Goal: Ask a question: Seek information or help from site administrators or community

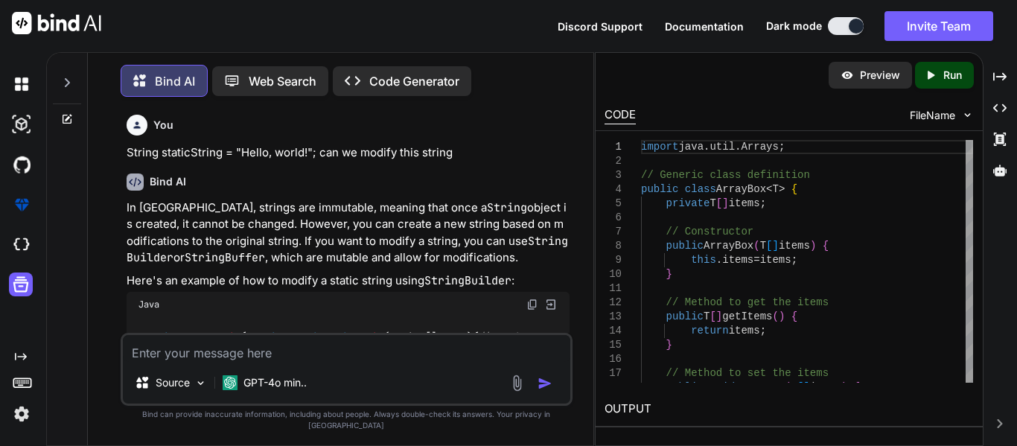
scroll to position [27755, 0]
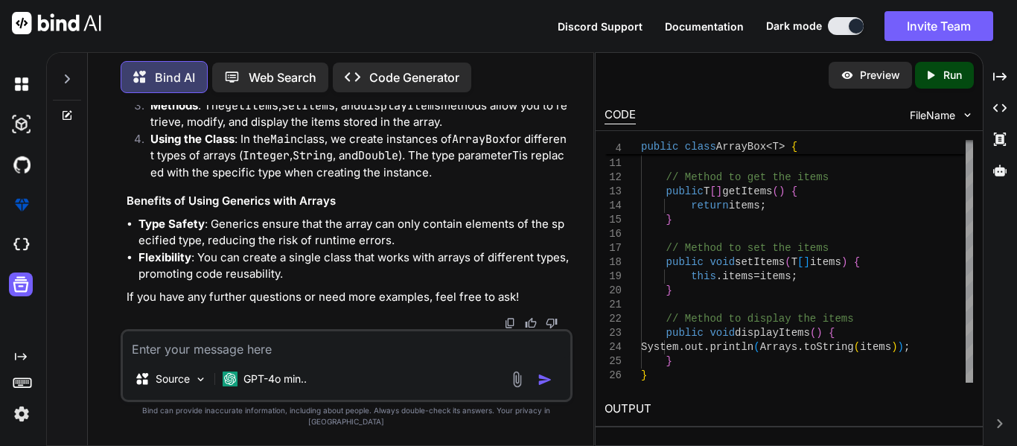
scroll to position [27713, 0]
click at [874, 82] on p "Preview" at bounding box center [880, 75] width 40 height 15
click at [938, 76] on icon "Created with Pixso." at bounding box center [933, 75] width 19 height 13
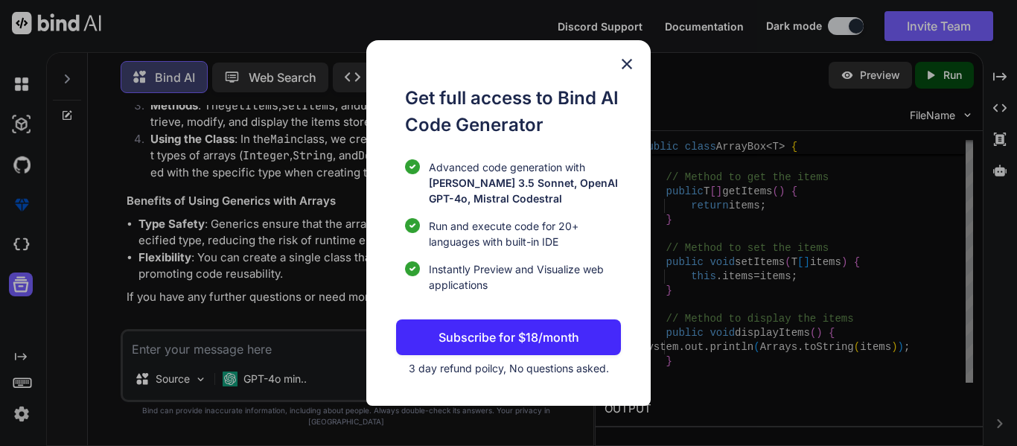
click at [630, 67] on img at bounding box center [627, 64] width 18 height 18
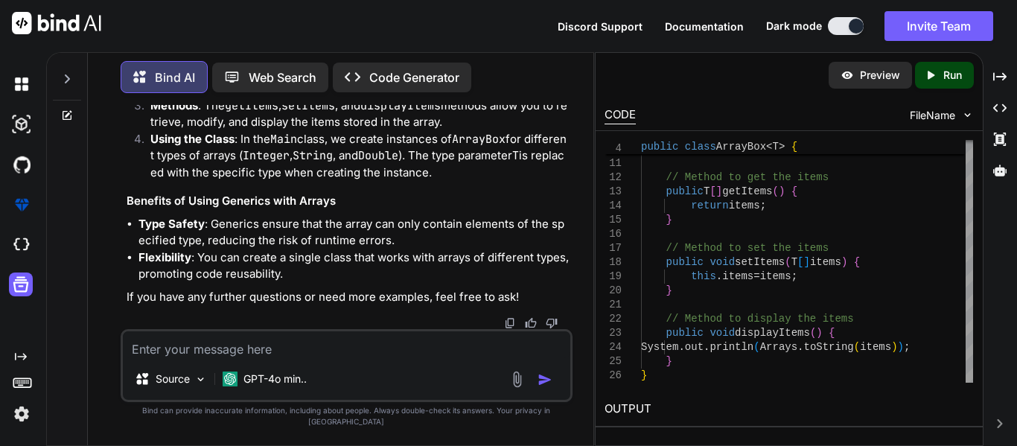
click at [630, 67] on div "Preview Created with Pixso. Run" at bounding box center [789, 75] width 387 height 45
click at [220, 354] on textarea at bounding box center [347, 344] width 448 height 27
type textarea "L"
type textarea "x"
type textarea "LI"
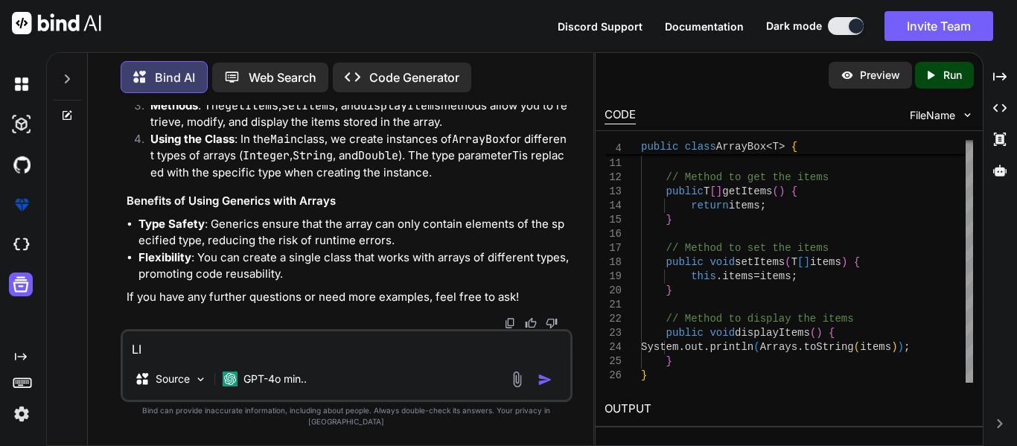
type textarea "x"
type textarea "LIs"
type textarea "x"
type textarea "LIst"
type textarea "x"
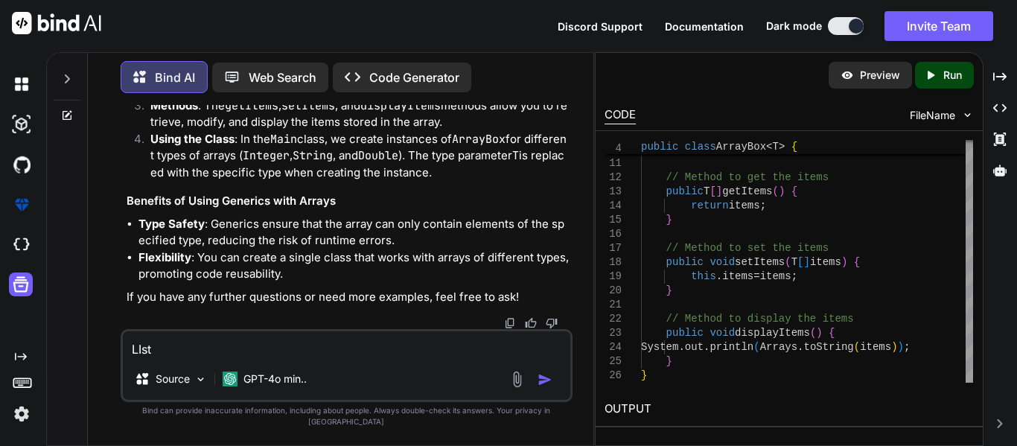
type textarea "LIst["
type textarea "x"
type textarea "LIst[]"
type textarea "x"
type textarea "LIst[]"
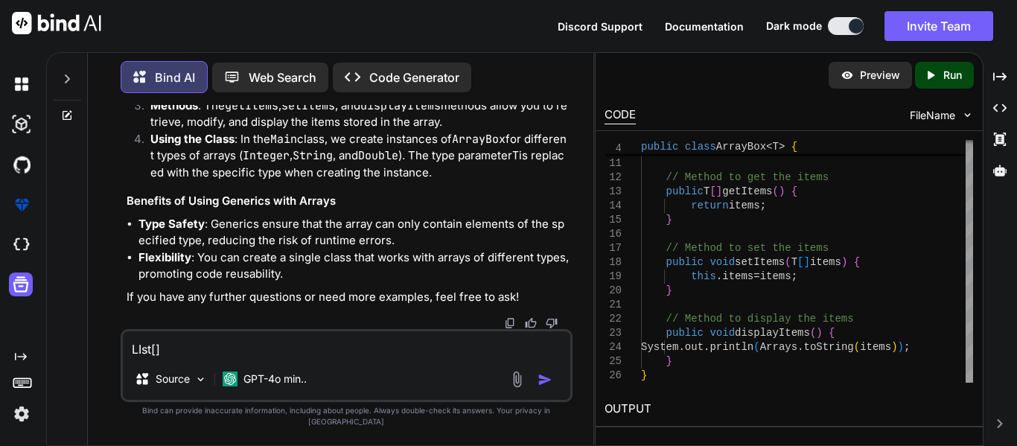
type textarea "x"
type textarea "LIst[]"
type textarea "x"
type textarea "LIst[] n"
type textarea "x"
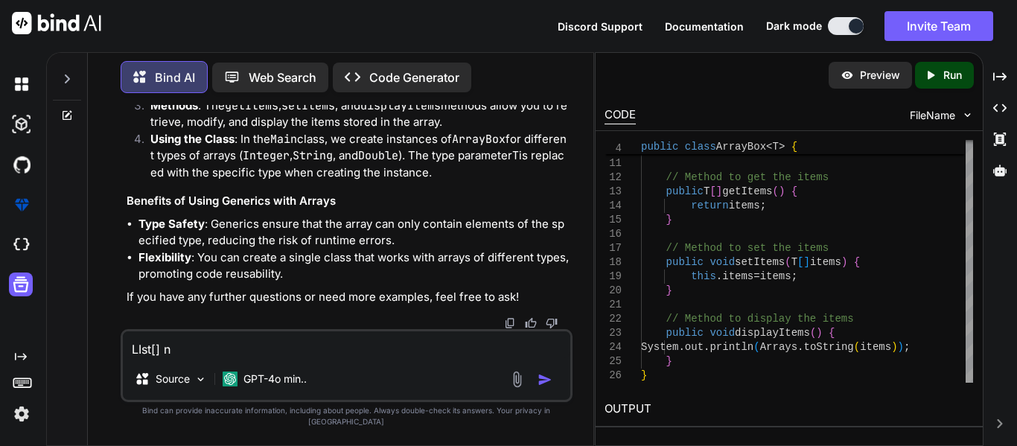
type textarea "LIst[] nu"
type textarea "x"
type textarea "LIst[] num"
type textarea "x"
type textarea "LIst[] numb"
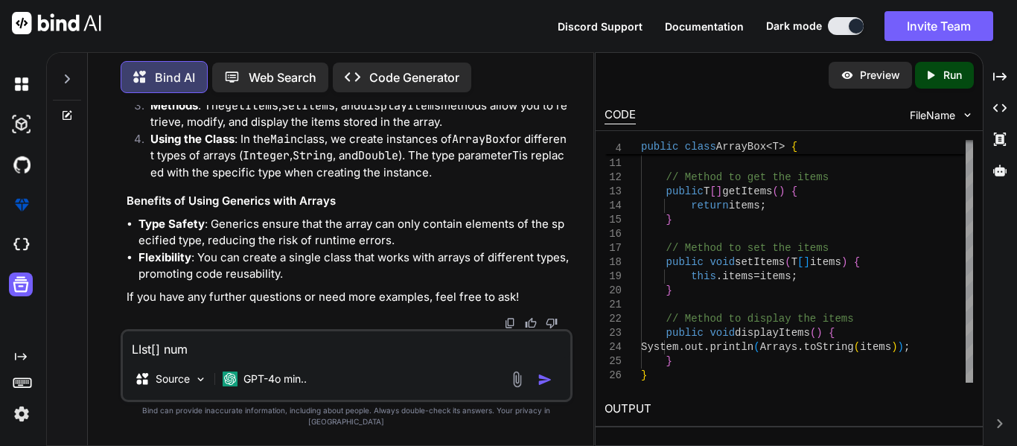
type textarea "x"
type textarea "LIst[] numbe"
type textarea "x"
type textarea "LIst[] number"
type textarea "x"
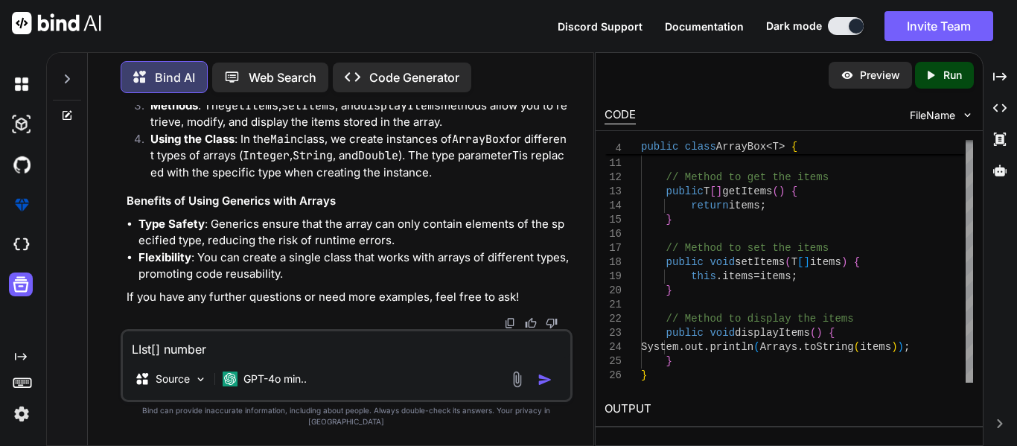
type textarea "LIst[] numbers"
type textarea "x"
type textarea "LIst[] numbers="
type textarea "x"
type textarea "LIst[] numbers="
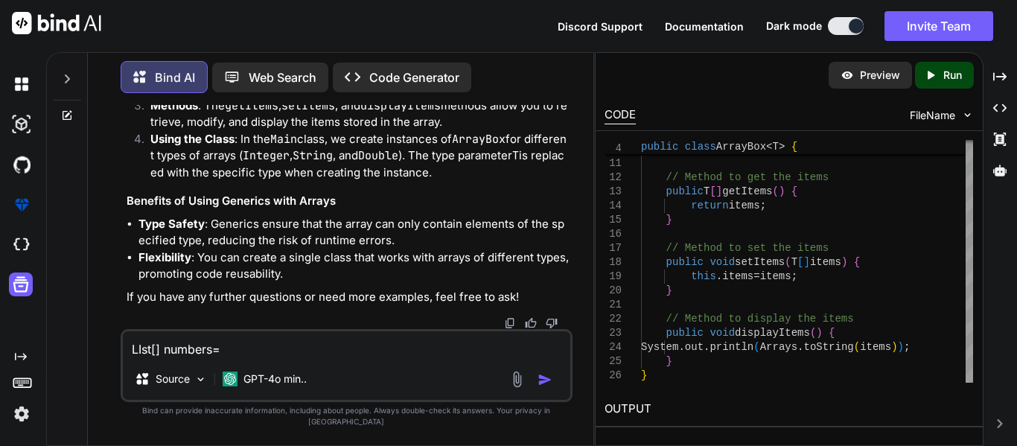
type textarea "x"
type textarea "LIst[] numbers= ["
type textarea "x"
type textarea "LIst[] numbers= []"
type textarea "x"
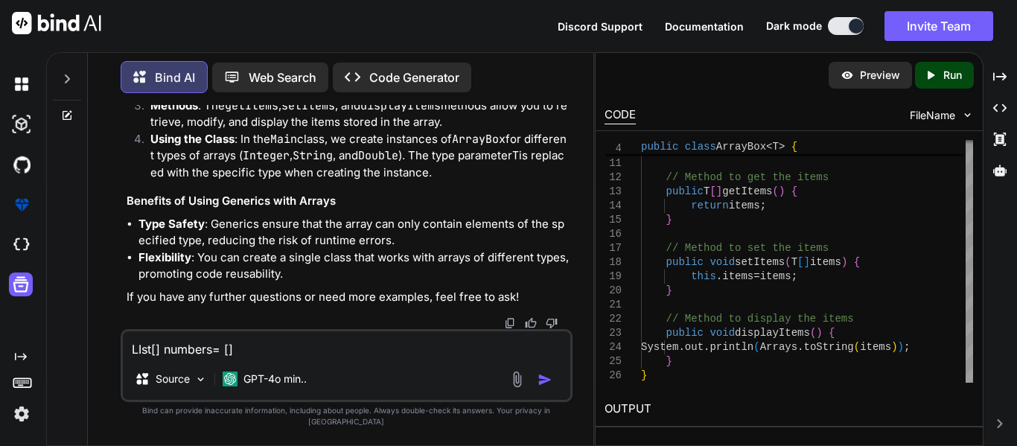
type textarea "LIst[] numbers= [1]"
type textarea "x"
type textarea "LIst[] numbers= [1,]"
type textarea "x"
type textarea "LIst[] numbers= [1,2]"
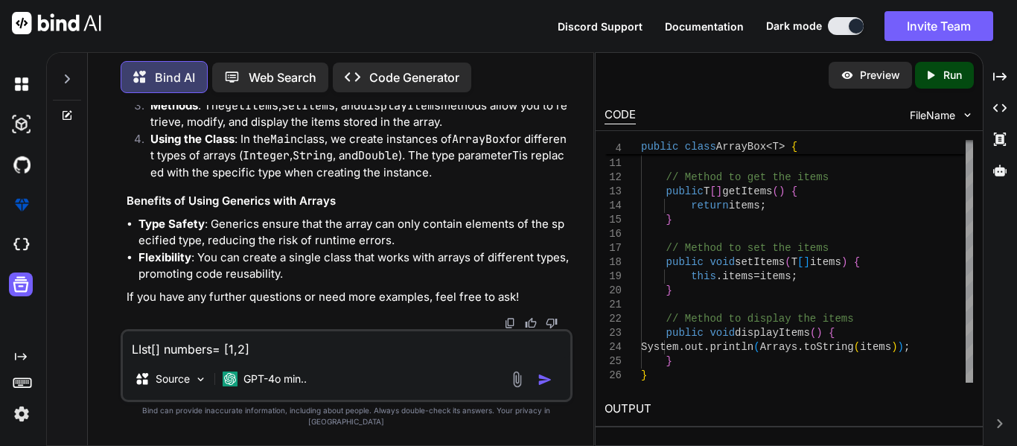
type textarea "x"
type textarea "LIst[] numbers= [1,2,]"
type textarea "x"
type textarea "LIst[] numbers= [1,2,3]"
type textarea "x"
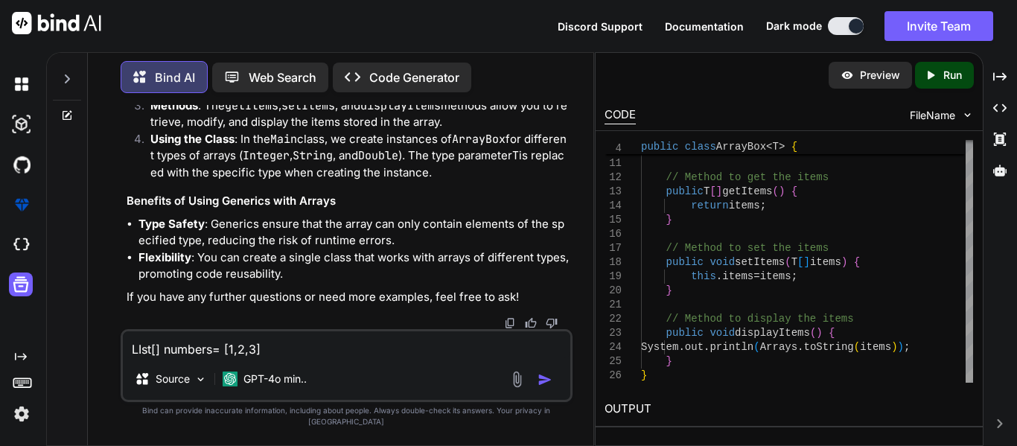
type textarea "LIst[] numbers= [1,2,3,]"
type textarea "x"
type textarea "LIst[] numbers= [1,2,3,4]"
type textarea "x"
type textarea "LIst[] numbers= [1,2,3,4,]"
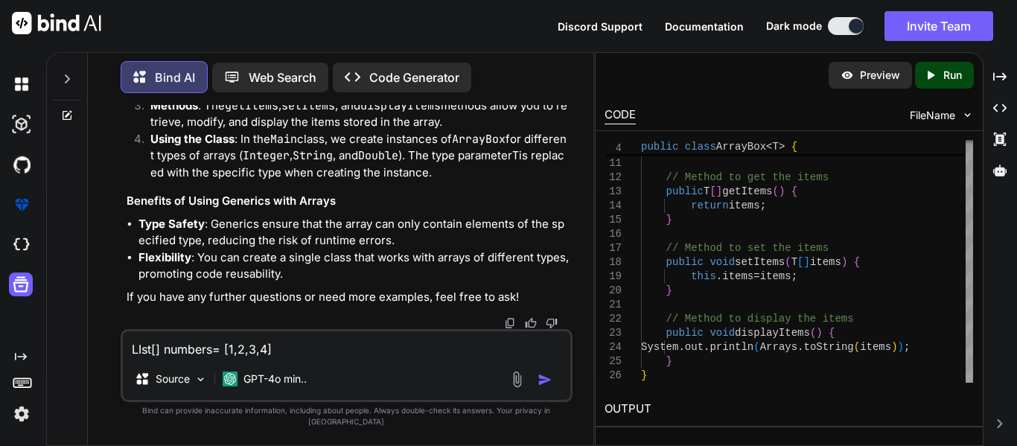
type textarea "x"
type textarea "LIst[] numbers= [1,2,3,4,5]"
type textarea "x"
type textarea "LIst[] numbers= [1,2,3,4,5]"
type textarea "x"
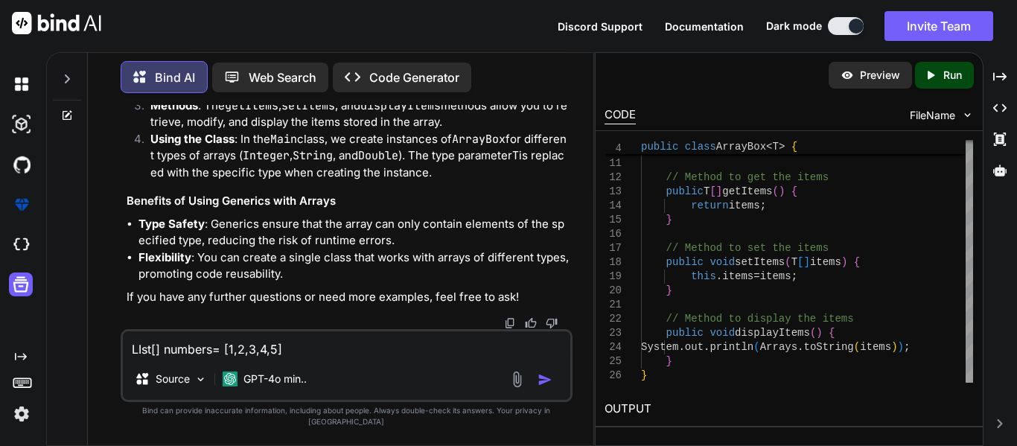
type textarea "LIst[] numbers= [1,2,3,4,5] t"
type textarea "x"
type textarea "LIst[] numbers= [1,2,3,4,5] th"
type textarea "x"
type textarea "LIst[] numbers= [1,2,3,4,5] thi"
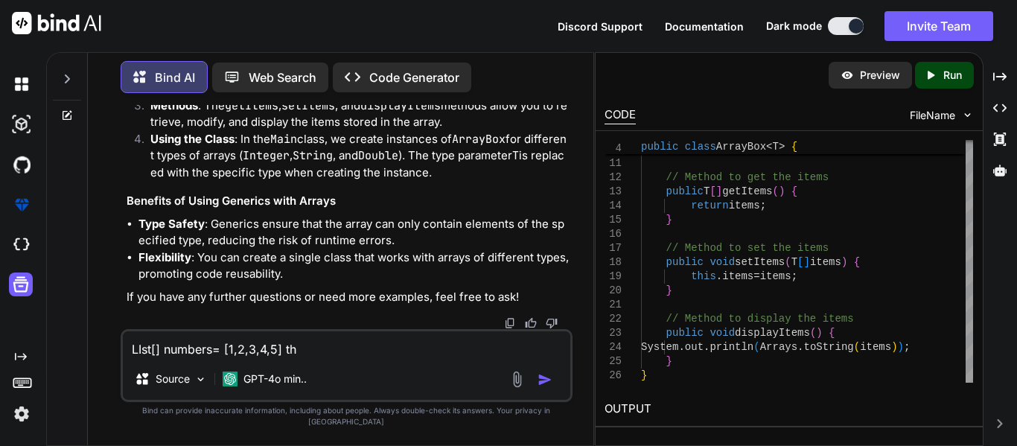
type textarea "x"
type textarea "LIst[] numbers= [1,2,3,4,5] this"
type textarea "x"
type textarea "LIst[] numbers= [1,2,3,4,5] this"
type textarea "x"
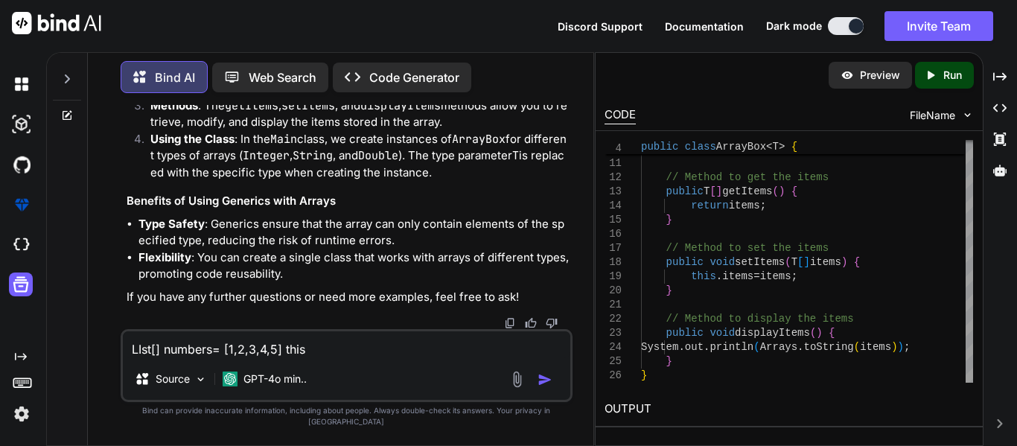
type textarea "LIst[] numbers= [1,2,3,4,5] this i"
type textarea "x"
type textarea "LIst[] numbers= [1,2,3,4,5] this is"
type textarea "x"
type textarea "LIst[] numbers= [1,2,3,4,5] this is"
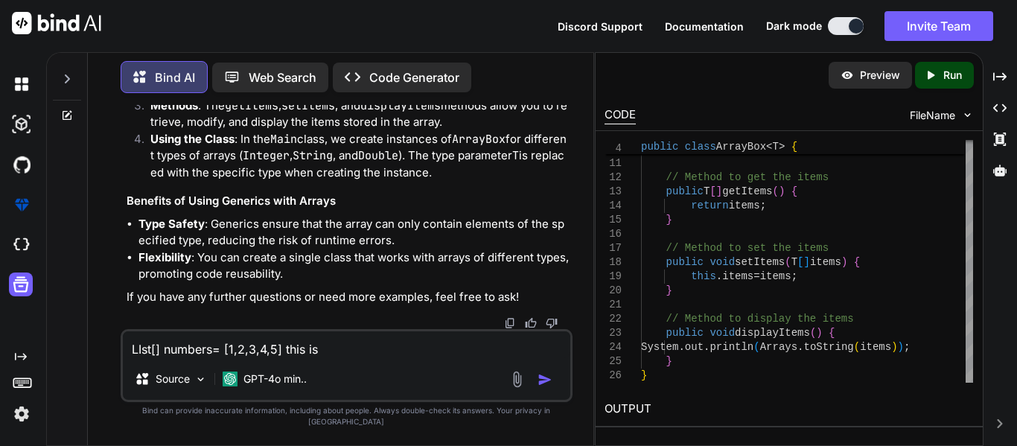
type textarea "x"
type textarea "LIst[] numbers= [1,2,3,4,5] this is t"
type textarea "x"
type textarea "LIst[] numbers= [1,2,3,4,5] this is th"
type textarea "x"
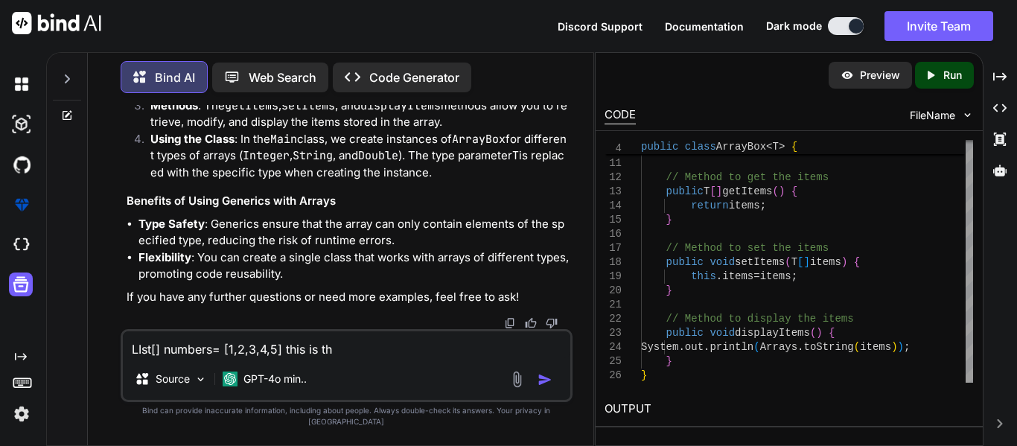
type textarea "LIst[] numbers= [1,2,3,4,5] this is the"
type textarea "x"
type textarea "LIst[] numbers= [1,2,3,4,5] this is the"
type textarea "x"
type textarea "LIst[] numbers= [1,2,3,4,5] this is the c"
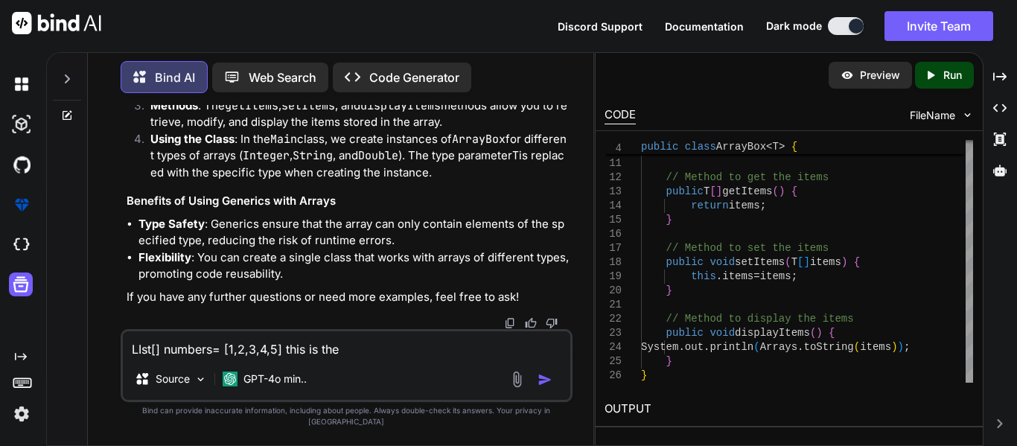
type textarea "x"
type textarea "LIst[] numbers= [1,2,3,4,5] this is the co"
type textarea "x"
type textarea "LIst[] numbers= [1,2,3,4,5] this is the cor"
type textarea "x"
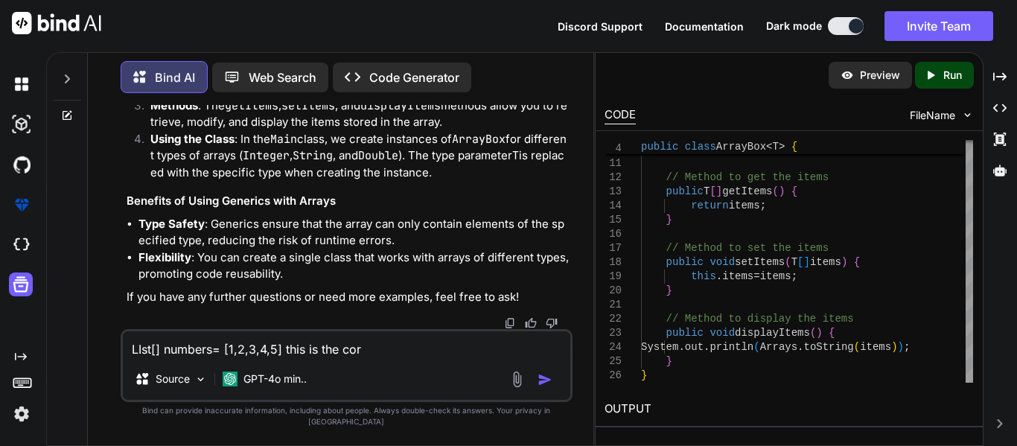
type textarea "LIst[] numbers= [1,2,3,4,5] this is the corr"
type textarea "x"
type textarea "LIst[] numbers= [1,2,3,4,5] this is the corre"
type textarea "x"
type textarea "LIst[] numbers= [1,2,3,4,5] this is the correc"
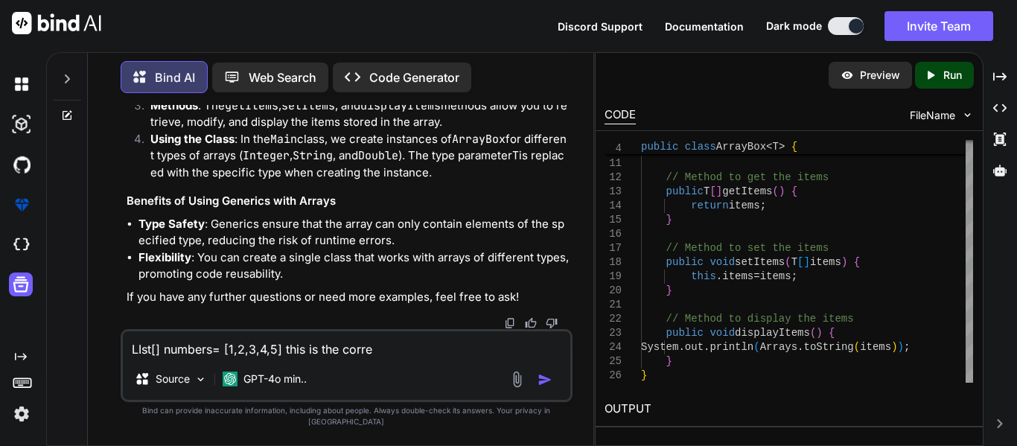
type textarea "x"
type textarea "LIst[] numbers= [1,2,3,4,5] this is the correct"
type textarea "x"
type textarea "LIst[] numbers= [1,2,3,4,5] this is the correct"
type textarea "x"
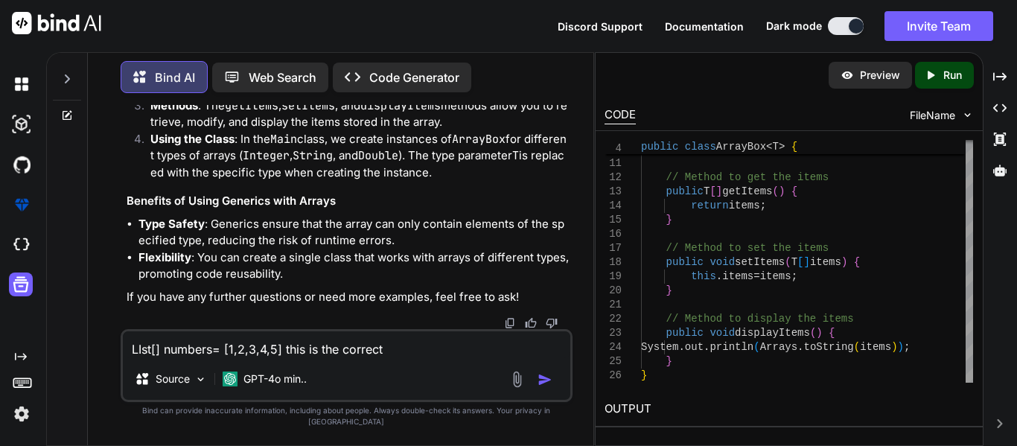
type textarea "LIst[] numbers= [1,2,3,4,5] this is the correct s"
type textarea "x"
type textarea "LIst[] numbers= [1,2,3,4,5] this is the correct sy"
type textarea "x"
type textarea "LIst[] numbers= [1,2,3,4,5] this is the correct syn"
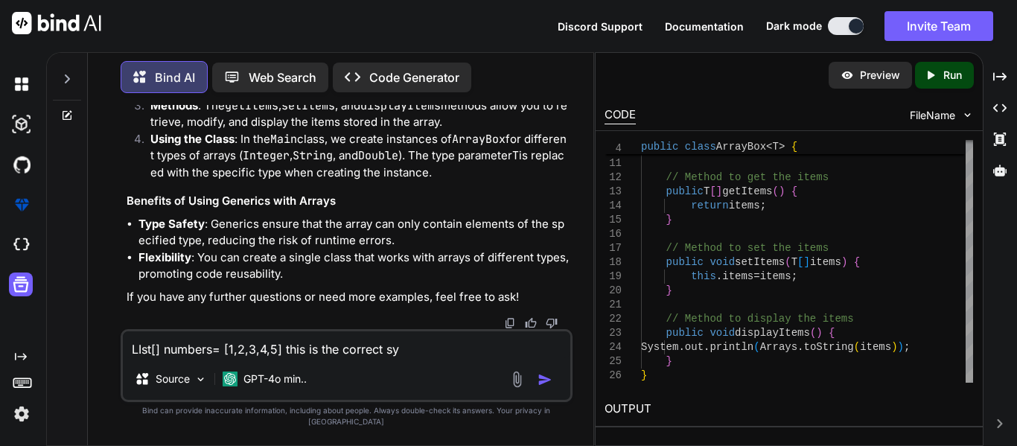
type textarea "x"
type textarea "LIst[] numbers= [1,2,3,4,5] this is the correct synt"
type textarea "x"
type textarea "LIst[] numbers= [1,2,3,4,5] this is the correct synta"
type textarea "x"
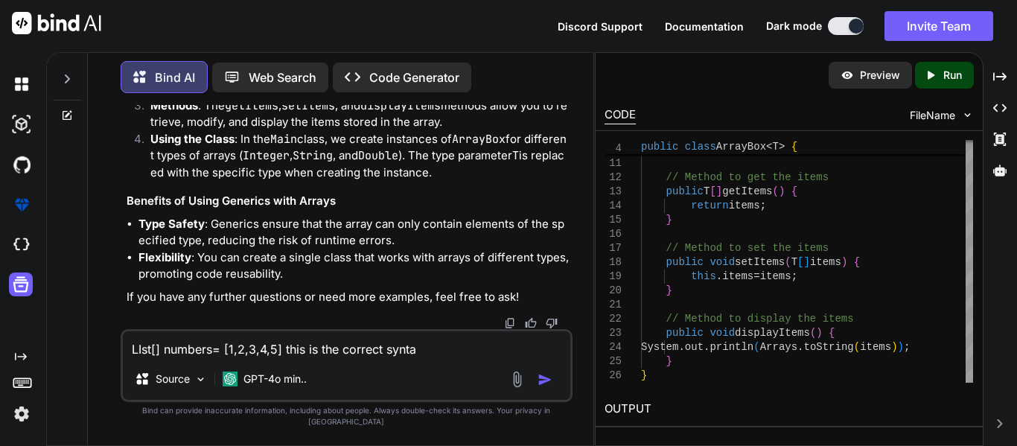
type textarea "LIst[] numbers= [1,2,3,4,5] this is the correct syntax"
type textarea "x"
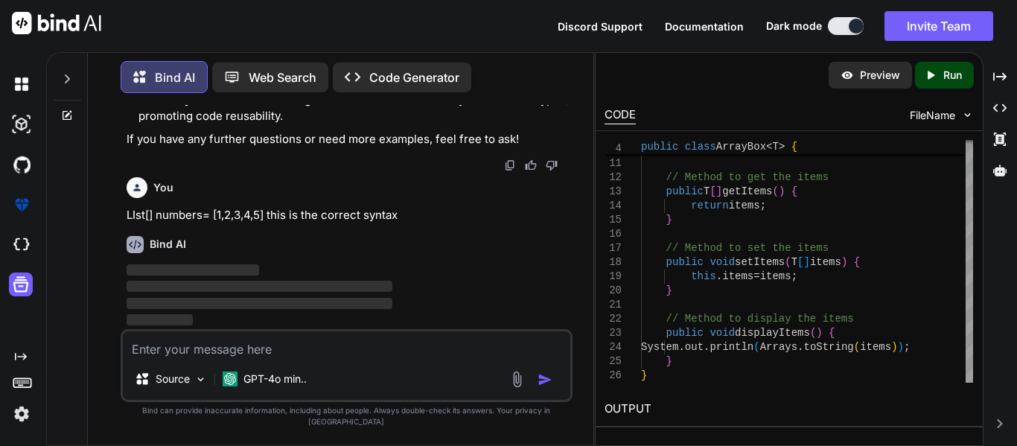
scroll to position [28328, 0]
click at [405, 222] on p "LIst[] numbers= [1,2,3,4,5] this is the correct syntax" at bounding box center [348, 215] width 443 height 17
click at [20, 387] on rect at bounding box center [21, 382] width 17 height 9
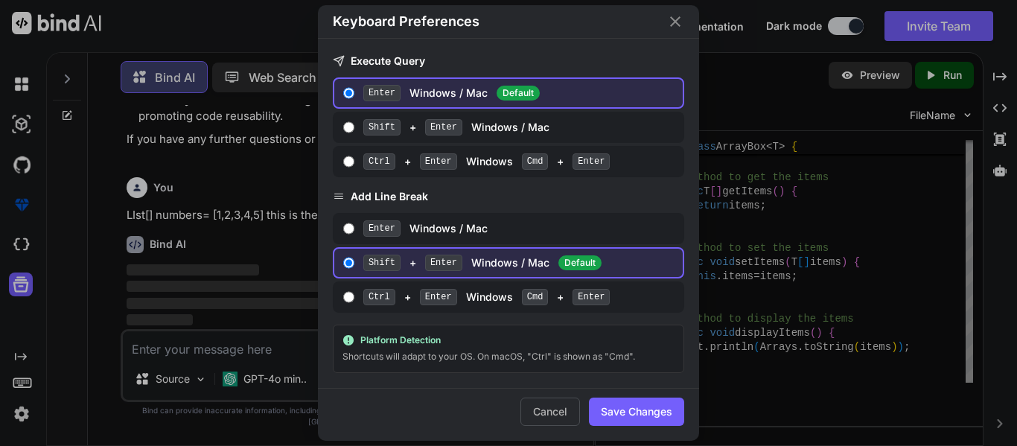
click at [211, 203] on div "Keyboard Preferences Execute Query Enter Windows / Mac Default Shift + Enter Wi…" at bounding box center [508, 223] width 1017 height 446
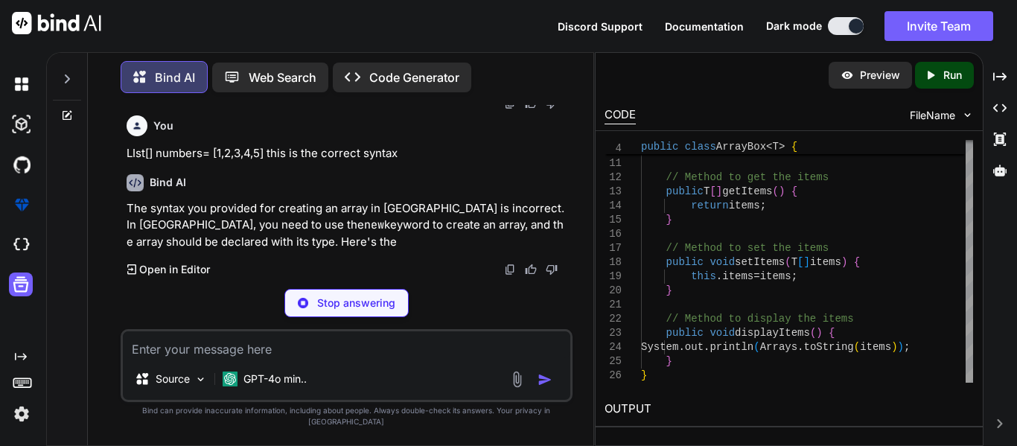
click at [404, 162] on p "LIst[] numbers= [1,2,3,4,5] this is the correct syntax" at bounding box center [348, 153] width 443 height 17
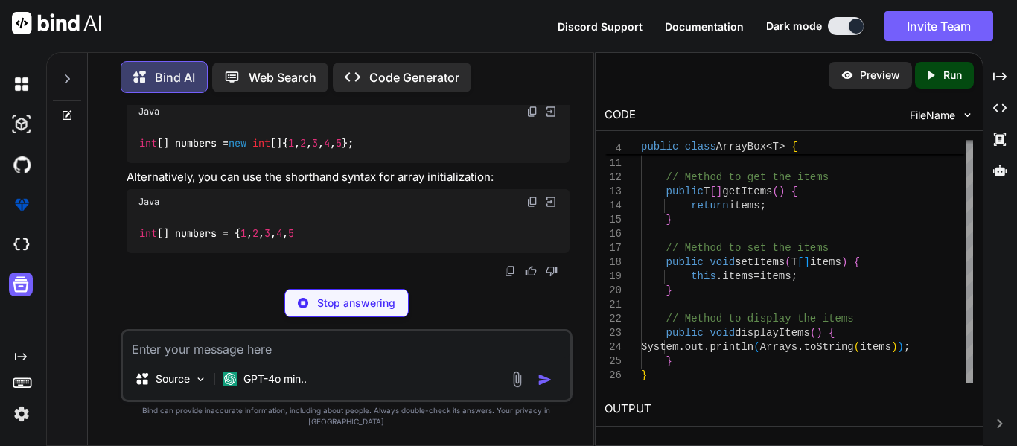
scroll to position [28546, 0]
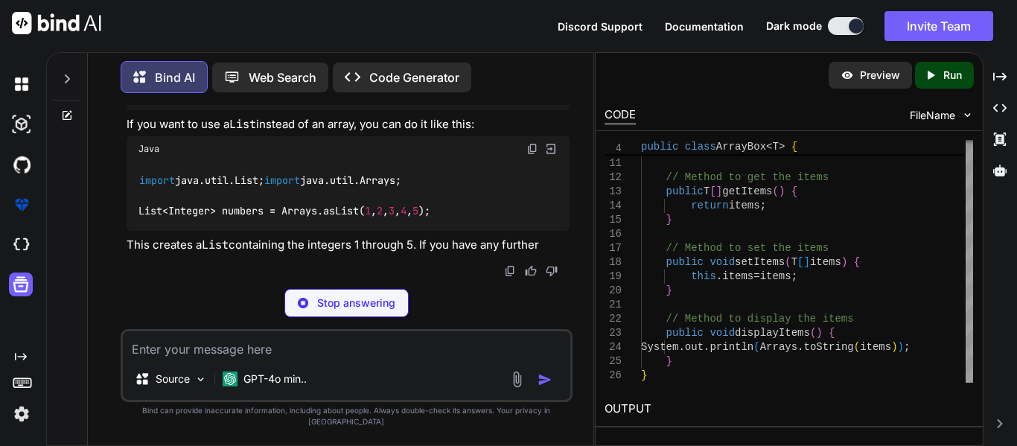
type textarea "x"
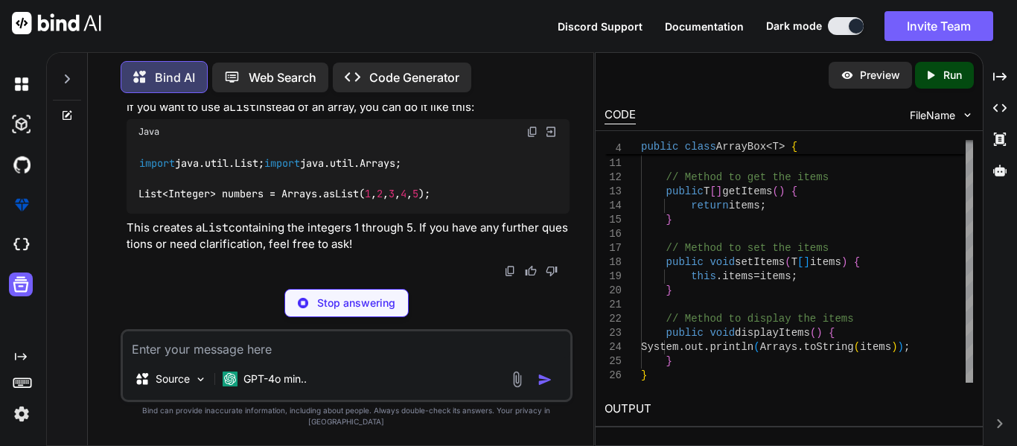
type textarea "int[] numbers = new int[]{1, 2, 3, 4, 5};"
type textarea "x"
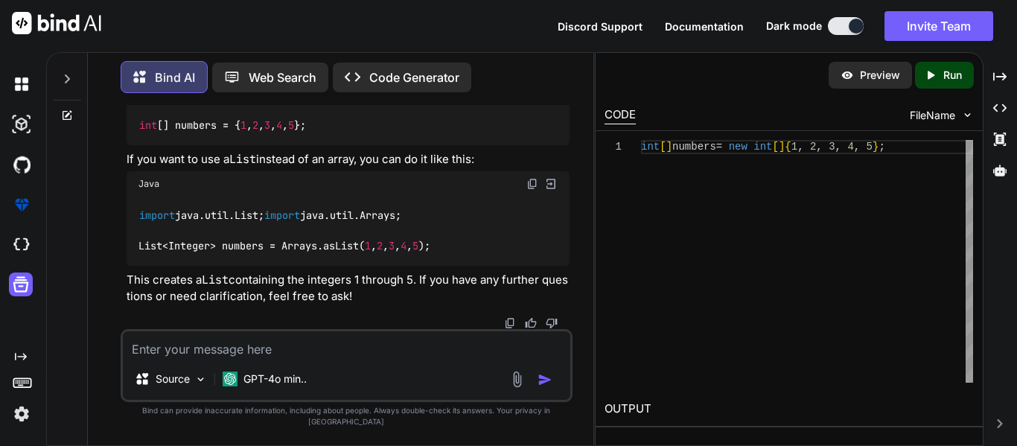
scroll to position [28668, 0]
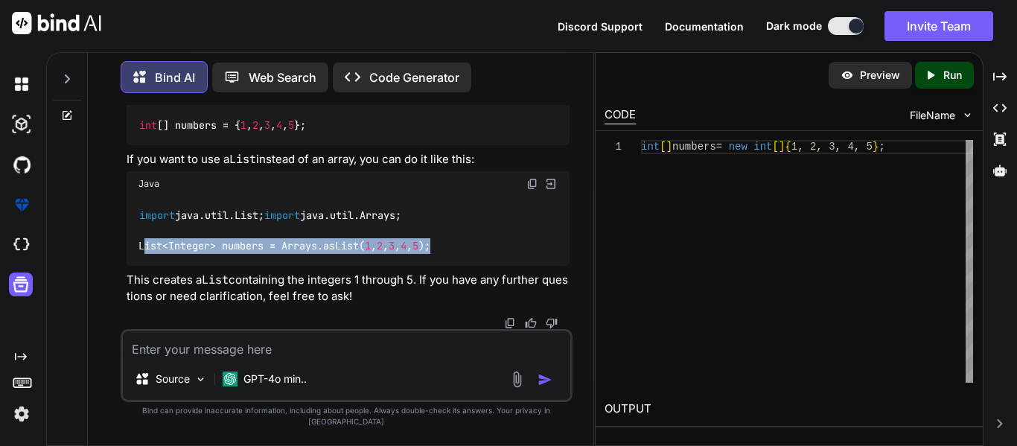
drag, startPoint x: 470, startPoint y: 259, endPoint x: 132, endPoint y: 256, distance: 338.1
click at [132, 256] on div "import java.util.List; import java.util.Arrays; List<Integer> numbers = Arrays.…" at bounding box center [348, 231] width 443 height 69
copy code "List<Integer> numbers = Arrays.asList( 1 , 2 , 3 , 4 , 5 );"
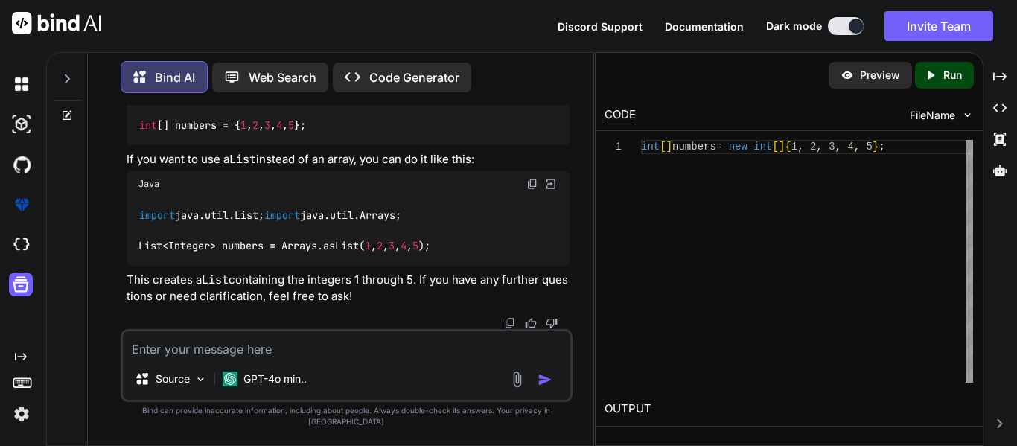
click at [181, 358] on textarea at bounding box center [347, 344] width 448 height 27
paste textarea "List<Integer> numbers = Arrays.asList(1, 2, 3, 4, 5);"
type textarea "List<Integer> numbers = Arrays.asList(1, 2, 3, 4, 5);"
type textarea "x"
type textarea "List<Integer> numbers = Arrays.asList(1, 2, 3, 4, 5);"
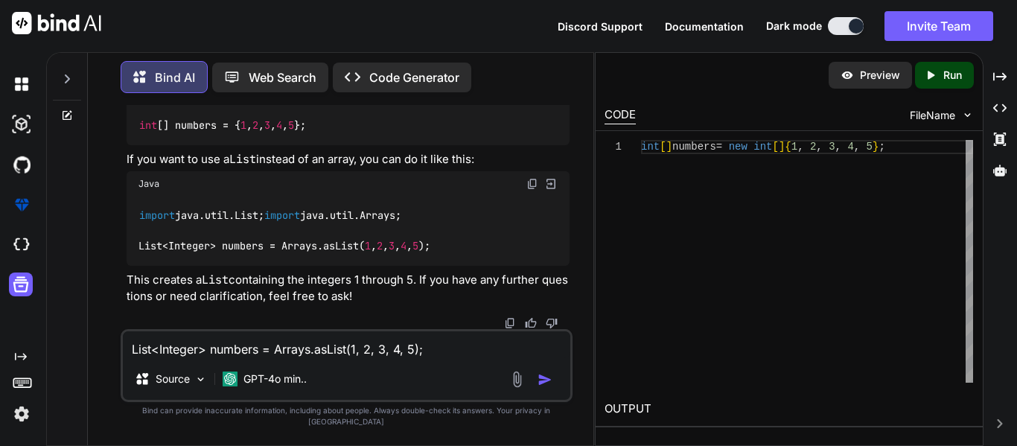
type textarea "x"
type textarea "List<Integer> numbers = Arrays.asList(1, 2, 3, 4, 5); w"
type textarea "x"
type textarea "List<Integer> numbers = Arrays.asList(1, 2, 3, 4, 5); wh"
type textarea "x"
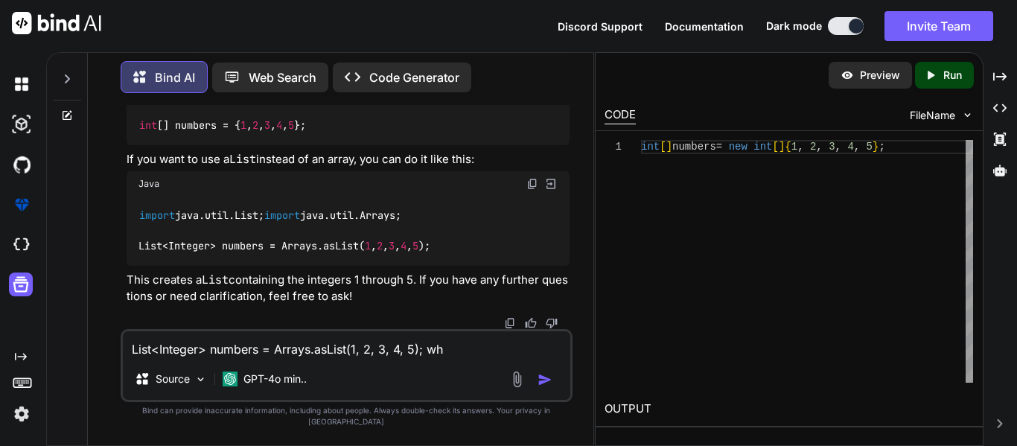
type textarea "List<Integer> numbers = Arrays.asList(1, 2, 3, 4, 5); wha"
type textarea "x"
type textarea "List<Integer> numbers = Arrays.asList(1, 2, 3, 4, 5); what"
type textarea "x"
type textarea "List<Integer> numbers = Arrays.asList(1, 2, 3, 4, 5); what"
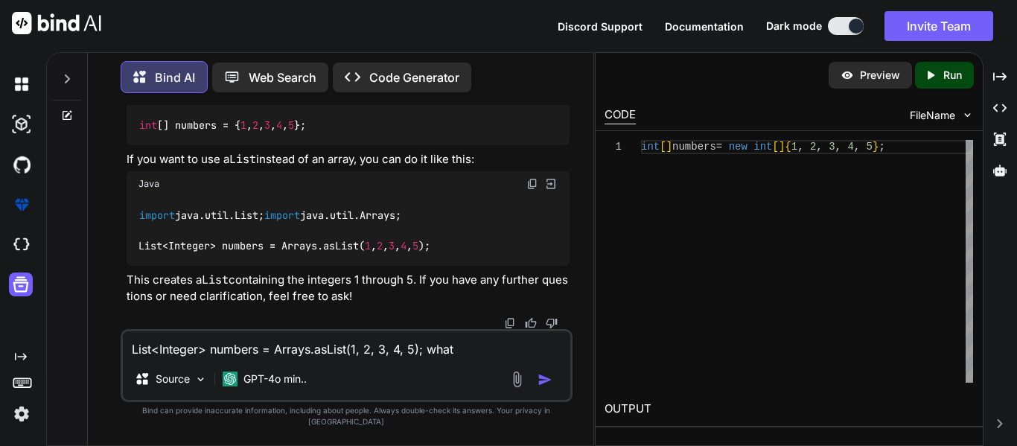
type textarea "x"
type textarea "List<Integer> numbers = Arrays.asList(1, 2, 3, 4, 5); what i"
type textarea "x"
type textarea "List<Integer> numbers = Arrays.asList(1, 2, 3, 4, 5); what is"
type textarea "x"
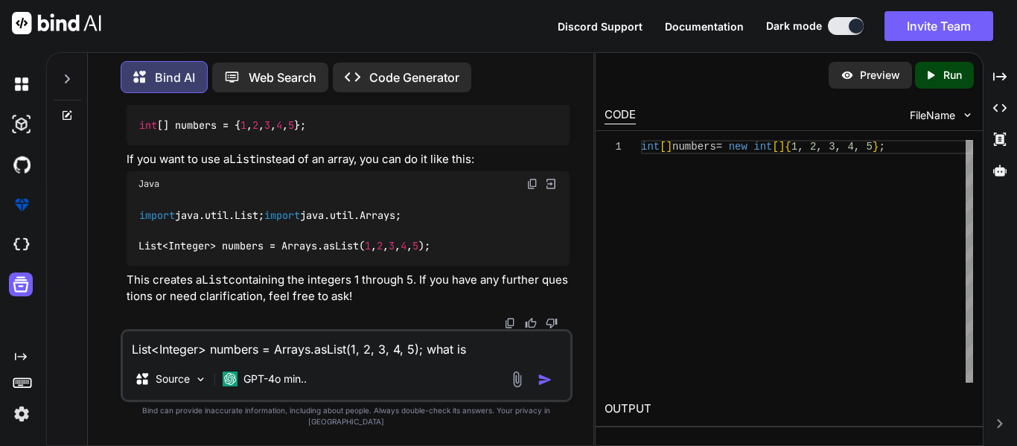
type textarea "List<Integer> numbers = Arrays.asList(1, 2, 3, 4, 5); what is"
type textarea "x"
type textarea "List<Integer> numbers = Arrays.asList(1, 2, 3, 4, 5); what is t"
type textarea "x"
type textarea "List<Integer> numbers = Arrays.asList(1, 2, 3, 4, 5); what is th"
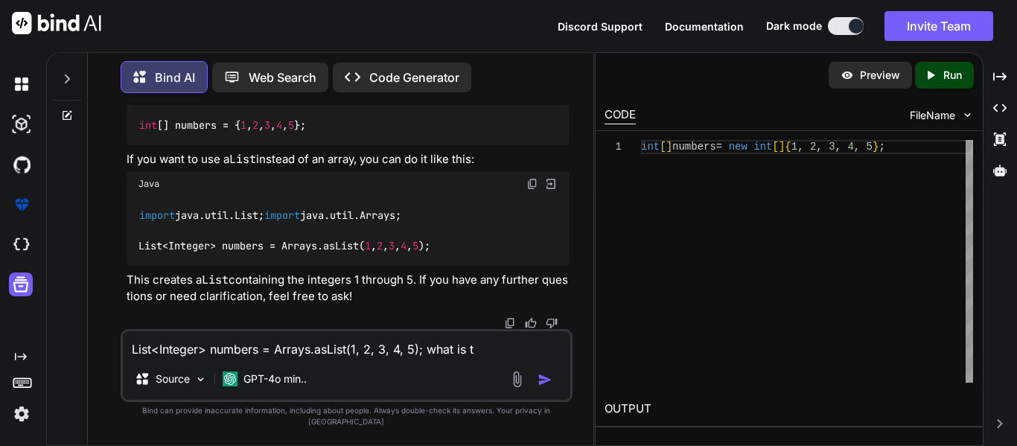
type textarea "x"
type textarea "List<Integer> numbers = Arrays.asList(1, 2, 3, 4, 5); what is thi"
type textarea "x"
type textarea "List<Integer> numbers = Arrays.asList(1, 2, 3, 4, 5); what is this"
type textarea "x"
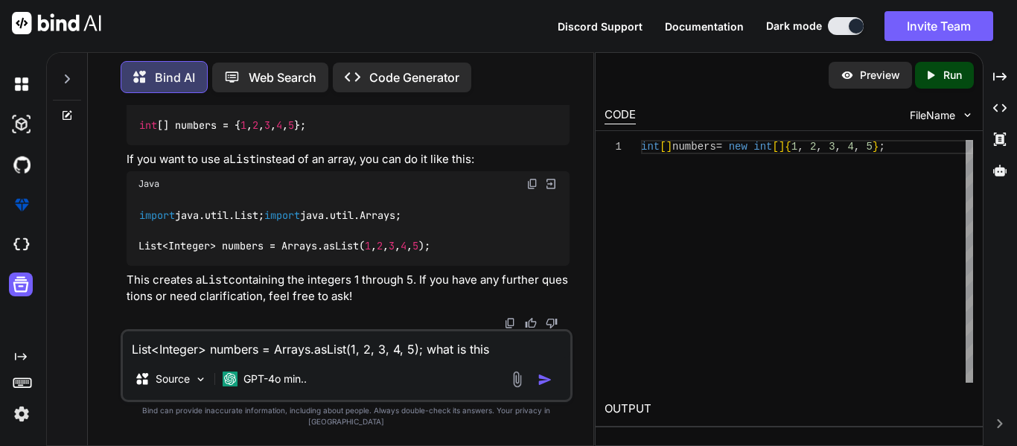
type textarea "List<Integer> numbers = Arrays.asList(1, 2, 3, 4, 5); what is this"
type textarea "x"
type textarea "List<Integer> numbers = Arrays.asList(1, 2, 3, 4, 5); what is this"
type textarea "x"
type textarea "List<Integer> numbers = Arrays.asList(1, 2, 3, 4, 5); what is thi"
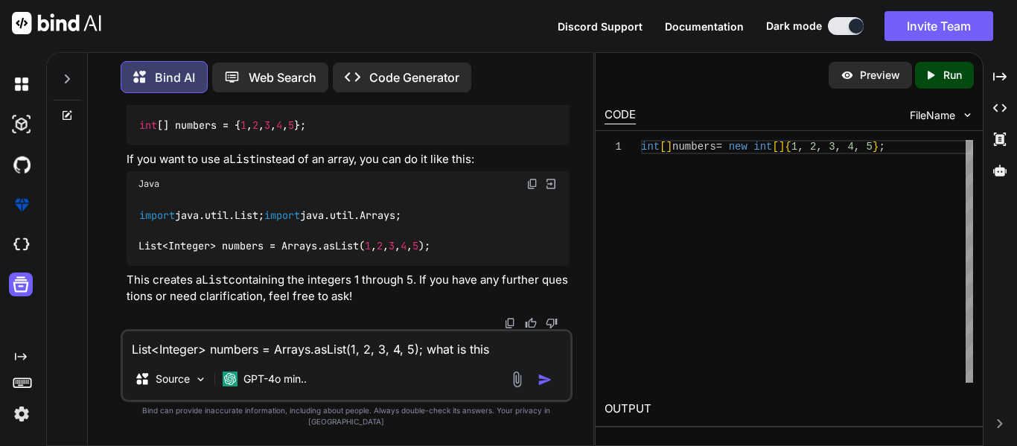
type textarea "x"
type textarea "List<Integer> numbers = Arrays.asList(1, 2, 3, 4, 5); what is th"
type textarea "x"
type textarea "List<Integer> numbers = Arrays.asList(1, 2, 3, 4, 5); what is t"
type textarea "x"
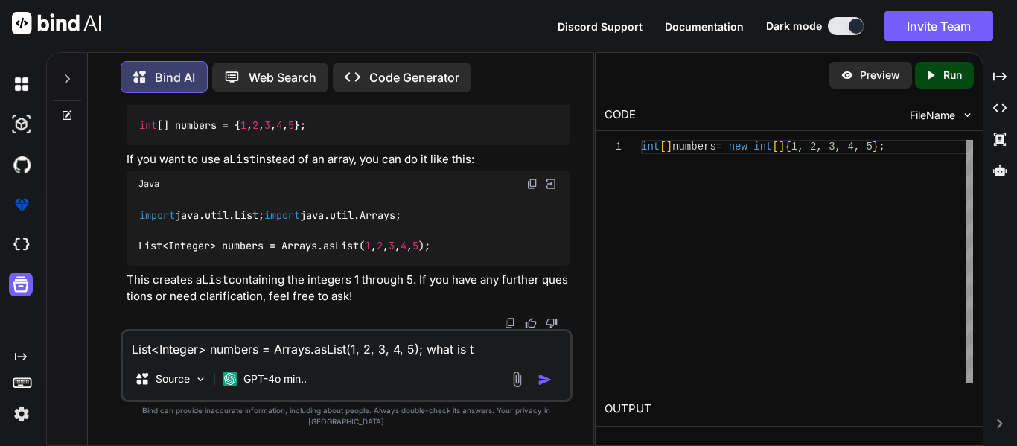
type textarea "List<Integer> numbers = Arrays.asList(1, 2, 3, 4, 5); what is"
type textarea "x"
type textarea "List<Integer> numbers = Arrays.asList(1, 2, 3, 4, 5); what is"
type textarea "x"
type textarea "List<Integer> numbers = Arrays.asList(1, 2, 3, 4, 5); what i"
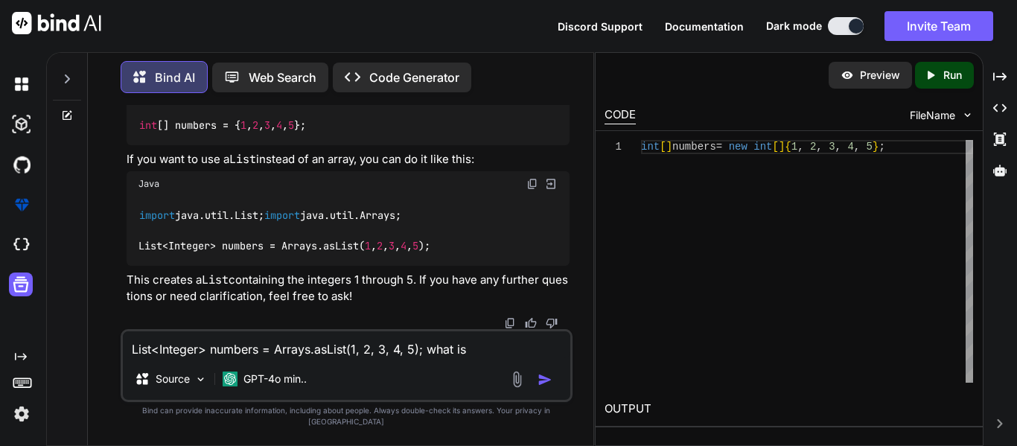
type textarea "x"
type textarea "List<Integer> numbers = Arrays.asList(1, 2, 3, 4, 5); what"
type textarea "x"
type textarea "List<Integer> numbers = Arrays.asList(1, 2, 3, 4, 5); what"
type textarea "x"
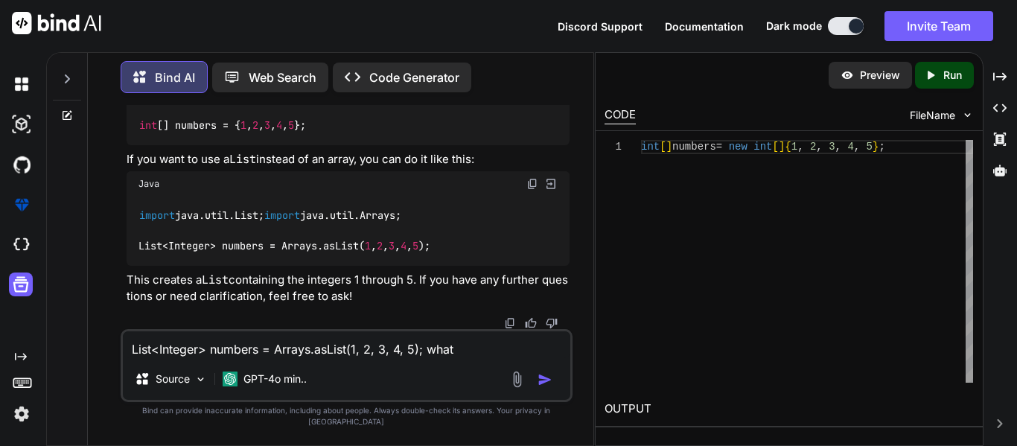
type textarea "List<Integer> numbers = Arrays.asList(1, 2, 3, 4, 5); wha"
type textarea "x"
type textarea "List<Integer> numbers = Arrays.asList(1, 2, 3, 4, 5); wh"
type textarea "x"
type textarea "List<Integer> numbers = Arrays.asList(1, 2, 3, 4, 5); w"
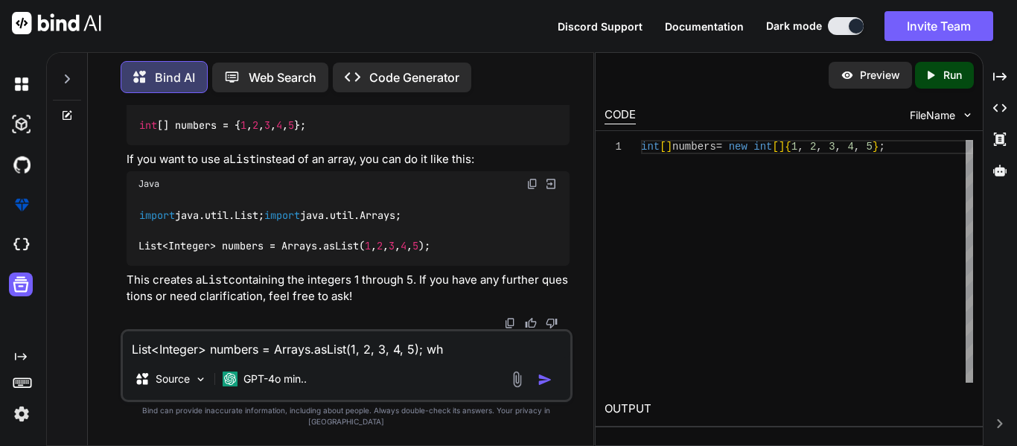
type textarea "x"
type textarea "List<Integer> numbers = Arrays.asList(1, 2, 3, 4, 5);"
type textarea "x"
type textarea "List<Integer> numbers = Arrays.asList(1, 2, 3, 4, 5); i"
type textarea "x"
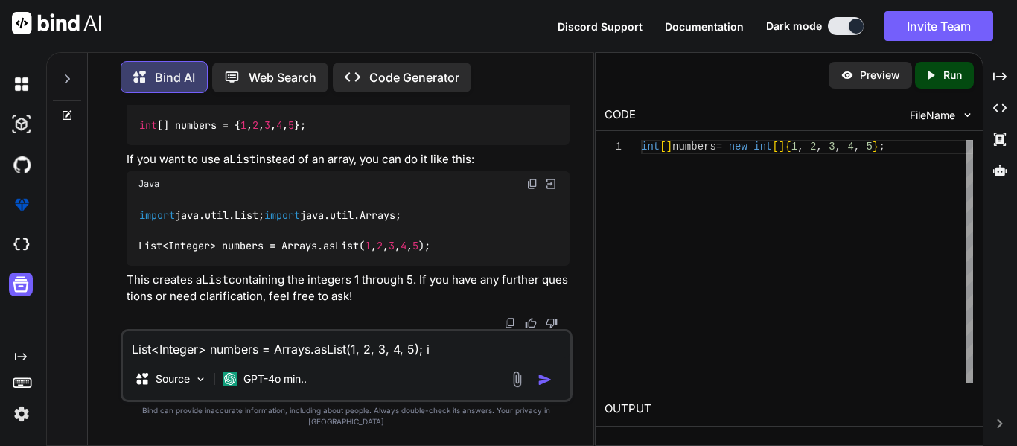
type textarea "List<Integer> numbers = Arrays.asList(1, 2, 3, 4, 5);"
type textarea "x"
type textarea "List<Integer> numbers = Arrays.asList(1, 2, 3, 4, 5); t"
type textarea "x"
type textarea "List<Integer> numbers = Arrays.asList(1, 2, 3, 4, 5); th"
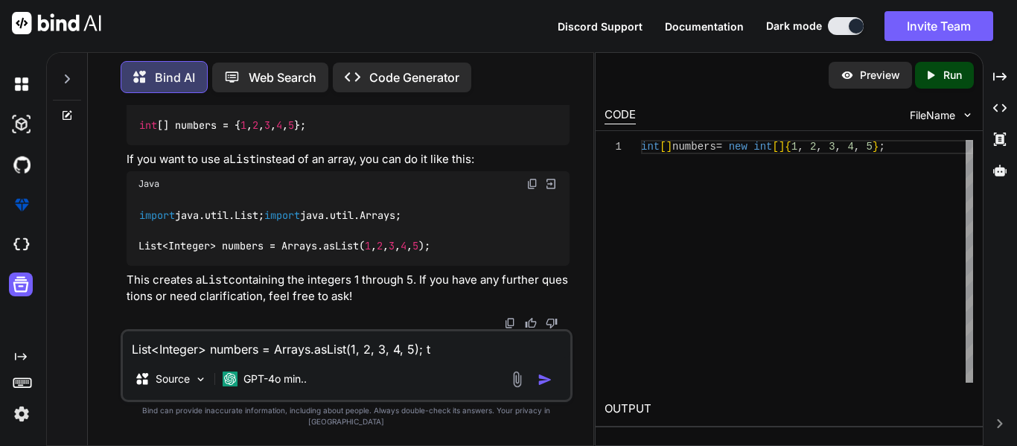
type textarea "x"
type textarea "List<Integer> numbers = Arrays.asList(1, 2, 3, 4, 5); thi"
type textarea "x"
type textarea "List<Integer> numbers = Arrays.asList(1, 2, 3, 4, 5); this"
type textarea "x"
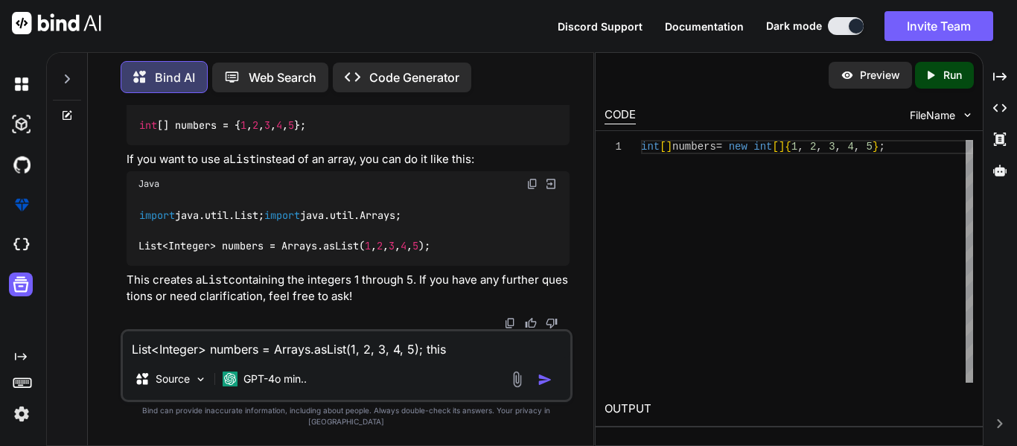
type textarea "List<Integer> numbers = Arrays.asList(1, 2, 3, 4, 5); this"
type textarea "x"
type textarea "List<Integer> numbers = Arrays.asList(1, 2, 3, 4, 5); this w"
type textarea "x"
type textarea "List<Integer> numbers = Arrays.asList(1, 2, 3, 4, 5); this wi"
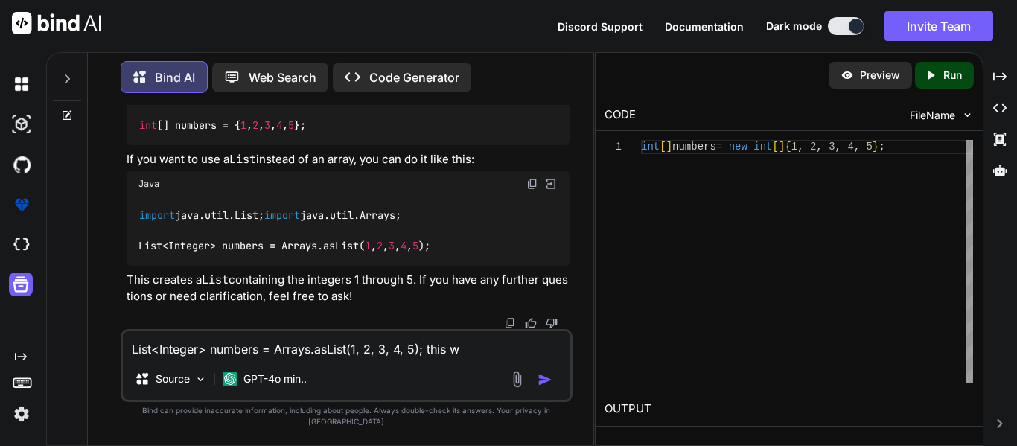
type textarea "x"
type textarea "List<Integer> numbers = Arrays.asList(1, 2, 3, 4, 5); this wil"
type textarea "x"
type textarea "List<Integer> numbers = Arrays.asList(1, 2, 3, 4, 5); this will"
type textarea "x"
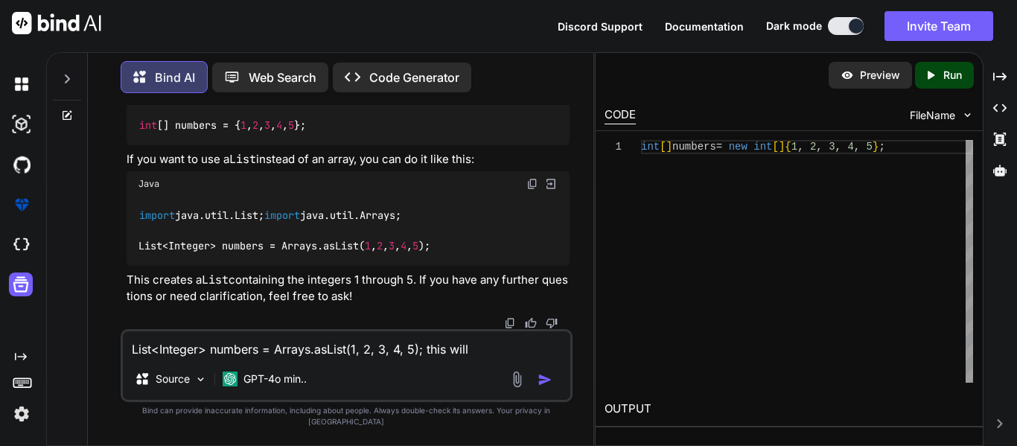
type textarea "List<Integer> numbers = Arrays.asList(1, 2, 3, 4, 5); this will"
type textarea "x"
type textarea "List<Integer> numbers = Arrays.asList(1, 2, 3, 4, 5); this will b"
type textarea "x"
type textarea "List<Integer> numbers = Arrays.asList(1, 2, 3, 4, 5); this will be"
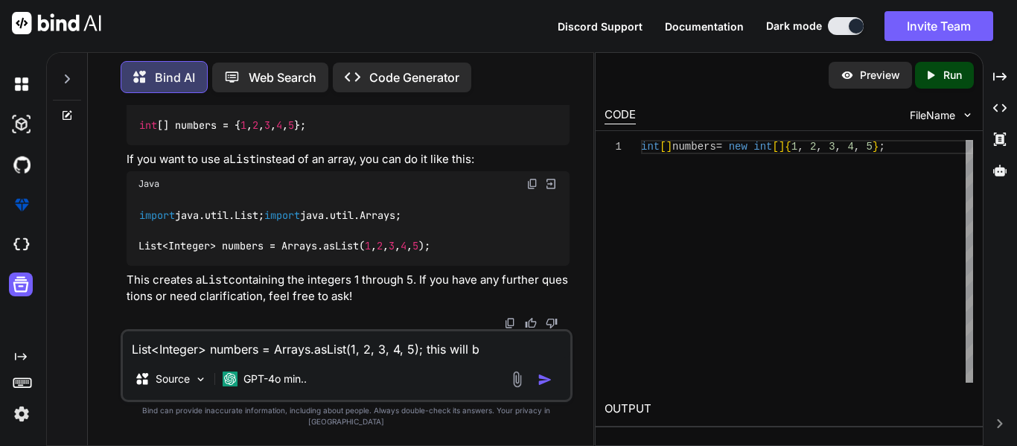
type textarea "x"
type textarea "List<Integer> numbers = Arrays.asList(1, 2, 3, 4, 5); this will be"
type textarea "x"
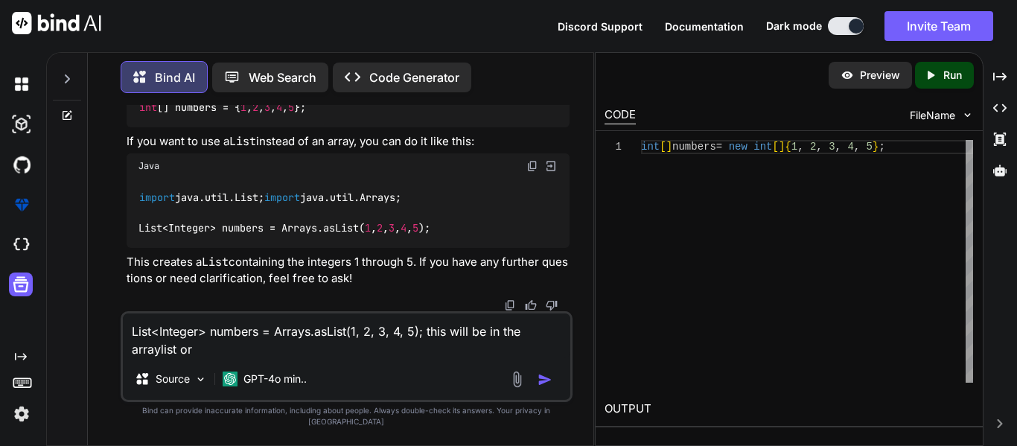
scroll to position [28686, 0]
click at [252, 358] on textarea "List<Integer> numbers = Arrays.asList(1, 2, 3, 4, 5); this will be in the array…" at bounding box center [347, 335] width 448 height 45
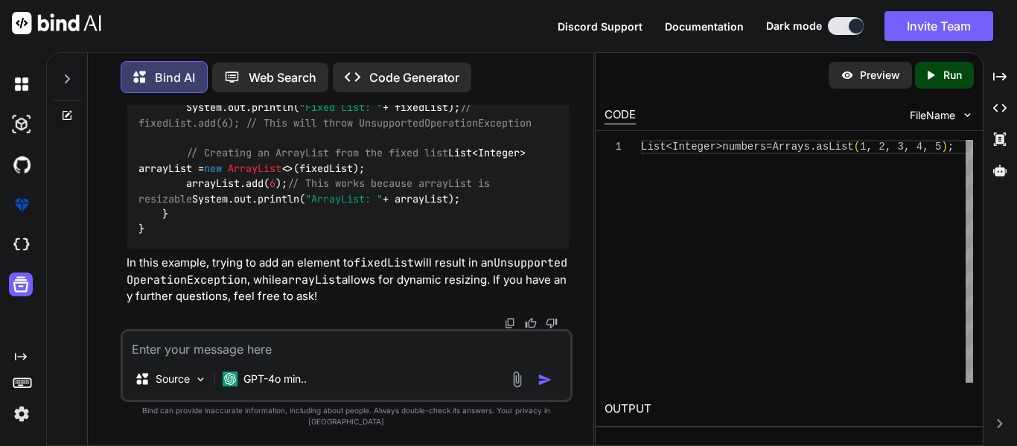
scroll to position [29604, 0]
drag, startPoint x: 523, startPoint y: 181, endPoint x: 176, endPoint y: 178, distance: 347.0
click at [176, 178] on div "import java.util.ArrayList; import java.util.Arrays; import java.util.List; pub…" at bounding box center [348, 138] width 443 height 221
click at [220, 130] on span "// fixedList.add(6); // This will throw UnsupportedOperationException" at bounding box center [335, 115] width 393 height 28
click at [240, 351] on textarea at bounding box center [347, 344] width 448 height 27
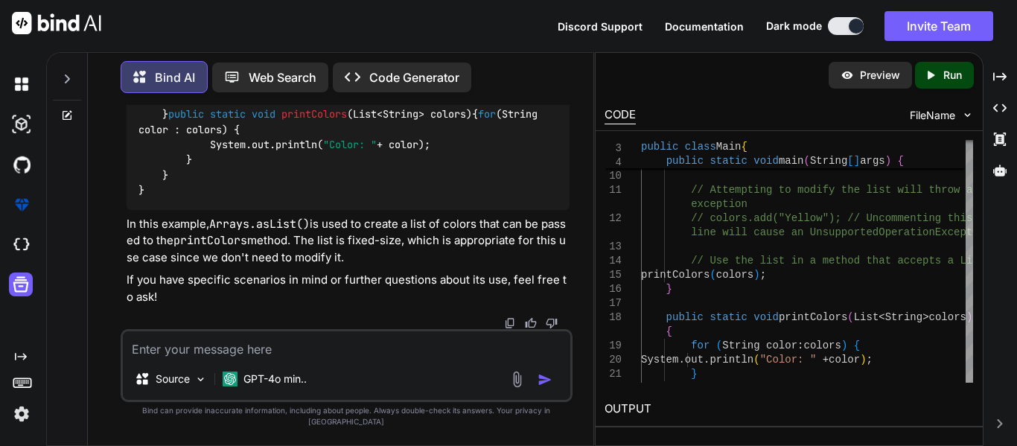
scroll to position [30331, 0]
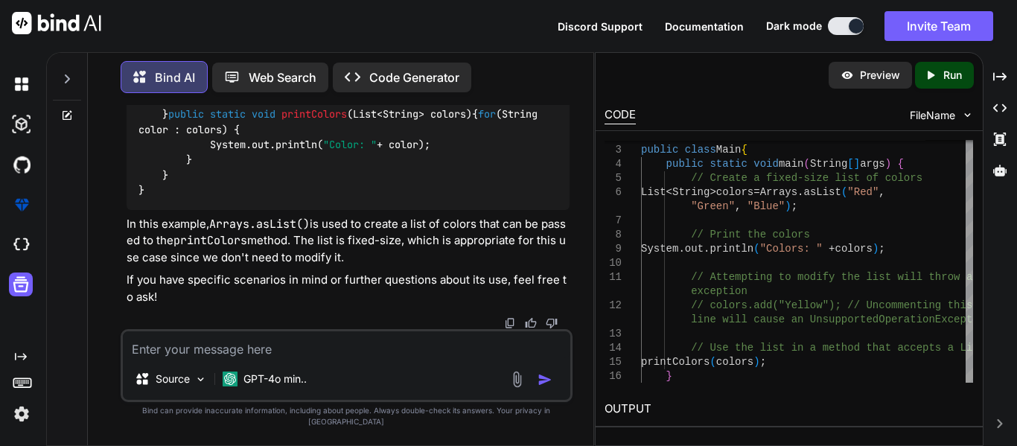
click at [946, 83] on div "Created with Pixso. Run" at bounding box center [944, 75] width 59 height 27
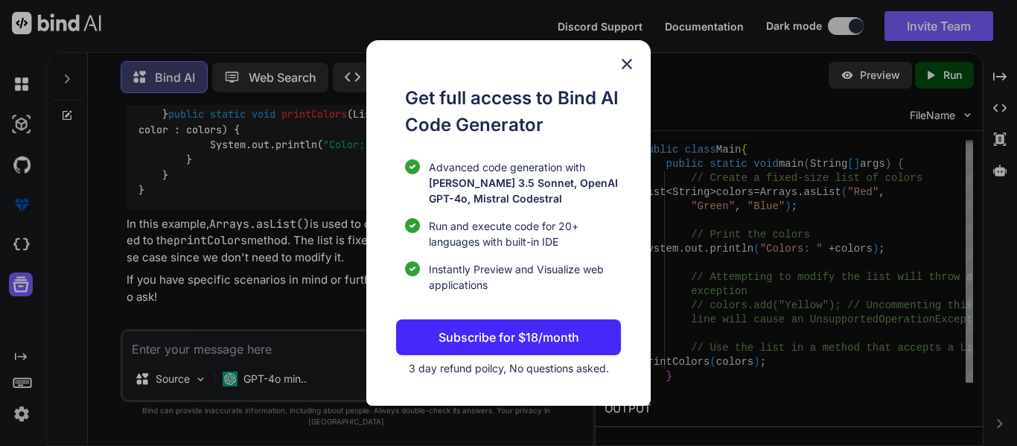
click at [742, 238] on div "Get full access to Bind AI Code Generator Advanced code generation with [PERSON…" at bounding box center [508, 223] width 1017 height 446
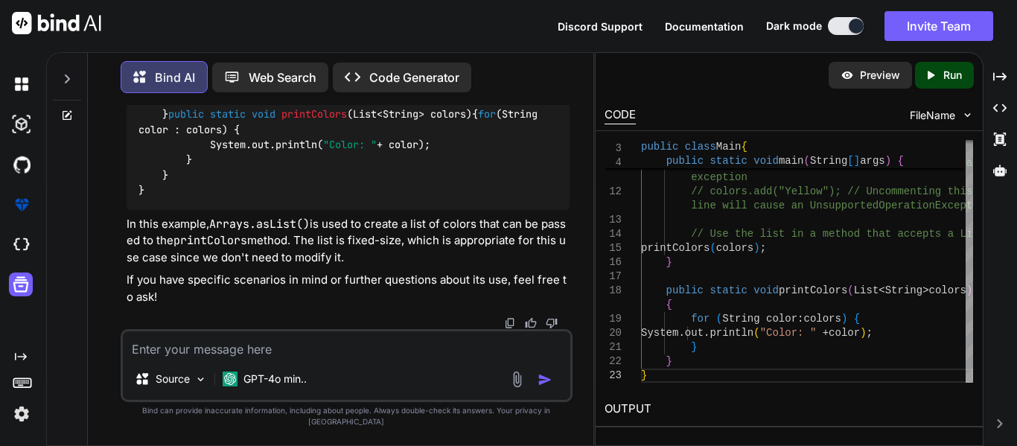
scroll to position [30072, 0]
click at [270, 358] on textarea at bounding box center [347, 344] width 448 height 27
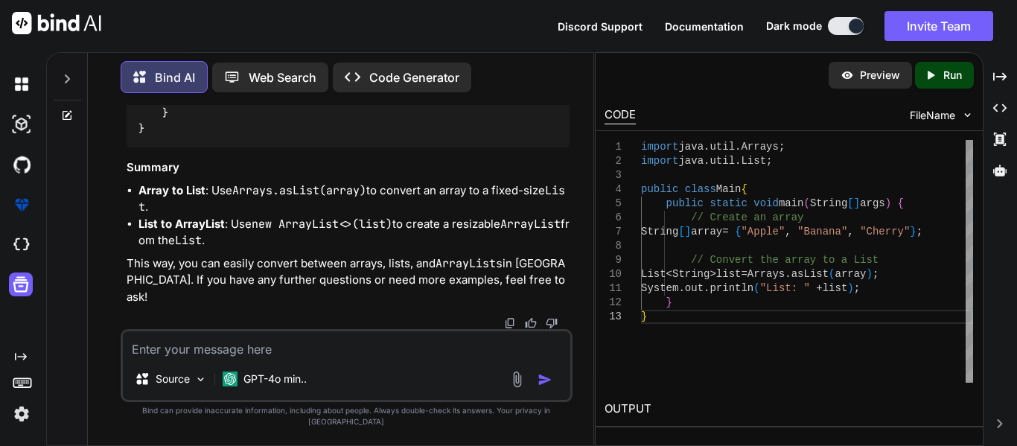
scroll to position [31197, 0]
drag, startPoint x: 513, startPoint y: 250, endPoint x: 366, endPoint y: 255, distance: 146.8
click at [366, 148] on div "import java.util.ArrayList; import java.util.Arrays; import java.util.List; pub…" at bounding box center [348, 60] width 443 height 176
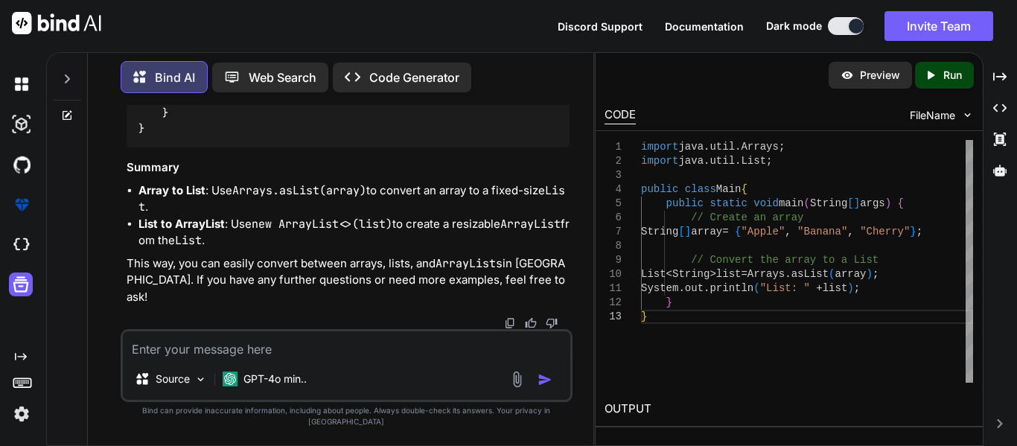
copy code "new ArrayList <>(list);"
click at [242, 357] on textarea at bounding box center [347, 344] width 448 height 27
paste textarea "new ArrayList<>(list);"
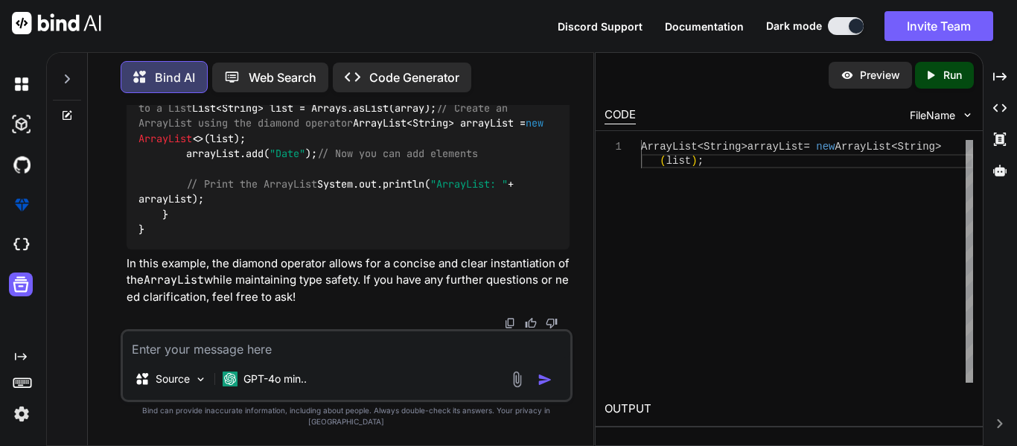
scroll to position [32284, 0]
click at [249, 386] on p "GPT-4o min.." at bounding box center [274, 379] width 63 height 15
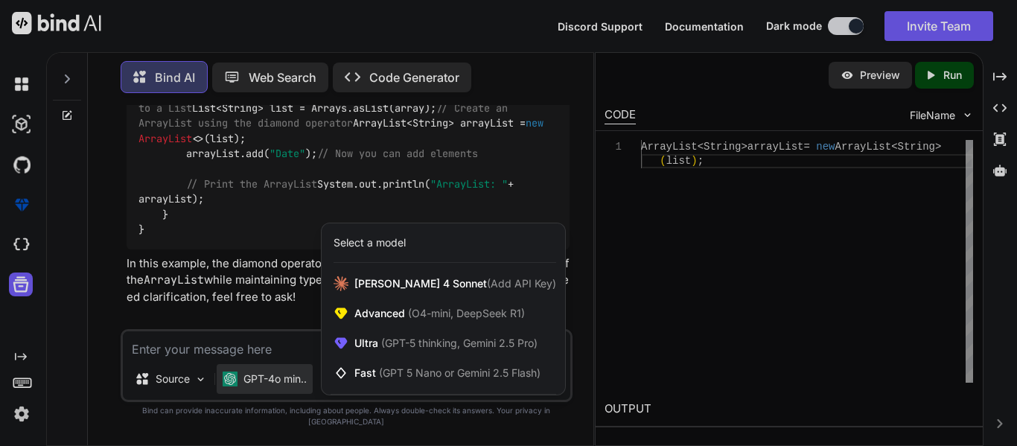
click at [253, 299] on div at bounding box center [508, 223] width 1017 height 446
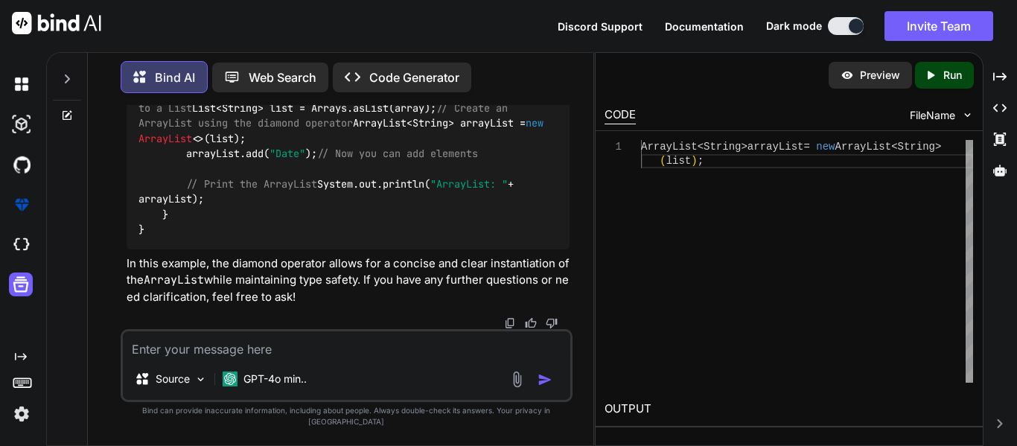
scroll to position [32584, 0]
drag, startPoint x: 511, startPoint y: 285, endPoint x: 503, endPoint y: 280, distance: 9.7
click at [503, 249] on div "import java.util.ArrayList; import java.util.Arrays; import java.util.List; pub…" at bounding box center [348, 146] width 443 height 206
click at [307, 353] on textarea at bounding box center [347, 344] width 448 height 27
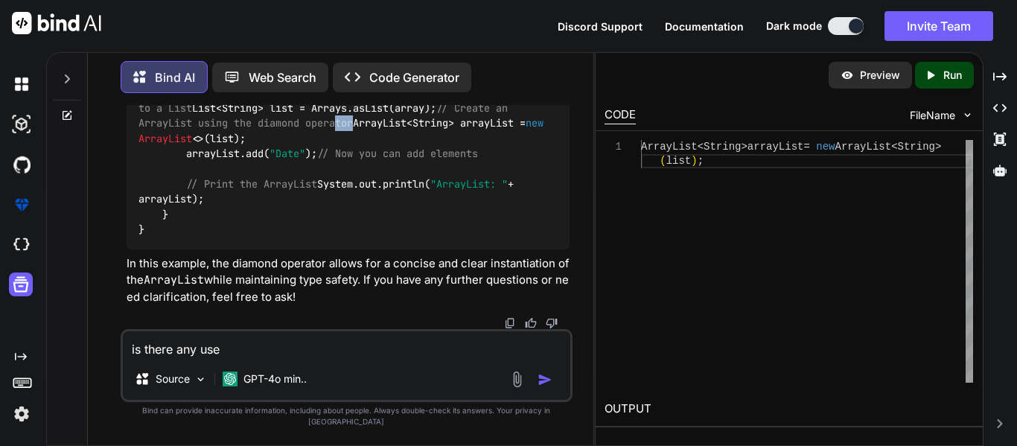
drag, startPoint x: 507, startPoint y: 276, endPoint x: 469, endPoint y: 276, distance: 38.0
click at [469, 249] on div "import java.util.ArrayList; import java.util.Arrays; import java.util.List; pub…" at bounding box center [348, 146] width 443 height 206
click at [469, 238] on code "import java.util.ArrayList; import java.util.Arrays; import java.util.List; pub…" at bounding box center [350, 146] width 423 height 182
drag, startPoint x: 369, startPoint y: 283, endPoint x: 535, endPoint y: 280, distance: 165.3
click at [535, 249] on div "import java.util.ArrayList; import java.util.Arrays; import java.util.List; pub…" at bounding box center [348, 146] width 443 height 206
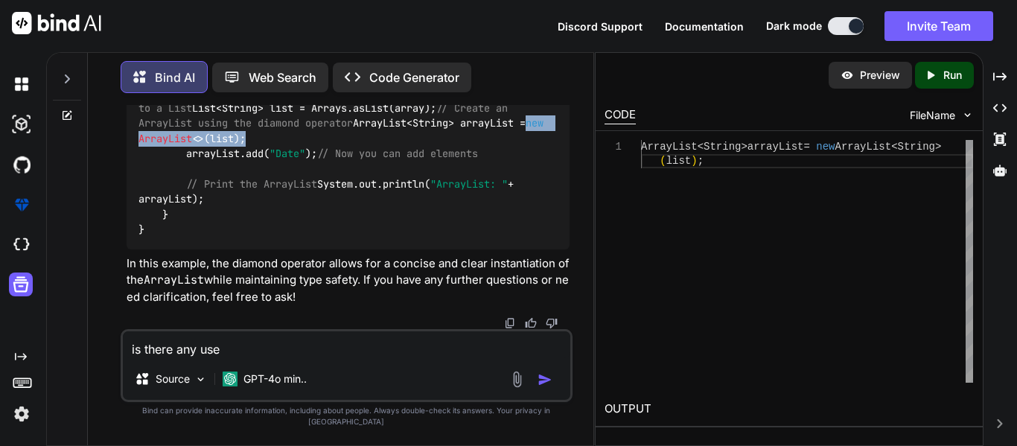
copy code "new ArrayList <>(list);"
click at [296, 369] on div "is there any use Source GPT-4o min.." at bounding box center [347, 365] width 452 height 73
click at [266, 358] on textarea "is there any use" at bounding box center [347, 344] width 448 height 27
paste textarea "new ArrayList<>(list);"
click at [372, 358] on textarea "is there any use new ArrayList<>(list);" at bounding box center [347, 344] width 448 height 27
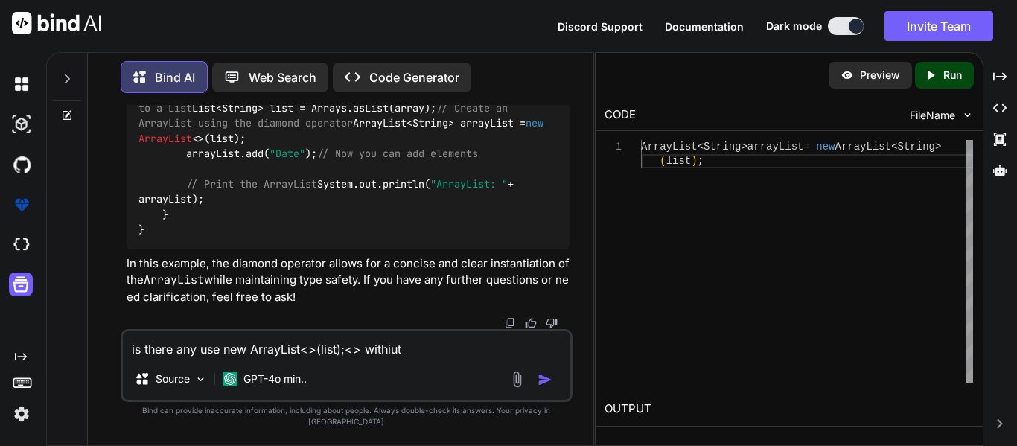
click at [403, 358] on textarea "is there any use new ArrayList<>(list);<> withiut" at bounding box center [347, 344] width 448 height 27
click at [310, 358] on textarea "is there any use new ArrayList<>(list)" at bounding box center [347, 344] width 448 height 27
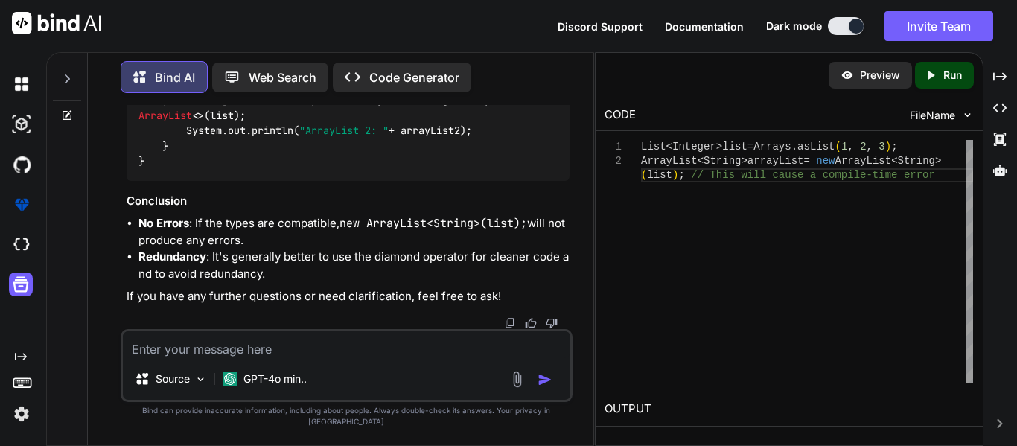
scroll to position [33750, 0]
click at [197, 358] on textarea at bounding box center [347, 344] width 448 height 27
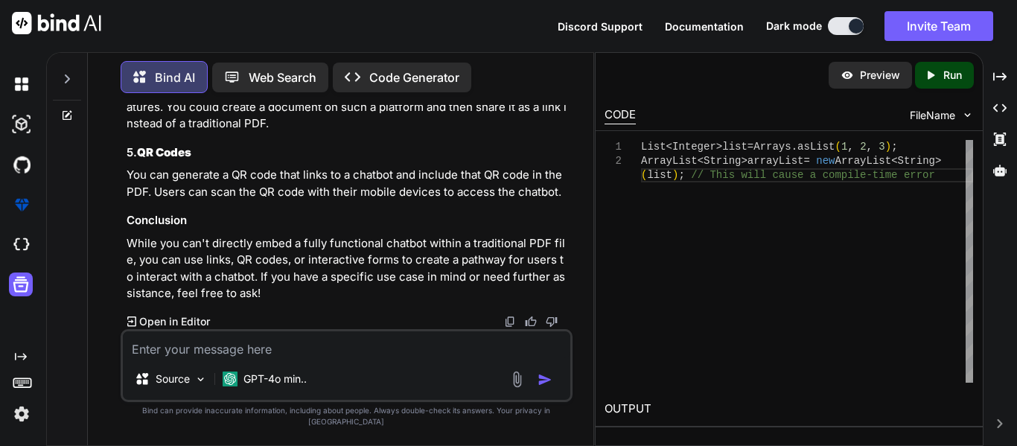
scroll to position [34427, 0]
click at [278, 358] on textarea at bounding box center [347, 344] width 448 height 27
click at [334, 358] on textarea "there is numbers arraylist how to" at bounding box center [347, 344] width 448 height 27
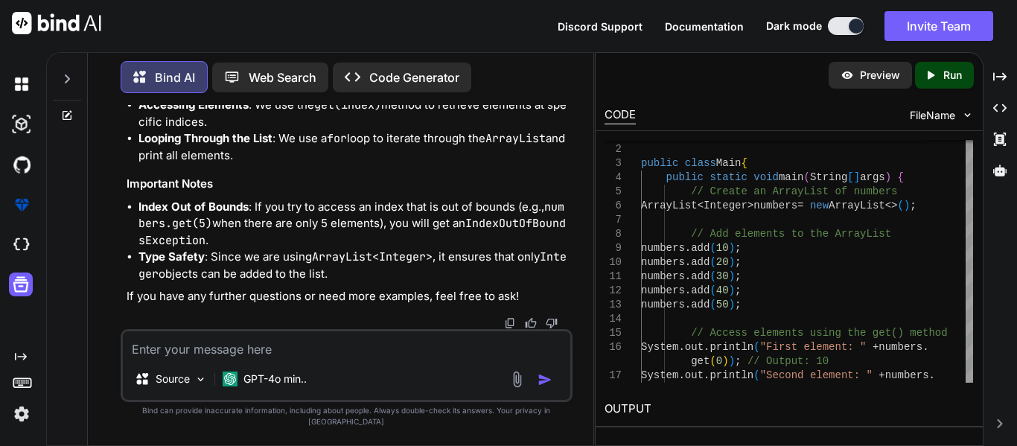
scroll to position [35579, 0]
click at [370, 344] on textarea at bounding box center [347, 344] width 448 height 27
paste textarea "String imageData = matcher ? matcher[0][1] : null"
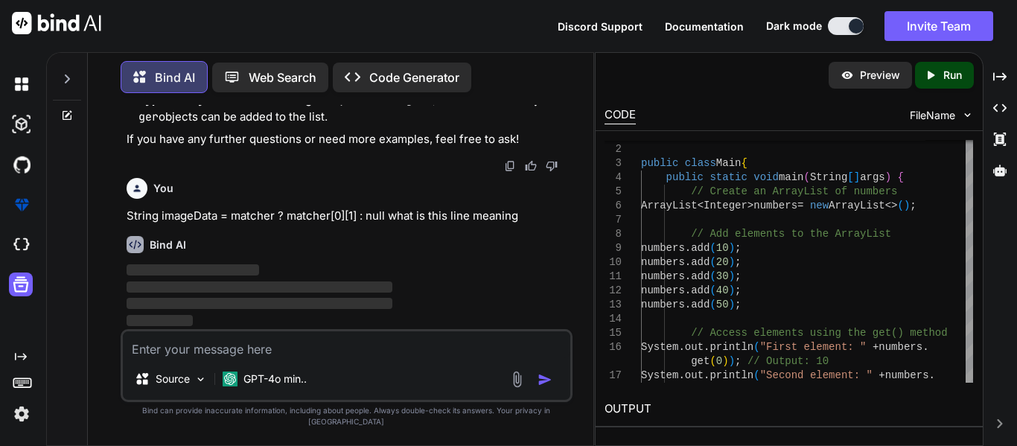
scroll to position [35736, 0]
click at [134, 252] on img at bounding box center [135, 244] width 17 height 17
click at [173, 386] on p "Source" at bounding box center [173, 379] width 34 height 15
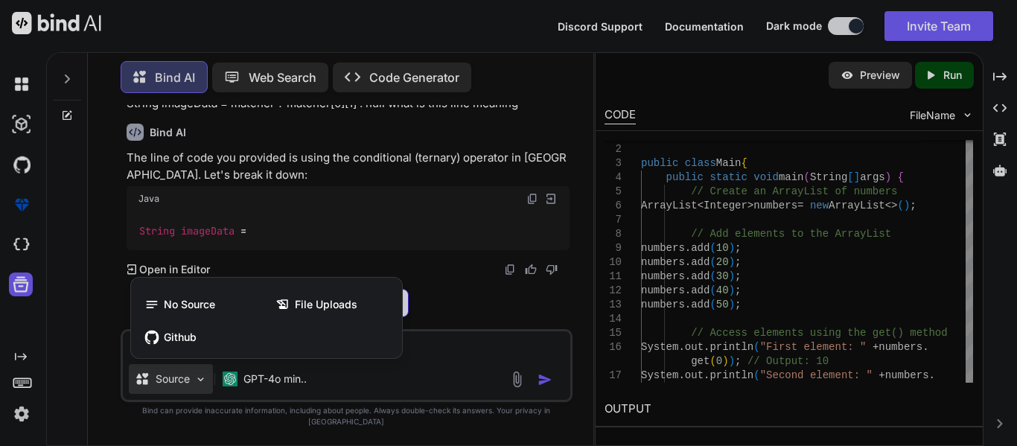
click at [245, 246] on div at bounding box center [508, 223] width 1017 height 446
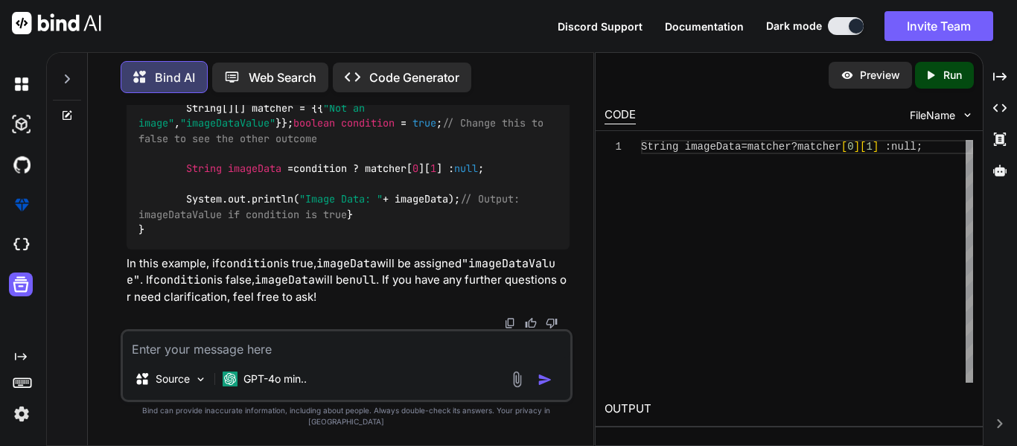
scroll to position [36465, 0]
click at [413, 130] on span "true" at bounding box center [425, 123] width 24 height 13
click at [796, 158] on div "String imageData = matcher ? matcher [ 0 ] [ 1 ] : null ;" at bounding box center [807, 261] width 332 height 243
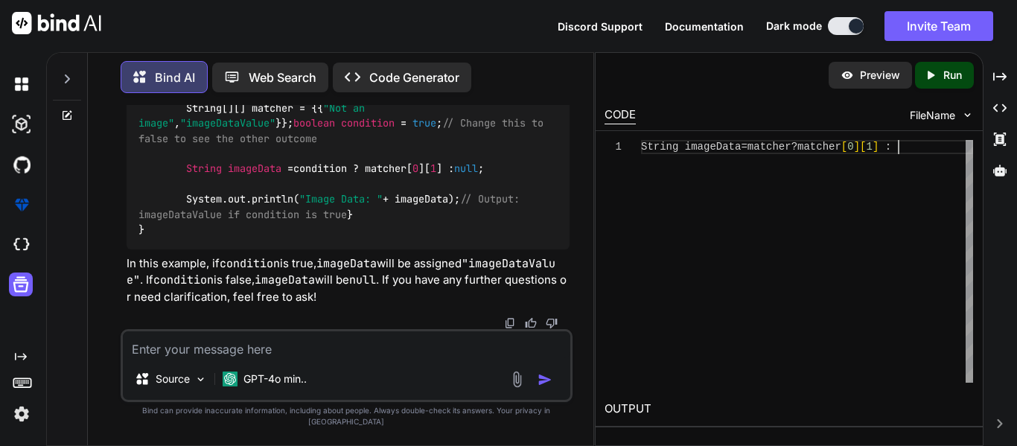
click at [781, 197] on div "String imageData = matcher ? matcher [ 0 ] [ 1 ] :" at bounding box center [807, 261] width 332 height 243
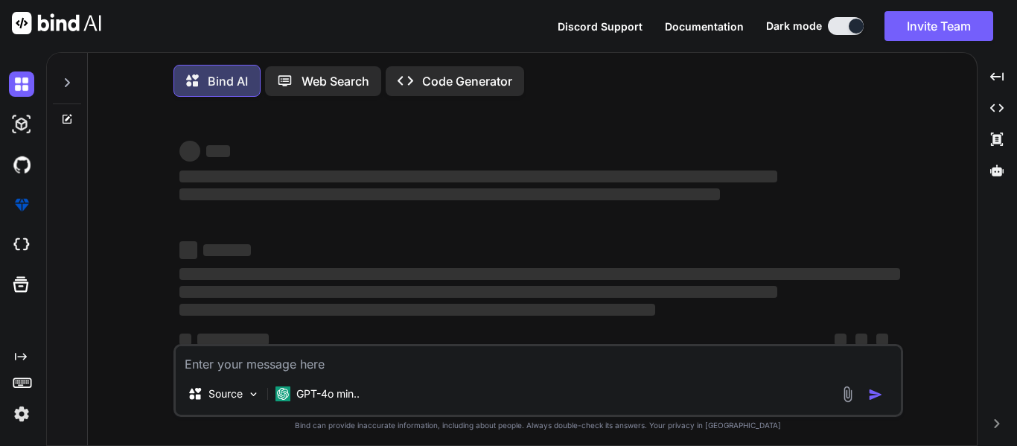
drag, startPoint x: 320, startPoint y: 255, endPoint x: 258, endPoint y: 235, distance: 65.9
click at [320, 255] on div "‌ ‌" at bounding box center [539, 249] width 721 height 20
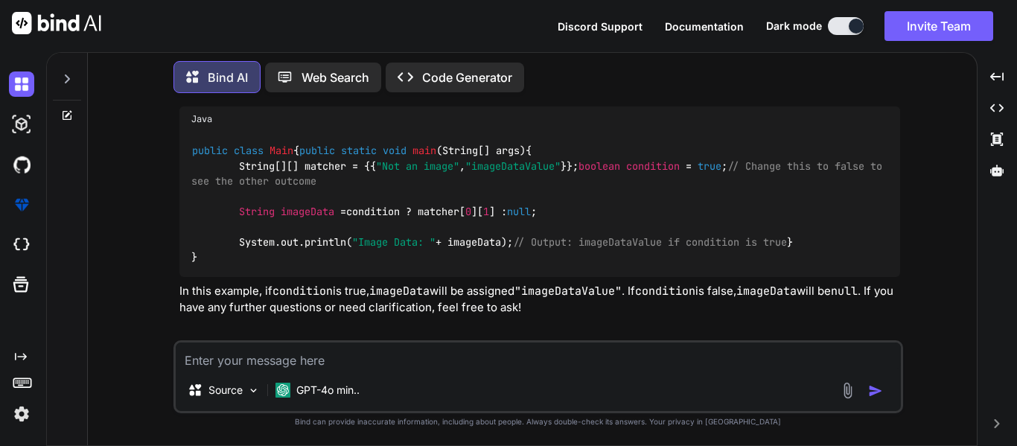
scroll to position [3655, 0]
click at [60, 77] on div at bounding box center [67, 74] width 28 height 51
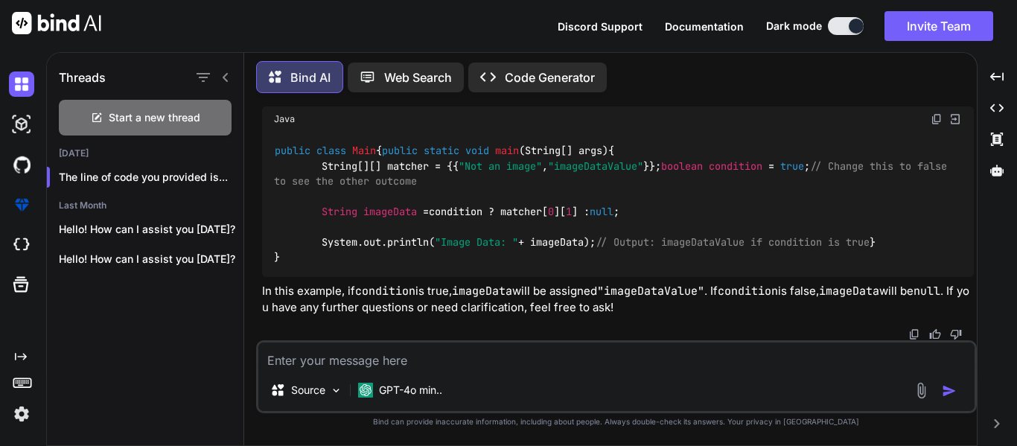
scroll to position [3672, 0]
click at [137, 116] on span "Start a new thread" at bounding box center [155, 117] width 92 height 15
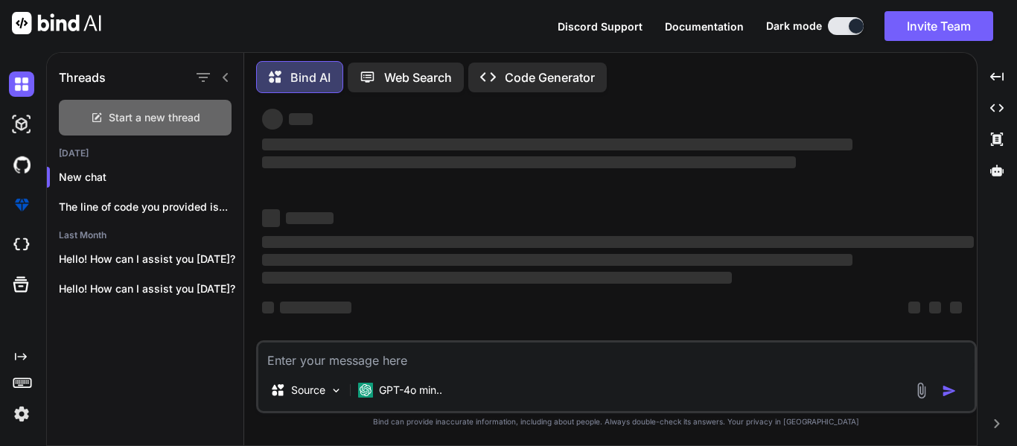
scroll to position [0, 0]
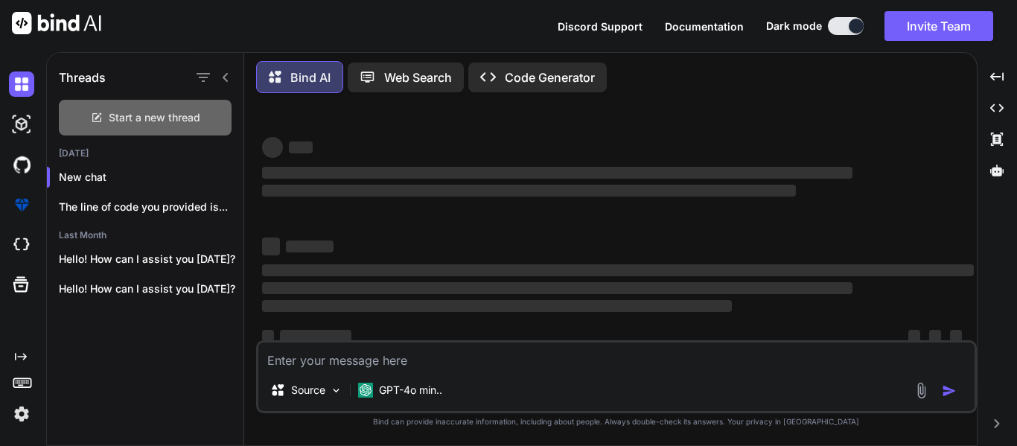
click at [137, 116] on span "Start a new thread" at bounding box center [155, 117] width 92 height 15
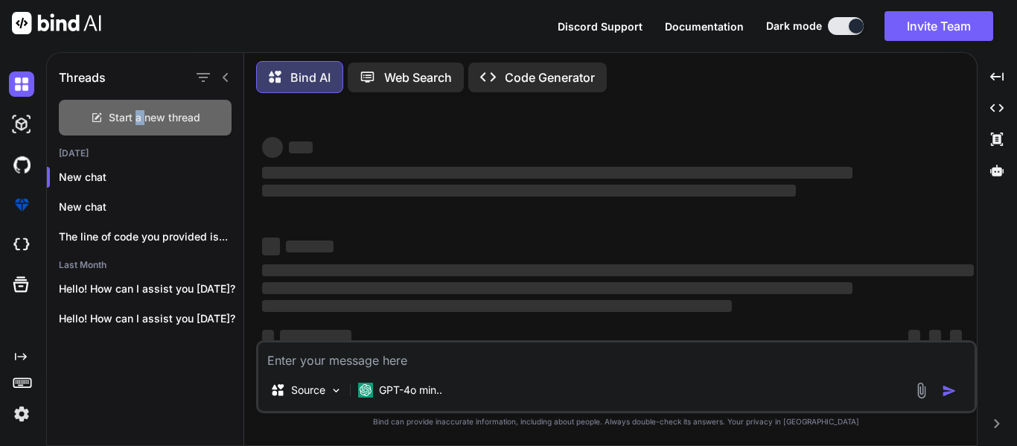
click at [137, 116] on span "Start a new thread" at bounding box center [155, 117] width 92 height 15
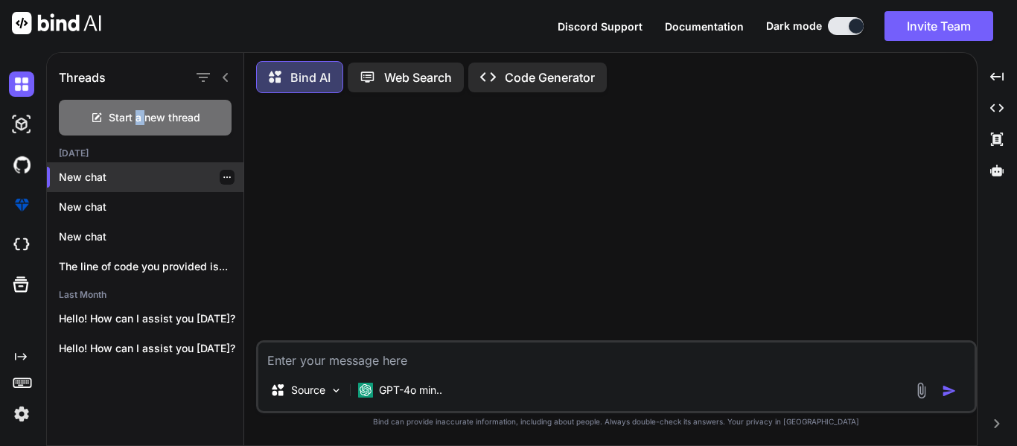
click at [223, 174] on icon "button" at bounding box center [227, 177] width 9 height 9
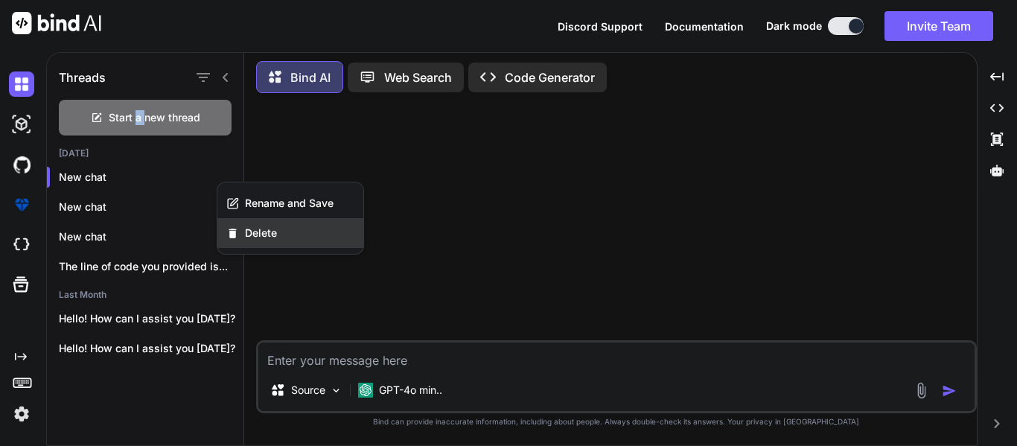
click at [246, 224] on div "Delete" at bounding box center [290, 233] width 146 height 30
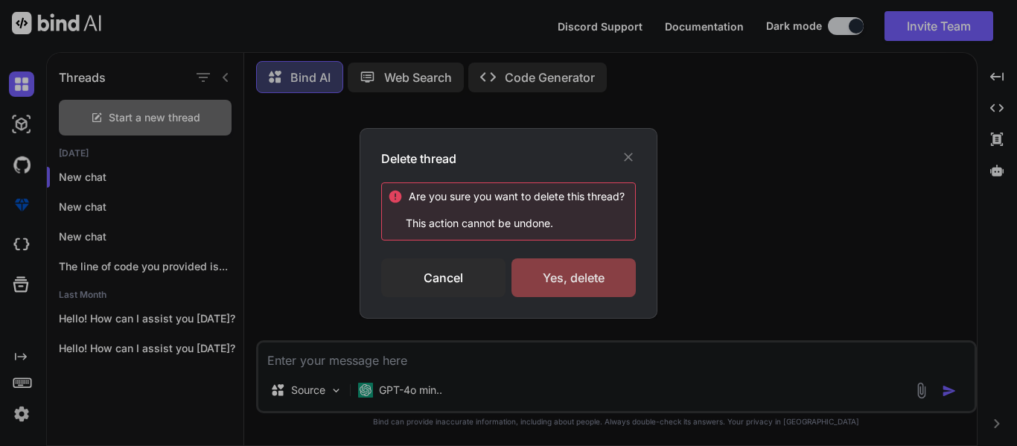
click at [542, 261] on div "Yes, delete" at bounding box center [574, 277] width 124 height 39
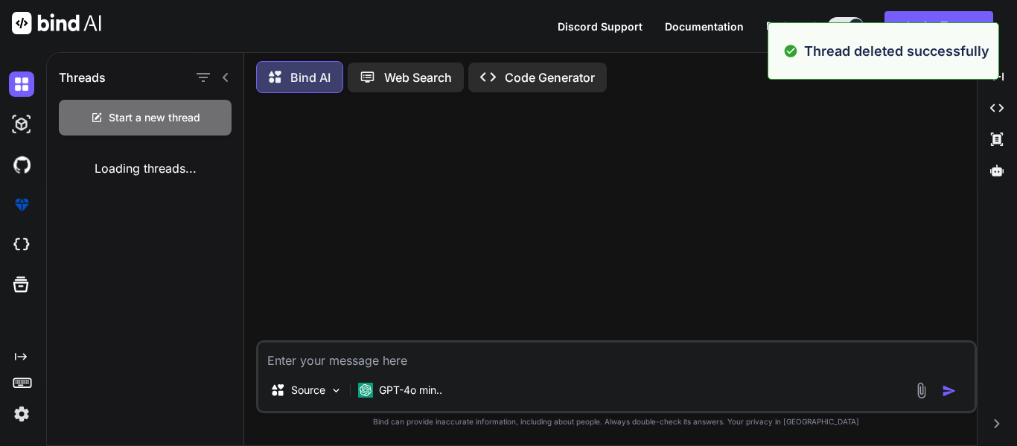
type textarea "x"
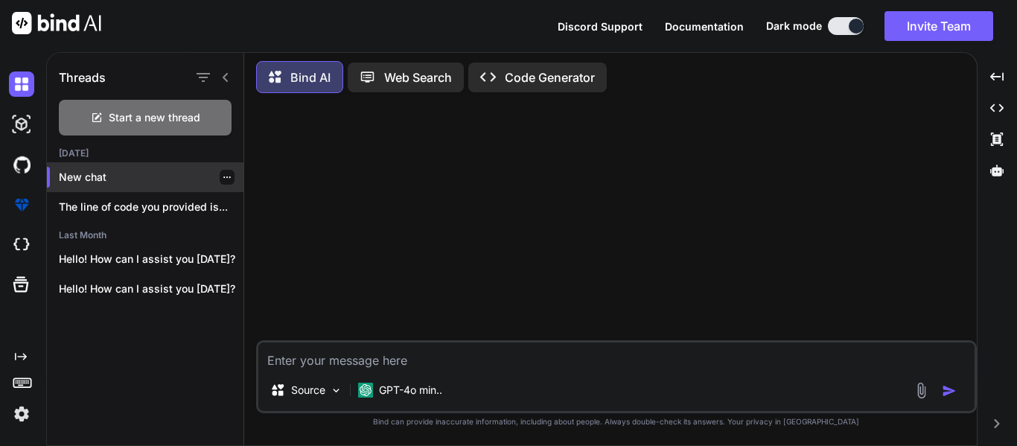
click at [192, 170] on p "New chat" at bounding box center [151, 177] width 185 height 15
click at [351, 357] on textarea at bounding box center [616, 356] width 716 height 27
paste textarea "def matcher = (imgData =~ /Base64Image:([A-Za-z0-9+\/=]+)/) String imageData = …"
type textarea "def matcher = (imgData =~ /Base64Image:([A-Za-z0-9+\/=]+)/) String imageData = …"
type textarea "x"
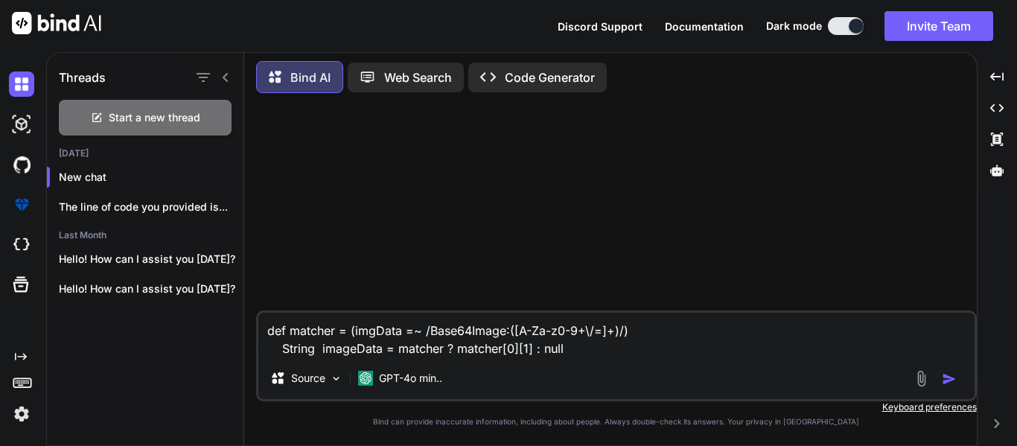
type textarea "def matcher = (imgData =~ /Base64Image:([A-Za-z0-9+\/=]+)/) String imageData = …"
type textarea "x"
type textarea "def matcher = (imgData =~ /Base64Image:([A-Za-z0-9+\/=]+)/) String imageData = …"
type textarea "x"
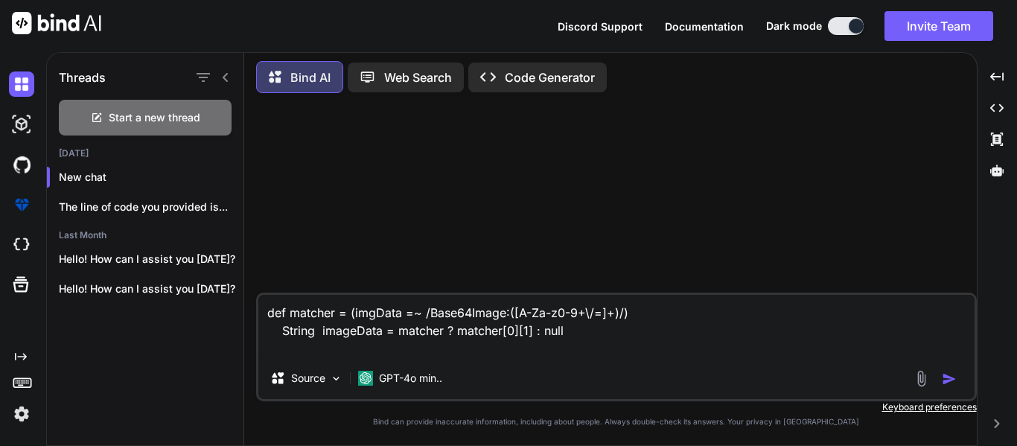
type textarea "def matcher = (imgData =~ /Base64Image:([A-Za-z0-9+\/=]+)/) String imageData = …"
type textarea "x"
type textarea "def matcher = (imgData =~ /Base64Image:([A-Za-z0-9+\/=]+)/) String imageData = …"
type textarea "x"
type textarea "def matcher = (imgData =~ /Base64Image:([A-Za-z0-9+\/=]+)/) String imageData = …"
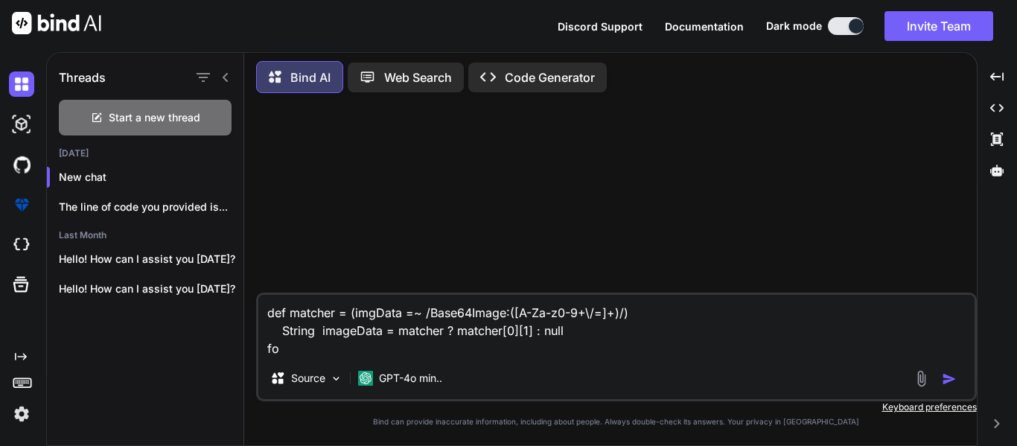
type textarea "x"
type textarea "def matcher = (imgData =~ /Base64Image:([A-Za-z0-9+\/=]+)/) String imageData = …"
type textarea "x"
type textarea "def matcher = (imgData =~ /Base64Image:([A-Za-z0-9+\/=]+)/) String imageData = …"
type textarea "x"
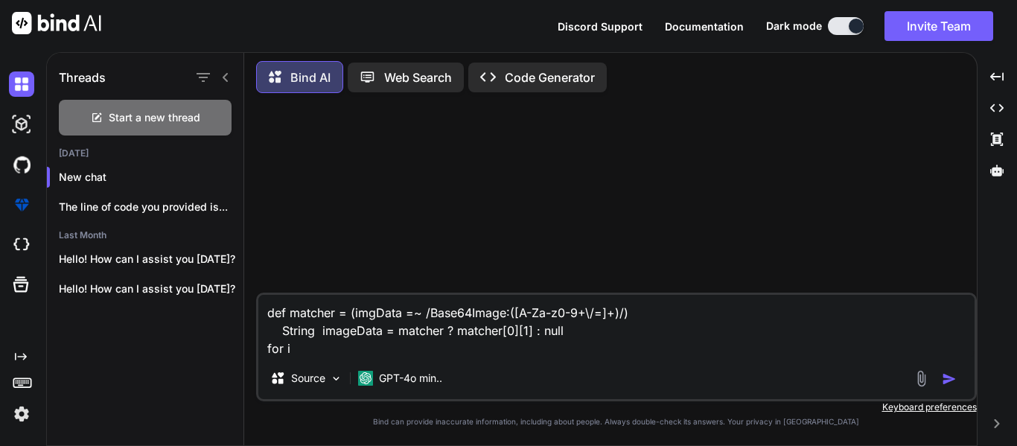
type textarea "def matcher = (imgData =~ /Base64Image:([A-Za-z0-9+\/=]+)/) String imageData = …"
type textarea "x"
type textarea "def matcher = (imgData =~ /Base64Image:([A-Za-z0-9+\/=]+)/) String imageData = …"
type textarea "x"
type textarea "def matcher = (imgData =~ /Base64Image:([A-Za-z0-9+\/=]+)/) String imageData = …"
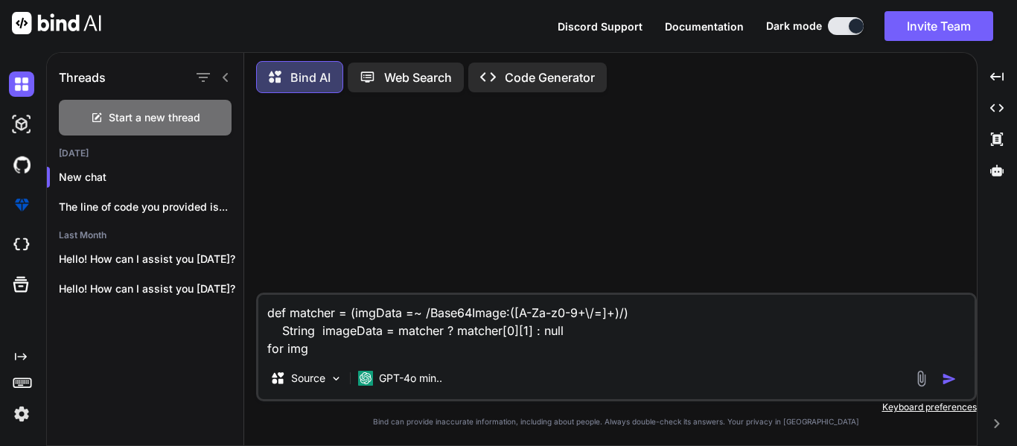
type textarea "x"
type textarea "def matcher = (imgData =~ /Base64Image:([A-Za-z0-9+\/=]+)/) String imageData = …"
type textarea "x"
type textarea "def matcher = (imgData =~ /Base64Image:([A-Za-z0-9+\/=]+)/) String imageData = …"
type textarea "x"
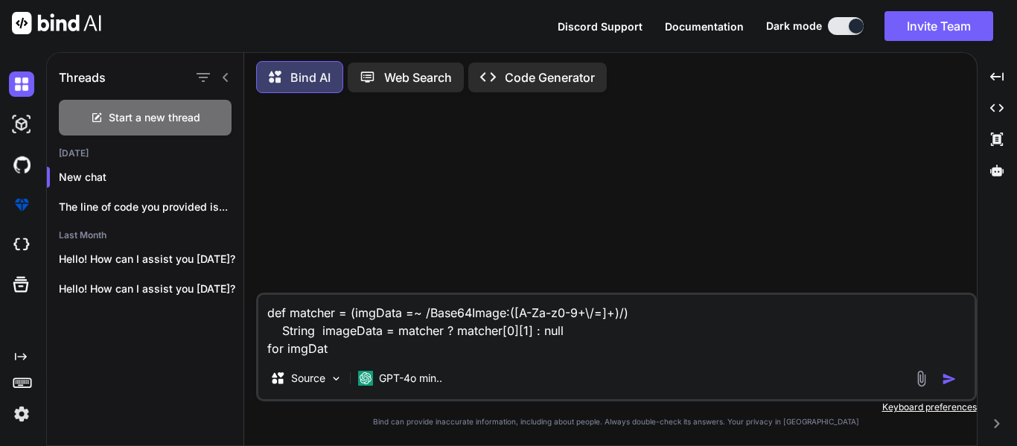
type textarea "def matcher = (imgData =~ /Base64Image:([A-Za-z0-9+\/=]+)/) String imageData = …"
type textarea "x"
type textarea "def matcher = (imgData =~ /Base64Image:([A-Za-z0-9+\/=]+)/) String imageData = …"
type textarea "x"
type textarea "def matcher = (imgData =~ /Base64Image:([A-Za-z0-9+\/=]+)/) String imageData = …"
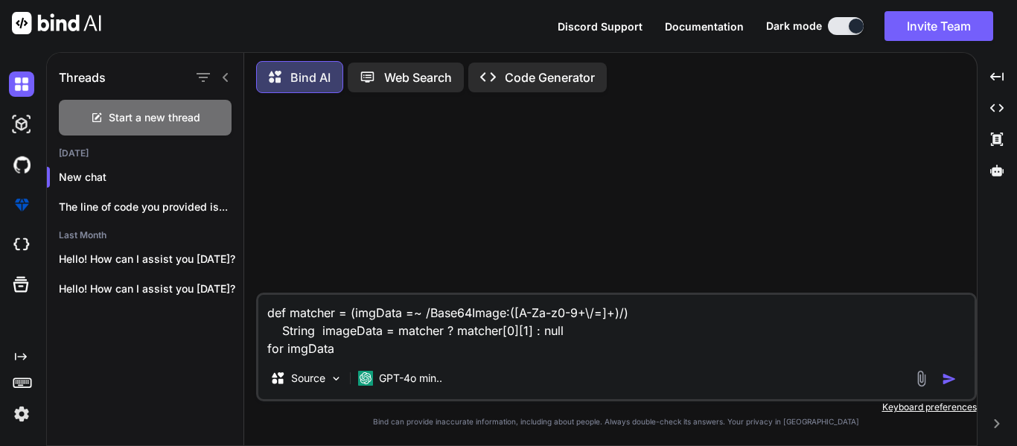
type textarea "x"
type textarea "def matcher = (imgData =~ /Base64Image:([A-Za-z0-9+\/=]+)/) String imageData = …"
type textarea "x"
type textarea "def matcher = (imgData =~ /Base64Image:([A-Za-z0-9+\/=]+)/) String imageData = …"
type textarea "x"
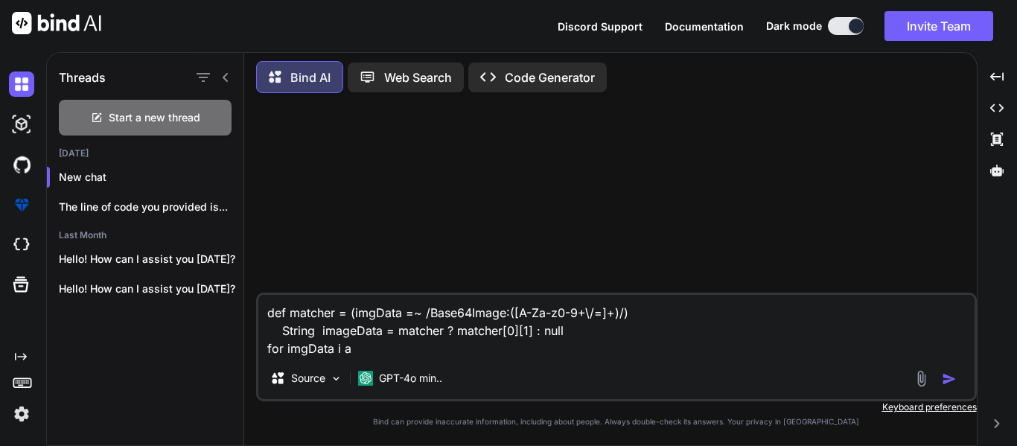
type textarea "def matcher = (imgData =~ /Base64Image:([A-Za-z0-9+\/=]+)/) String imageData = …"
type textarea "x"
type textarea "def matcher = (imgData =~ /Base64Image:([A-Za-z0-9+\/=]+)/) String imageData = …"
type textarea "x"
type textarea "def matcher = (imgData =~ /Base64Image:([A-Za-z0-9+\/=]+)/) String imageData = …"
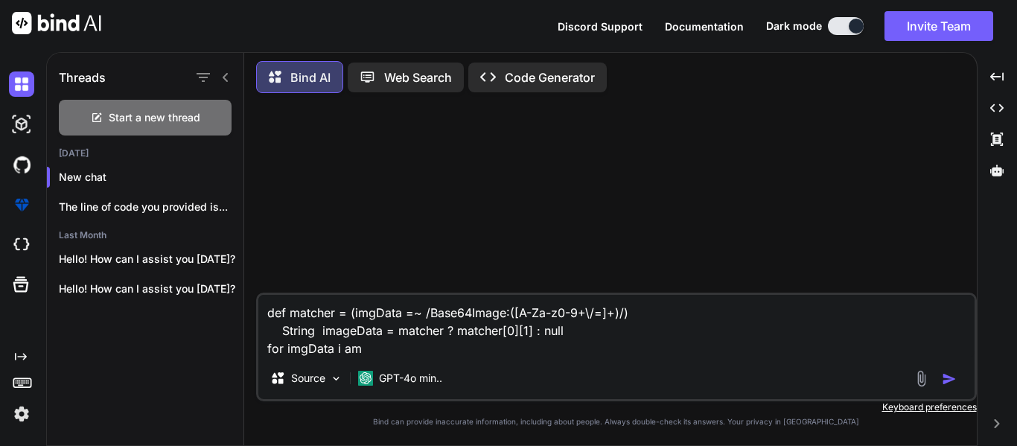
type textarea "x"
type textarea "def matcher = (imgData =~ /Base64Image:([A-Za-z0-9+\/=]+)/) String imageData = …"
type textarea "x"
type textarea "def matcher = (imgData =~ /Base64Image:([A-Za-z0-9+\/=]+)/) String imageData = …"
type textarea "x"
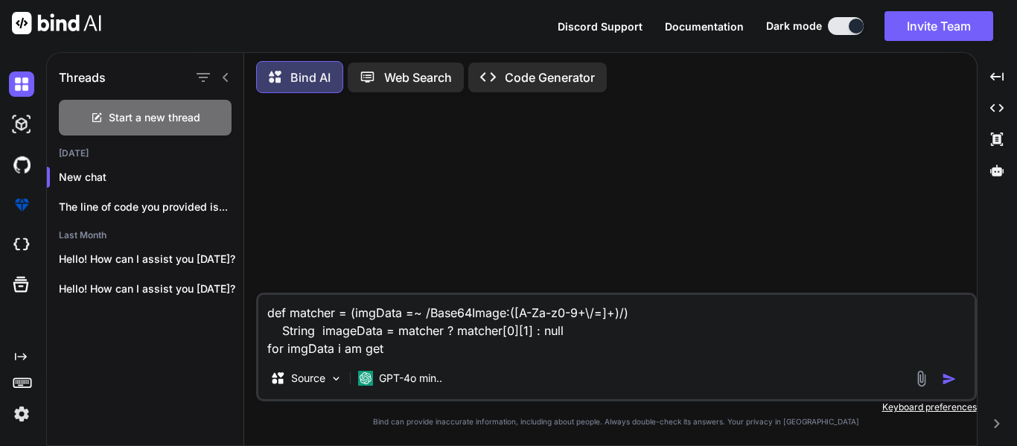
type textarea "def matcher = (imgData =~ /Base64Image:([A-Za-z0-9+\/=]+)/) String imageData = …"
type textarea "x"
type textarea "def matcher = (imgData =~ /Base64Image:([A-Za-z0-9+\/=]+)/) String imageData = …"
type textarea "x"
type textarea "def matcher = (imgData =~ /Base64Image:([A-Za-z0-9+\/=]+)/) String imageData = …"
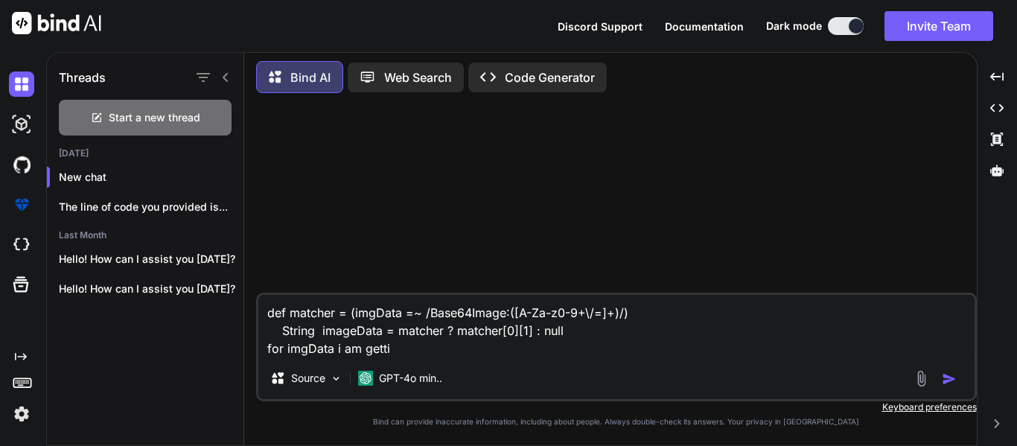
type textarea "x"
type textarea "def matcher = (imgData =~ /Base64Image:([A-Za-z0-9+\/=]+)/) String imageData = …"
type textarea "x"
type textarea "def matcher = (imgData =~ /Base64Image:([A-Za-z0-9+\/=]+)/) String imageData = …"
type textarea "x"
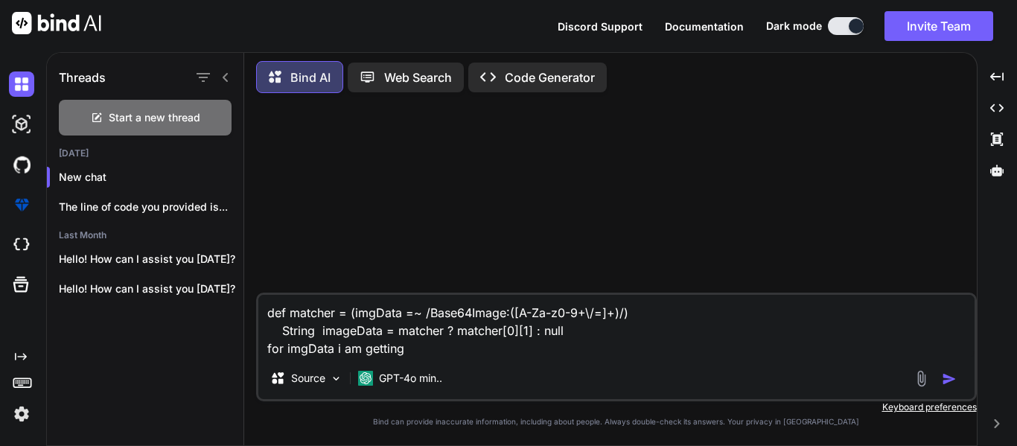
type textarea "def matcher = (imgData =~ /Base64Image:([A-Za-z0-9+\/=]+)/) String imageData = …"
type textarea "x"
type textarea "def matcher = (imgData =~ /Base64Image:([A-Za-z0-9+\/=]+)/) String imageData = …"
type textarea "x"
type textarea "def matcher = (imgData =~ /Base64Image:([A-Za-z0-9+\/=]+)/) String imageData = …"
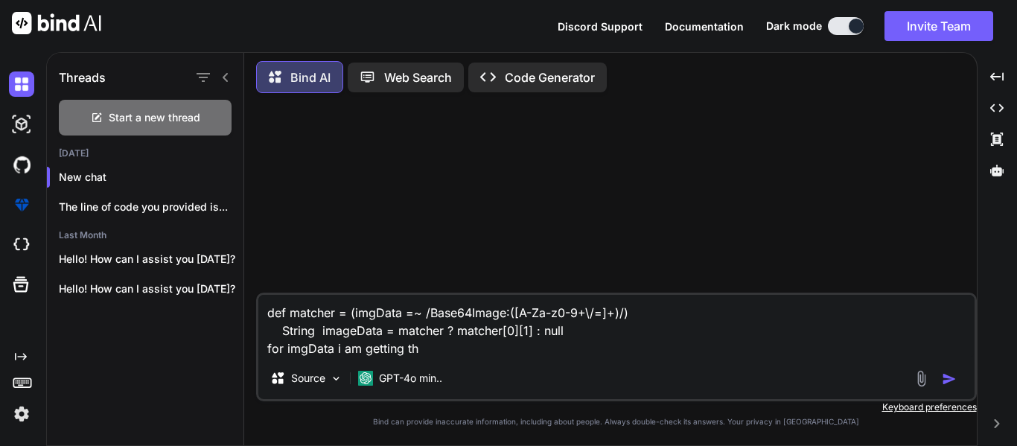
type textarea "x"
type textarea "def matcher = (imgData =~ /Base64Image:([A-Za-z0-9+\/=]+)/) String imageData = …"
type textarea "x"
click at [451, 346] on textarea "def matcher = (imgData =~ /Base64Image:([A-Za-z0-9+\/=]+)/) String imageData = …" at bounding box center [616, 326] width 716 height 63
type textarea "def matcher = (imgData =~ /Base64Image:([A-Za-z0-9+\/=]+)/) String imageData = …"
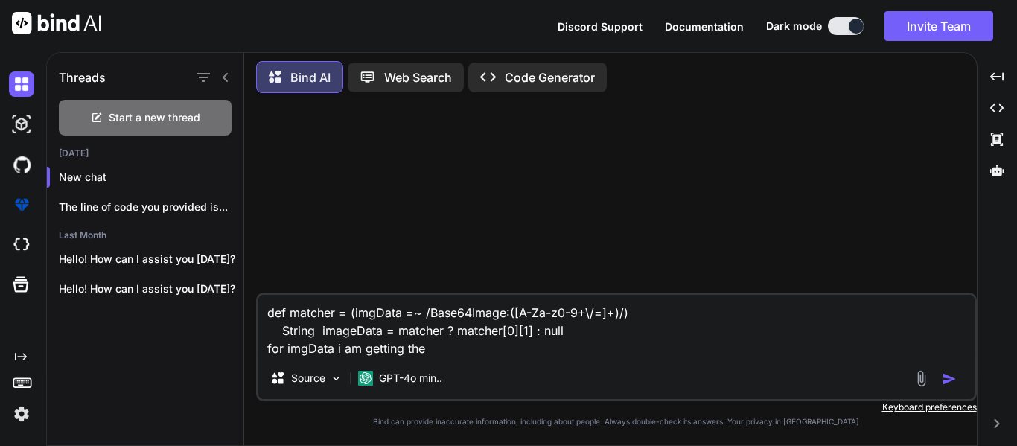
type textarea "x"
type textarea "def matcher = (imgData =~ /Base64Image:([A-Za-z0-9+\/=]+)/) String imageData = …"
type textarea "x"
type textarea "def matcher = (imgData =~ /Base64Image:([A-Za-z0-9+\/=]+)/) String imageData = …"
type textarea "x"
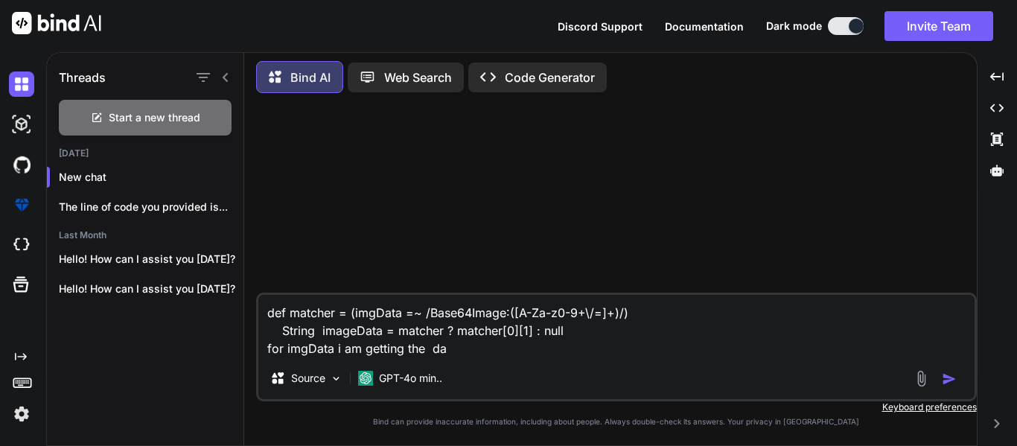
type textarea "def matcher = (imgData =~ /Base64Image:([A-Za-z0-9+\/=]+)/) String imageData = …"
type textarea "x"
type textarea "def matcher = (imgData =~ /Base64Image:([A-Za-z0-9+\/=]+)/) String imageData = …"
type textarea "x"
click at [392, 351] on textarea "def matcher = (imgData =~ /Base64Image:([A-Za-z0-9+\/=]+)/) String imageData = …" at bounding box center [616, 326] width 716 height 63
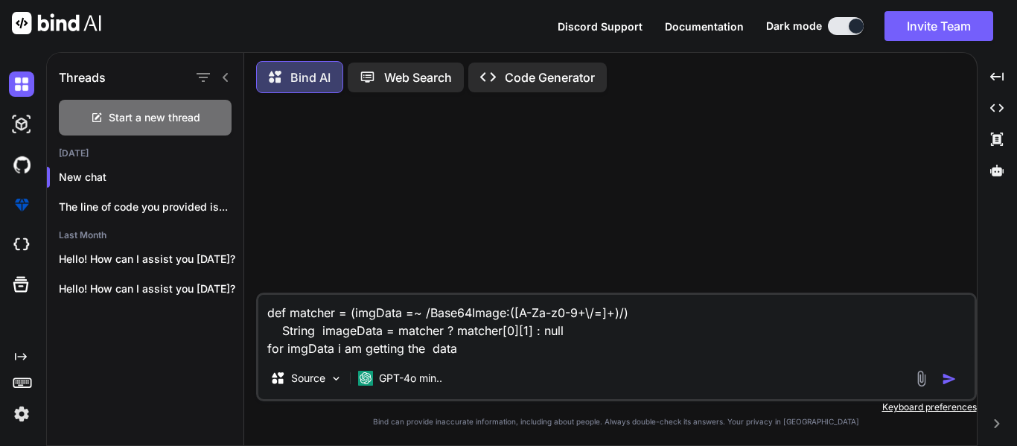
click at [472, 354] on textarea "def matcher = (imgData =~ /Base64Image:([A-Za-z0-9+\/=]+)/) String imageData = …" at bounding box center [616, 326] width 716 height 63
type textarea "def matcher = (imgData =~ /Base64Image:([A-Za-z0-9+\/=]+)/) String imageData = …"
type textarea "x"
type textarea "def matcher = (imgData =~ /Base64Image:([A-Za-z0-9+\/=]+)/) String imageData = …"
type textarea "x"
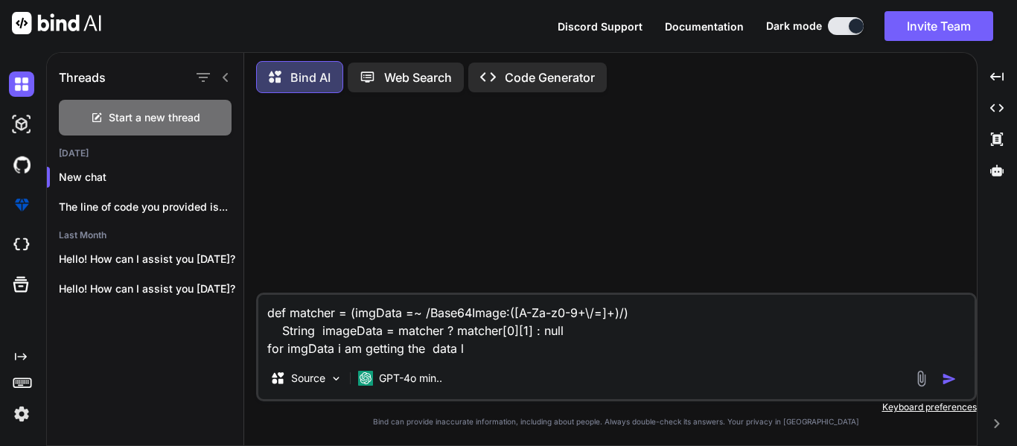
type textarea "def matcher = (imgData =~ /Base64Image:([A-Za-z0-9+\/=]+)/) String imageData = …"
type textarea "x"
type textarea "def matcher = (imgData =~ /Base64Image:([A-Za-z0-9+\/=]+)/) String imageData = …"
type textarea "x"
type textarea "def matcher = (imgData =~ /Base64Image:([A-Za-z0-9+\/=]+)/) String imageData = …"
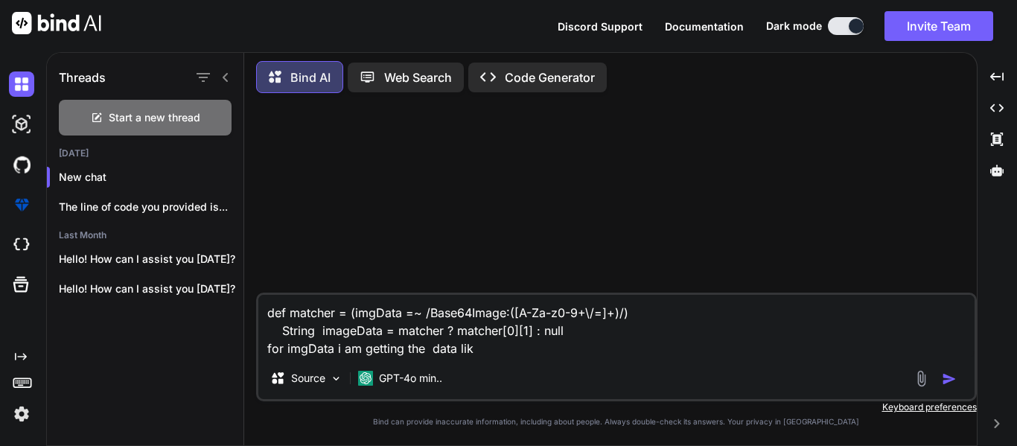
type textarea "x"
type textarea "def matcher = (imgData =~ /Base64Image:([A-Za-z0-9+\/=]+)/) String imageData = …"
type textarea "x"
type textarea "def matcher = (imgData =~ /Base64Image:([A-Za-z0-9+\/=]+)/) String imageData = …"
type textarea "x"
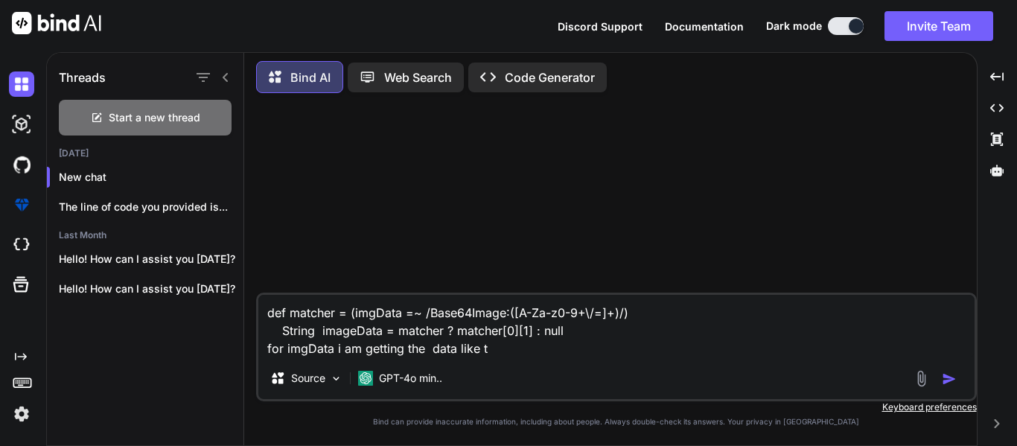
type textarea "def matcher = (imgData =~ /Base64Image:([A-Za-z0-9+\/=]+)/) String imageData = …"
type textarea "x"
type textarea "def matcher = (imgData =~ /Base64Image:([A-Za-z0-9+\/=]+)/) String imageData = …"
type textarea "x"
type textarea "def matcher = (imgData =~ /Base64Image:([A-Za-z0-9+\/=]+)/) String imageData = …"
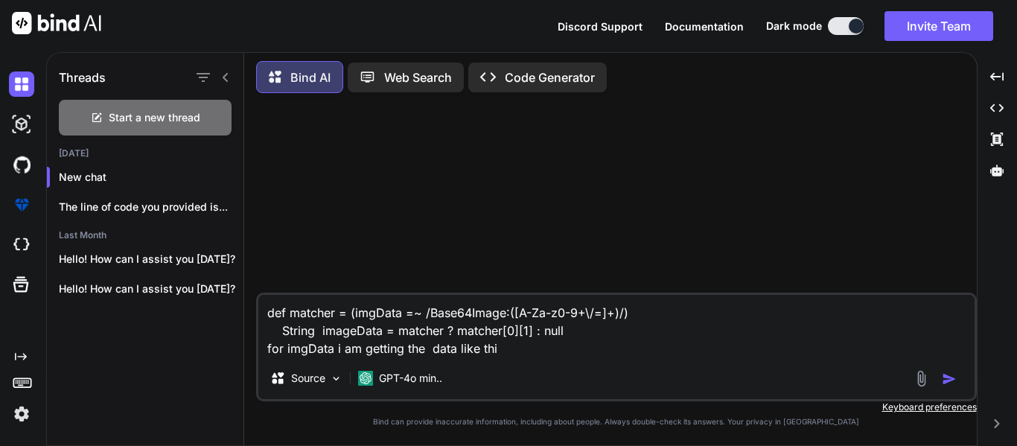
type textarea "x"
type textarea "def matcher = (imgData =~ /Base64Image:([A-Za-z0-9+\/=]+)/) String imageData = …"
type textarea "x"
paste textarea "def matcher = (imgData =~ /Base64Image:([A-Za-z0-9+\/=]+)/) String imageData = …"
type textarea "def matcher = (imgData =~ /Base64Image:([A-Za-z0-9+\/=]+)/) String imageData = …"
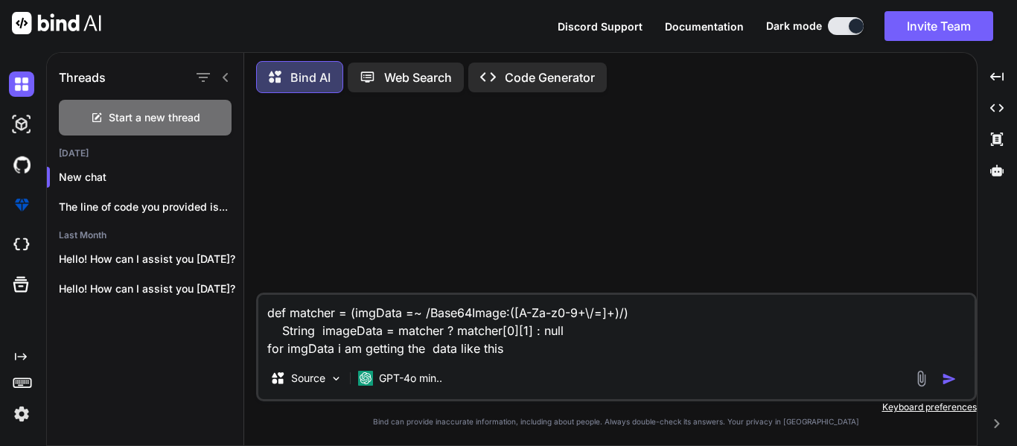
type textarea "x"
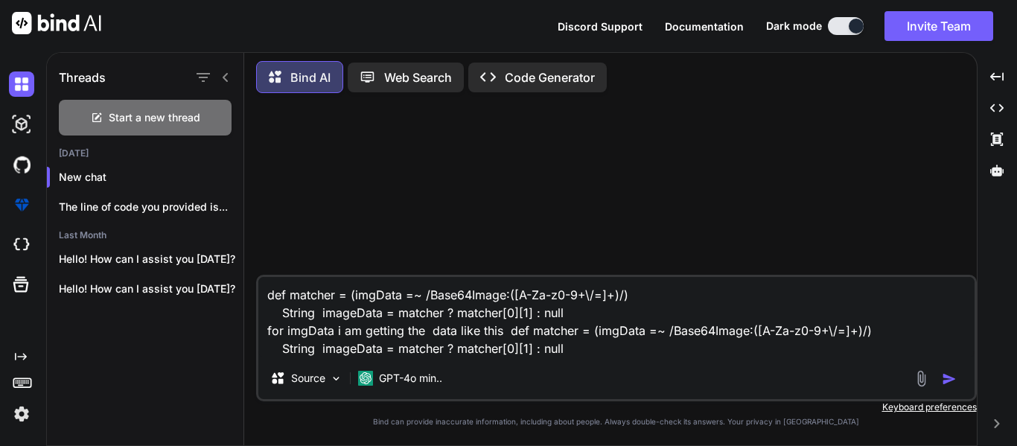
type textarea "def matcher = (imgData =~ /Base64Image:([A-Za-z0-9+\/=]+)/) String imageData = …"
type textarea "x"
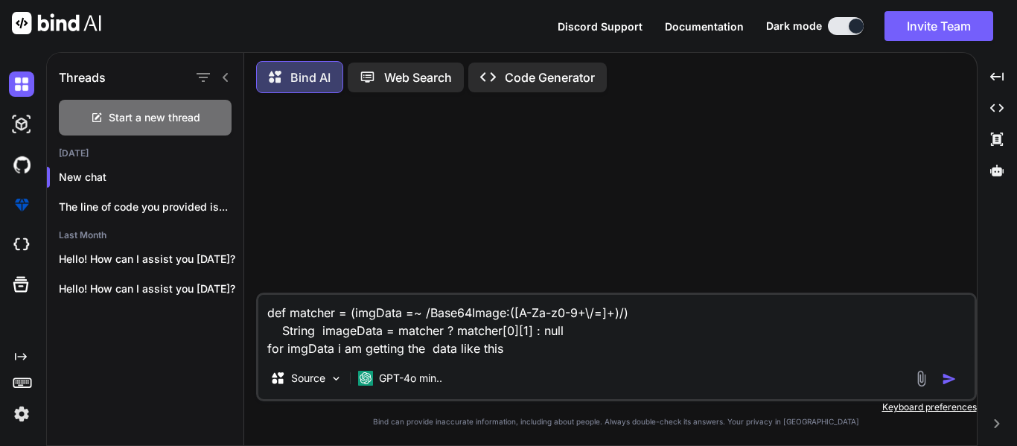
paste textarea "[[Base64Image:iVBORw0KGgoAAAANSUhEUgAAAbkAAABqCAYAA"
type textarea "def matcher = (imgData =~ /Base64Image:([A-Za-z0-9+\/=]+)/) String imageData = …"
type textarea "x"
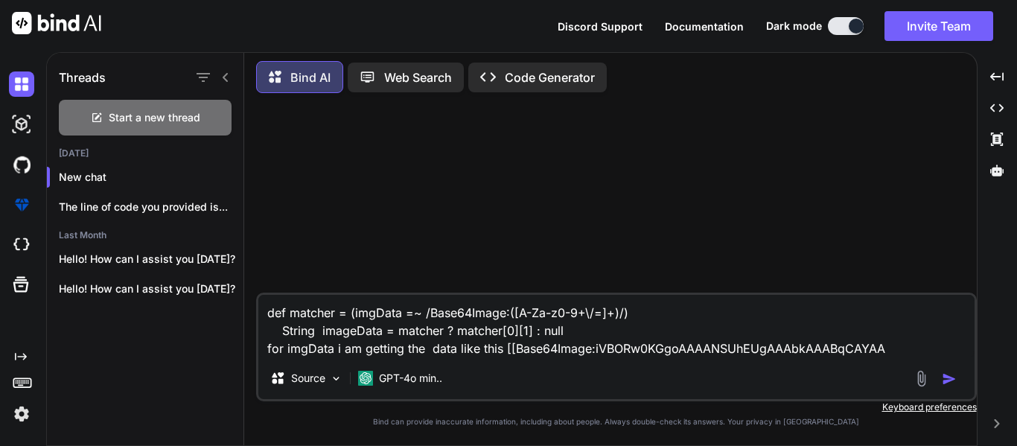
type textarea "def matcher = (imgData =~ /Base64Image:([A-Za-z0-9+\/=]+)/) String imageData = …"
type textarea "x"
type textarea "def matcher = (imgData =~ /Base64Image:([A-Za-z0-9+\/=]+)/) String imageData = …"
type textarea "x"
type textarea "def matcher = (imgData =~ /Base64Image:([A-Za-z0-9+\/=]+)/) String imageData = …"
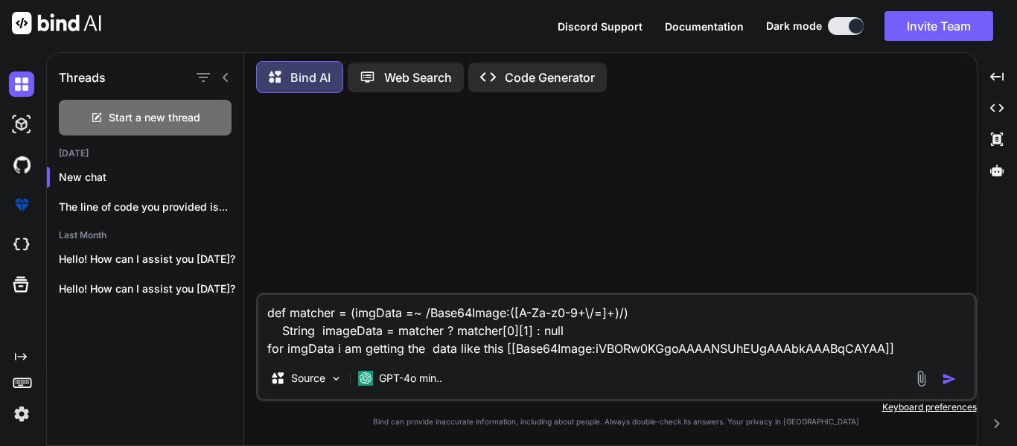
type textarea "x"
type textarea "def matcher = (imgData =~ /Base64Image:([A-Za-z0-9+\/=]+)/) String imageData = …"
type textarea "x"
type textarea "def matcher = (imgData =~ /Base64Image:([A-Za-z0-9+\/=]+)/) String imageData = …"
type textarea "x"
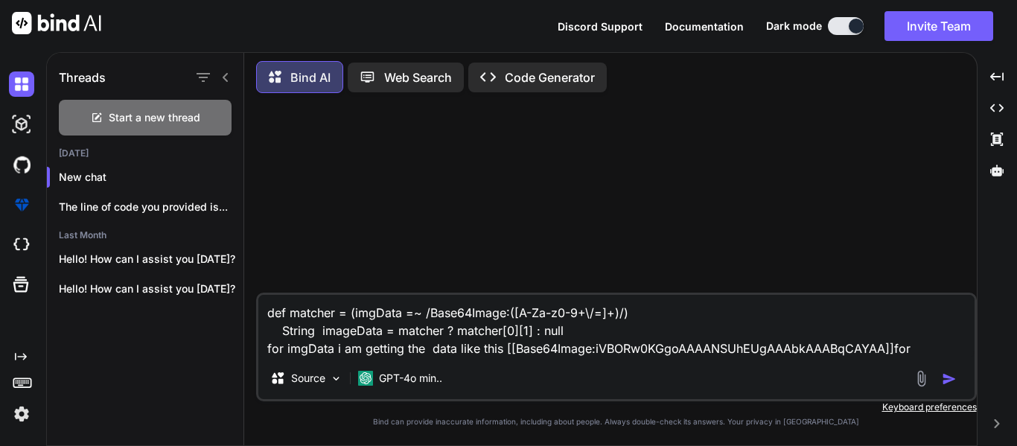
type textarea "def matcher = (imgData =~ /Base64Image:([A-Za-z0-9+\/=]+)/) String imageData = …"
type textarea "x"
type textarea "def matcher = (imgData =~ /Base64Image:([A-Za-z0-9+\/=]+)/) String imageData = …"
type textarea "x"
type textarea "def matcher = (imgData =~ /Base64Image:([A-Za-z0-9+\/=]+)/) String imageData = …"
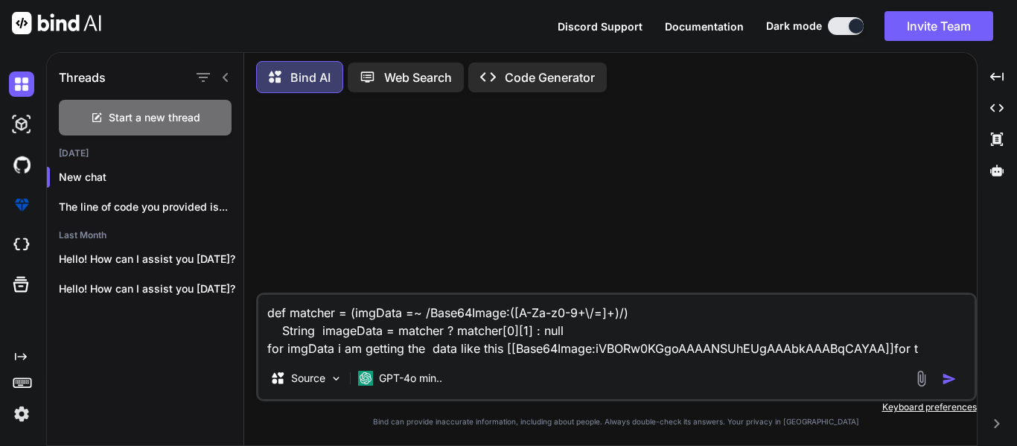
type textarea "x"
type textarea "def matcher = (imgData =~ /Base64Image:([A-Za-z0-9+\/=]+)/) String imageData = …"
type textarea "x"
type textarea "def matcher = (imgData =~ /Base64Image:([A-Za-z0-9+\/=]+)/) String imageData = …"
type textarea "x"
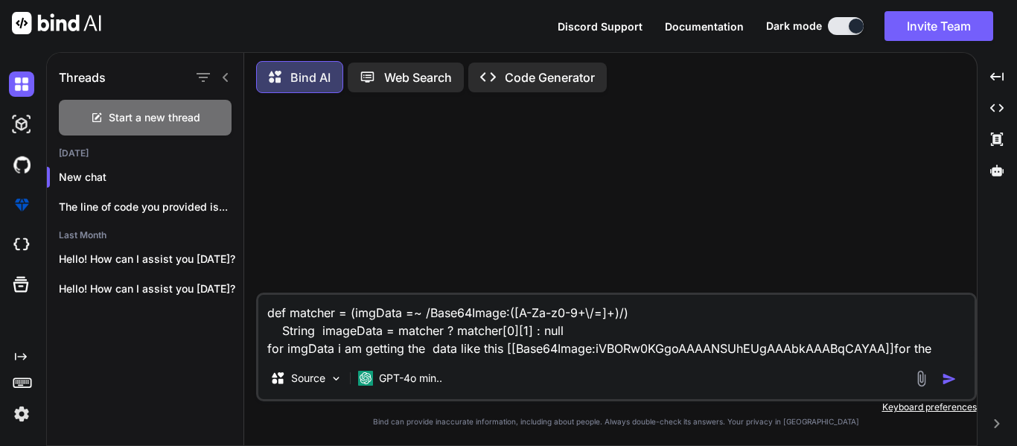
type textarea "def matcher = (imgData =~ /Base64Image:([A-Za-z0-9+\/=]+)/) String imageData = …"
type textarea "x"
type textarea "def matcher = (imgData =~ /Base64Image:([A-Za-z0-9+\/=]+)/) String imageData = …"
type textarea "x"
type textarea "def matcher = (imgData =~ /Base64Image:([A-Za-z0-9+\/=]+)/) String imageData = …"
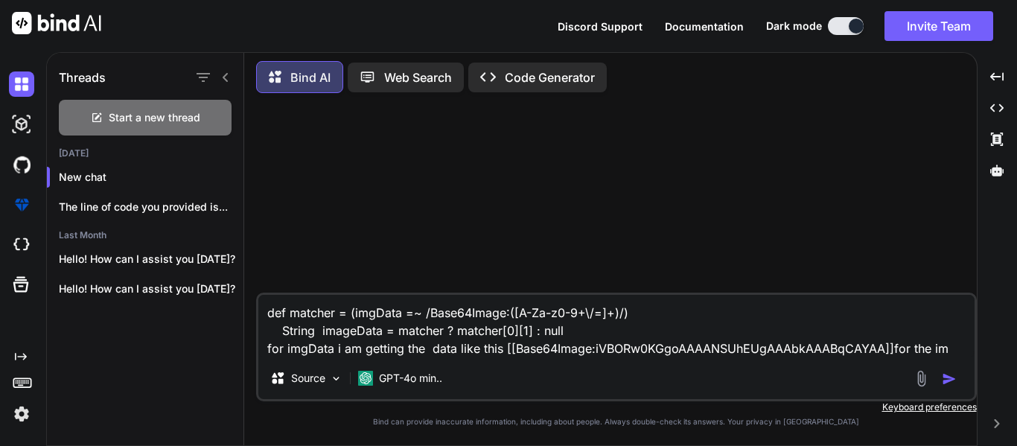
type textarea "x"
type textarea "def matcher = (imgData =~ /Base64Image:([A-Za-z0-9+\/=]+)/) String imageData = …"
type textarea "x"
type textarea "def matcher = (imgData =~ /Base64Image:([A-Za-z0-9+\/=]+)/) String imageData = …"
type textarea "x"
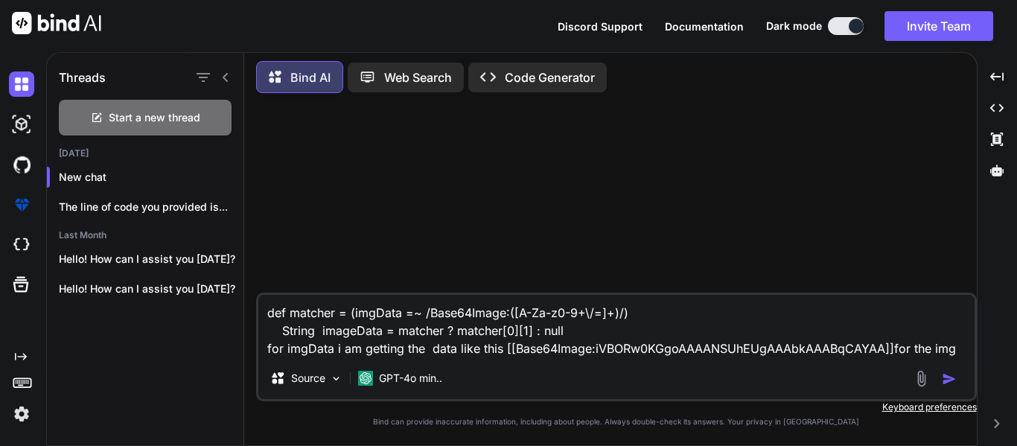
type textarea "def matcher = (imgData =~ /Base64Image:([A-Za-z0-9+\/=]+)/) String imageData = …"
type textarea "x"
type textarea "def matcher = (imgData =~ /Base64Image:([A-Za-z0-9+\/=]+)/) String imageData = …"
type textarea "x"
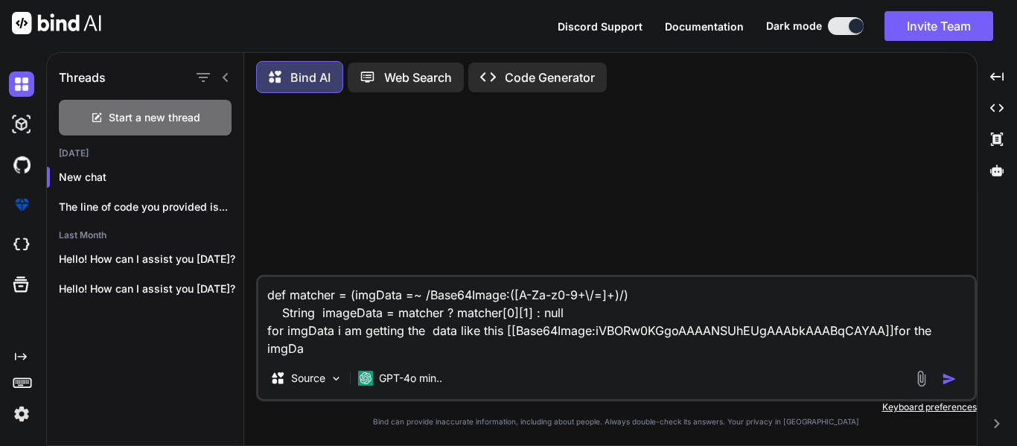
type textarea "def matcher = (imgData =~ /Base64Image:([A-Za-z0-9+\/=]+)/) String imageData = …"
type textarea "x"
type textarea "def matcher = (imgData =~ /Base64Image:([A-Za-z0-9+\/=]+)/) String imageData = …"
type textarea "x"
type textarea "def matcher = (imgData =~ /Base64Image:([A-Za-z0-9+\/=]+)/) String imageData = …"
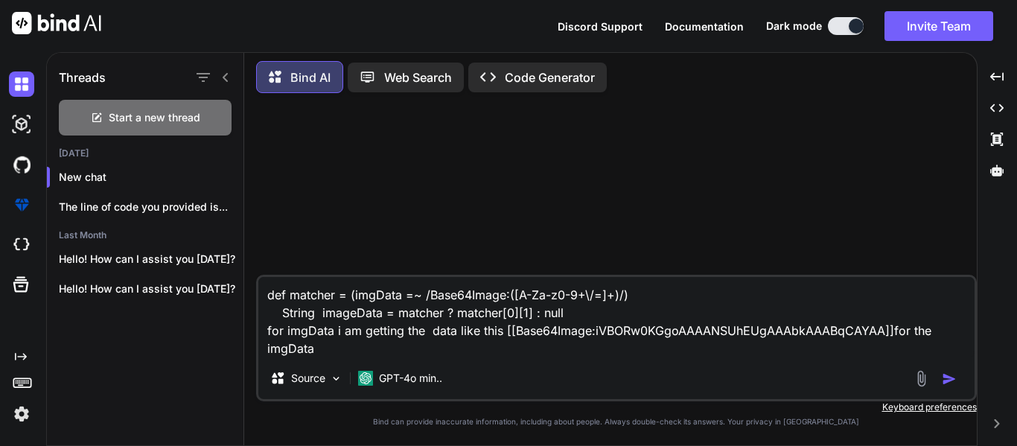
type textarea "x"
type textarea "def matcher = (imgData =~ /Base64Image:([A-Za-z0-9+\/=]+)/) String imageData = …"
type textarea "x"
type textarea "def matcher = (imgData =~ /Base64Image:([A-Za-z0-9+\/=]+)/) String imageData = …"
type textarea "x"
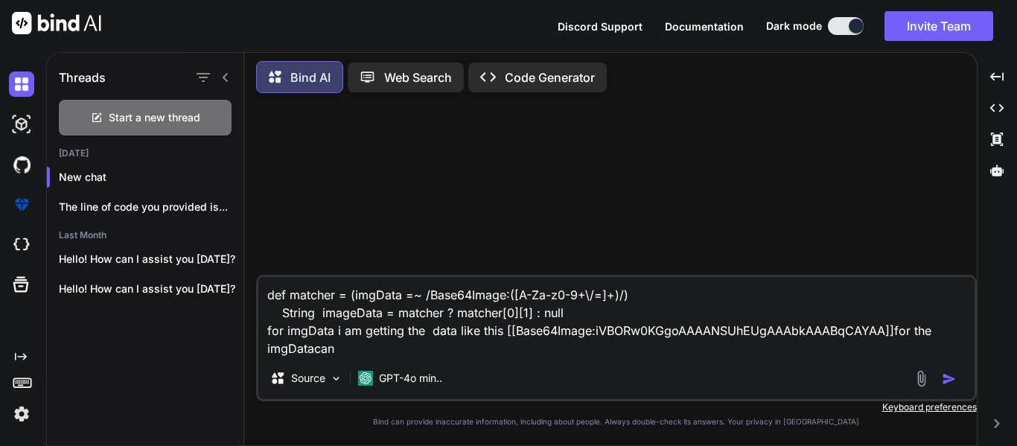
type textarea "def matcher = (imgData =~ /Base64Image:([A-Za-z0-9+\/=]+)/) String imageData = …"
type textarea "x"
type textarea "def matcher = (imgData =~ /Base64Image:([A-Za-z0-9+\/=]+)/) String imageData = …"
type textarea "x"
type textarea "def matcher = (imgData =~ /Base64Image:([A-Za-z0-9+\/=]+)/) String imageData = …"
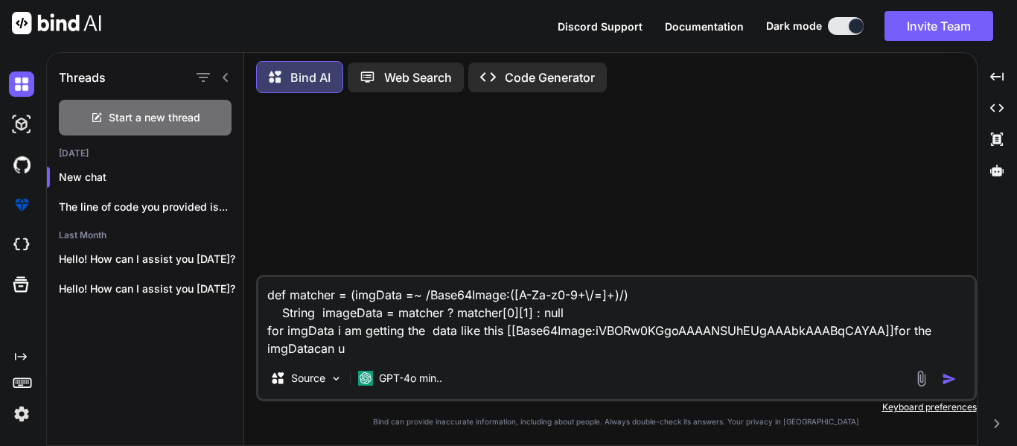
type textarea "x"
type textarea "def matcher = (imgData =~ /Base64Image:([A-Za-z0-9+\/=]+)/) String imageData = …"
type textarea "x"
type textarea "def matcher = (imgData =~ /Base64Image:([A-Za-z0-9+\/=]+)/) String imageData = …"
type textarea "x"
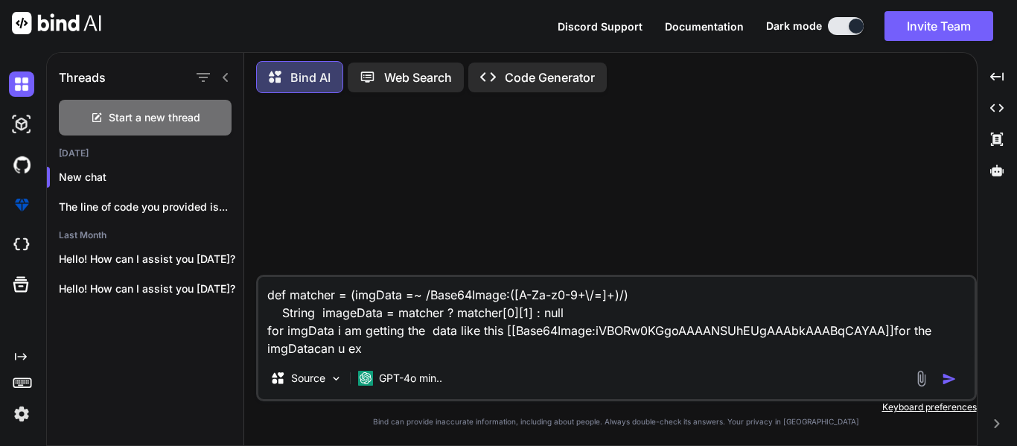
type textarea "def matcher = (imgData =~ /Base64Image:([A-Za-z0-9+\/=]+)/) String imageData = …"
type textarea "x"
type textarea "def matcher = (imgData =~ /Base64Image:([A-Za-z0-9+\/=]+)/) String imageData = …"
type textarea "x"
type textarea "def matcher = (imgData =~ /Base64Image:([A-Za-z0-9+\/=]+)/) String imageData = …"
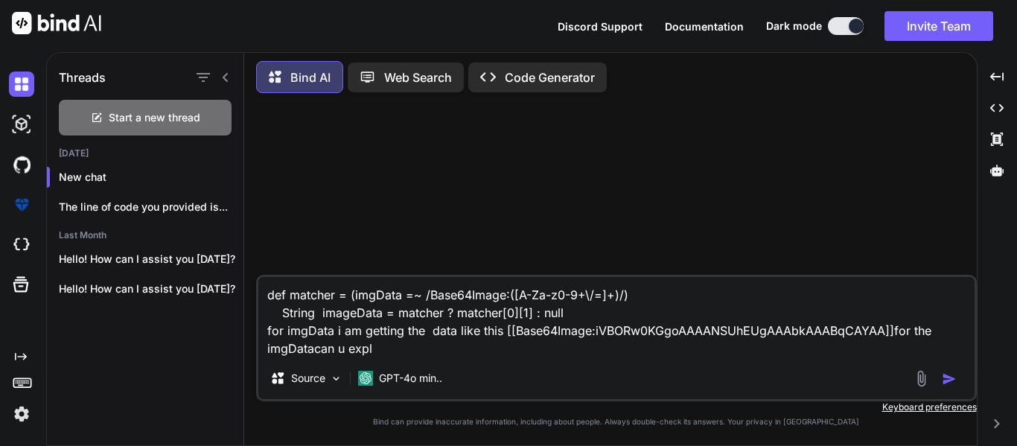
type textarea "x"
type textarea "def matcher = (imgData =~ /Base64Image:([A-Za-z0-9+\/=]+)/) String imageData = …"
type textarea "x"
type textarea "def matcher = (imgData =~ /Base64Image:([A-Za-z0-9+\/=]+)/) String imageData = …"
type textarea "x"
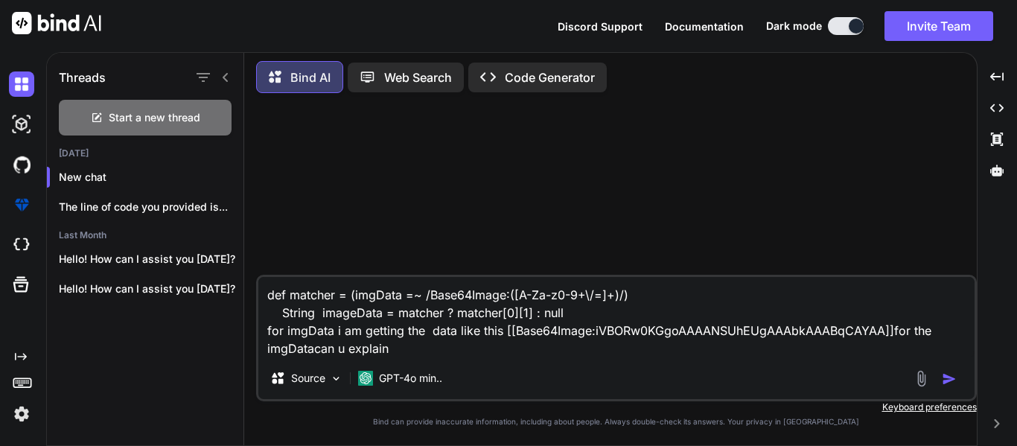
type textarea "def matcher = (imgData =~ /Base64Image:([A-Za-z0-9+\/=]+)/) String imageData = …"
type textarea "x"
type textarea "def matcher = (imgData =~ /Base64Image:([A-Za-z0-9+\/=]+)/) String imageData = …"
type textarea "x"
type textarea "def matcher = (imgData =~ /Base64Image:([A-Za-z0-9+\/=]+)/) String imageData = …"
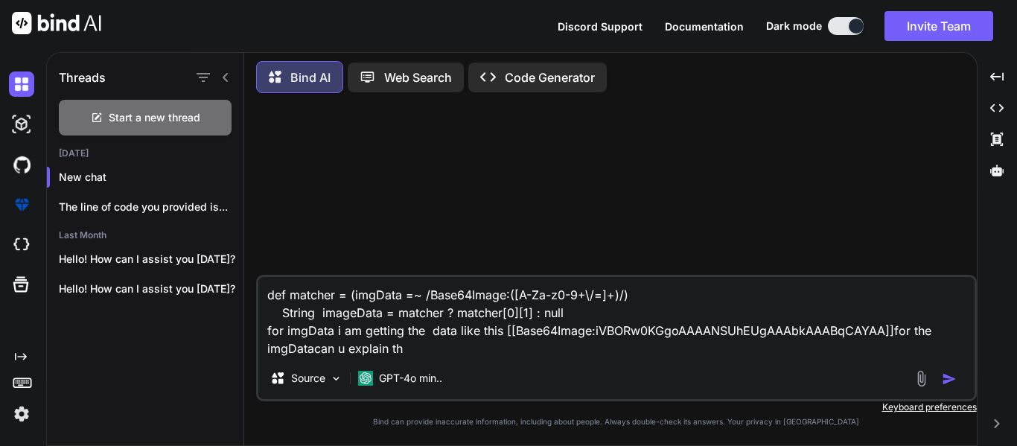
type textarea "x"
type textarea "def matcher = (imgData =~ /Base64Image:([A-Za-z0-9+\/=]+)/) String imageData = …"
type textarea "x"
type textarea "def matcher = (imgData =~ /Base64Image:([A-Za-z0-9+\/=]+)/) String imageData = …"
type textarea "x"
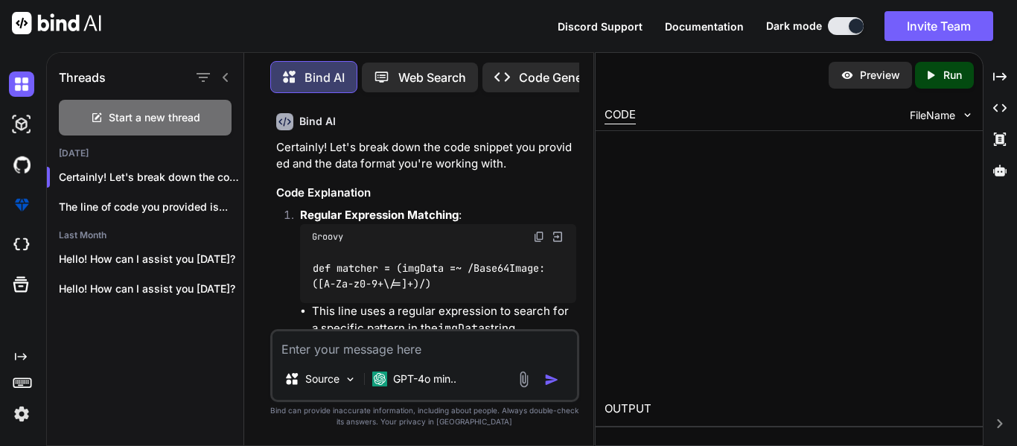
scroll to position [174, 0]
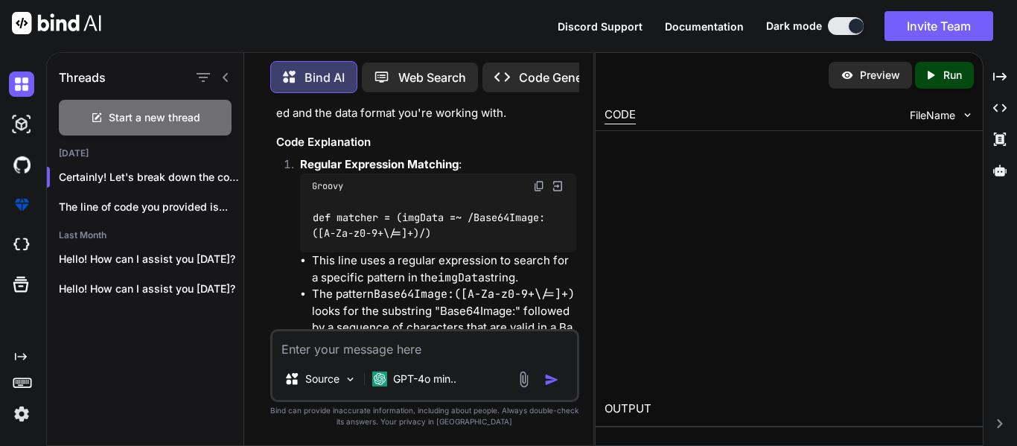
type textarea "x"
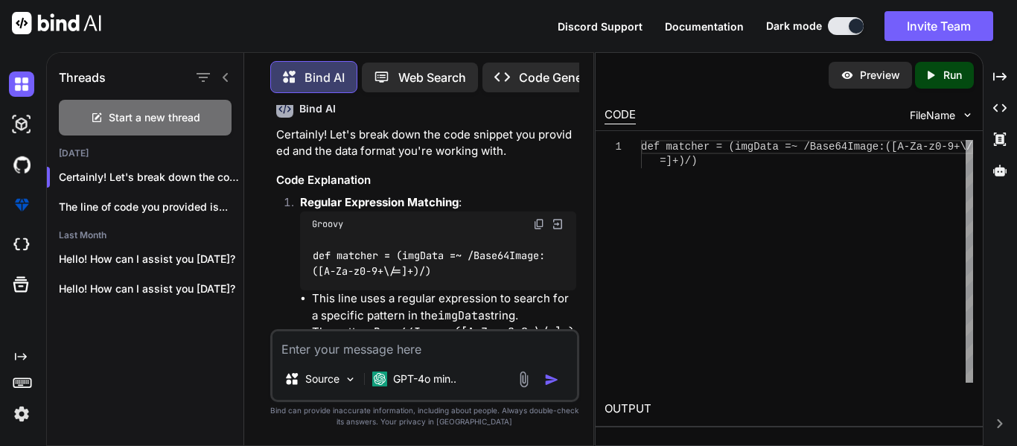
scroll to position [172, 0]
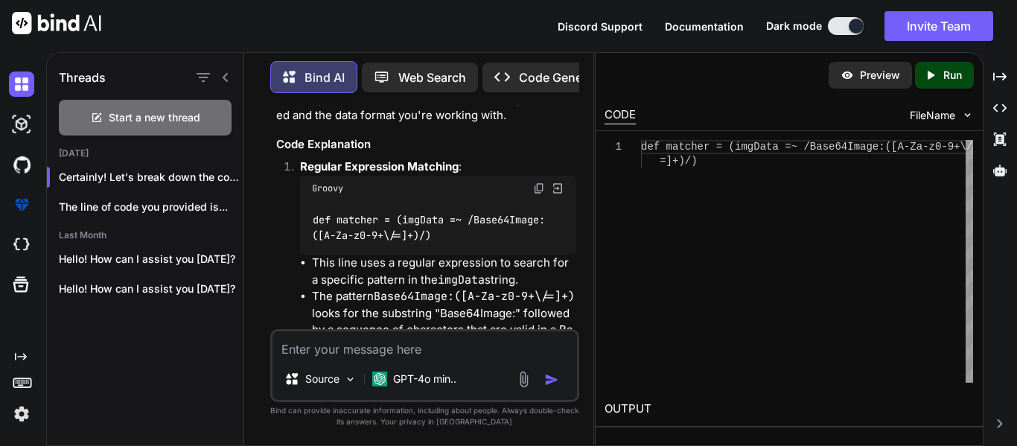
click at [230, 73] on icon at bounding box center [226, 77] width 12 height 12
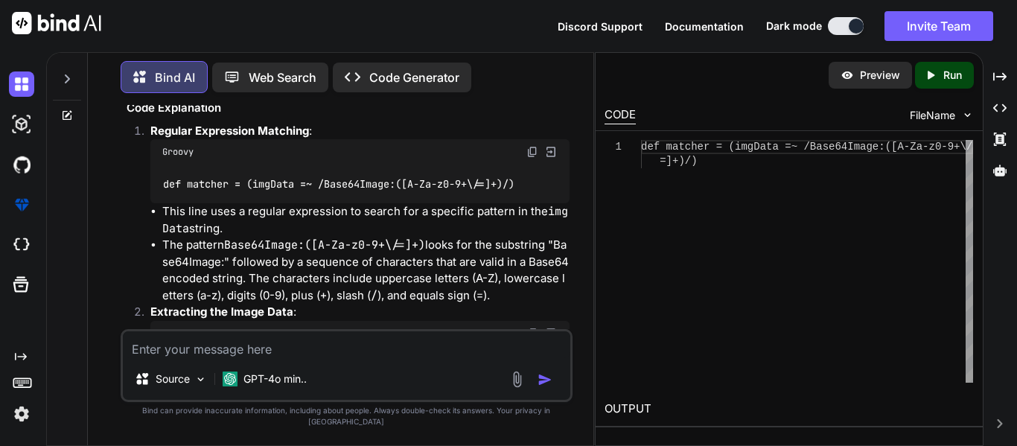
scroll to position [191, 0]
click at [999, 74] on icon "Created with Pixso." at bounding box center [999, 76] width 13 height 13
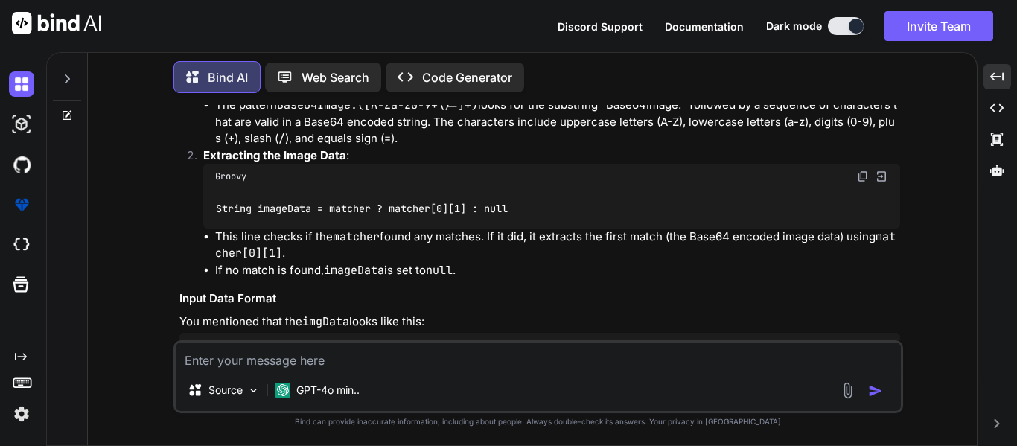
scroll to position [265, 0]
drag, startPoint x: 386, startPoint y: 211, endPoint x: 331, endPoint y: 206, distance: 56.1
click at [331, 206] on code "String imageData = matcher ? matcher[0][1] : null" at bounding box center [362, 208] width 294 height 16
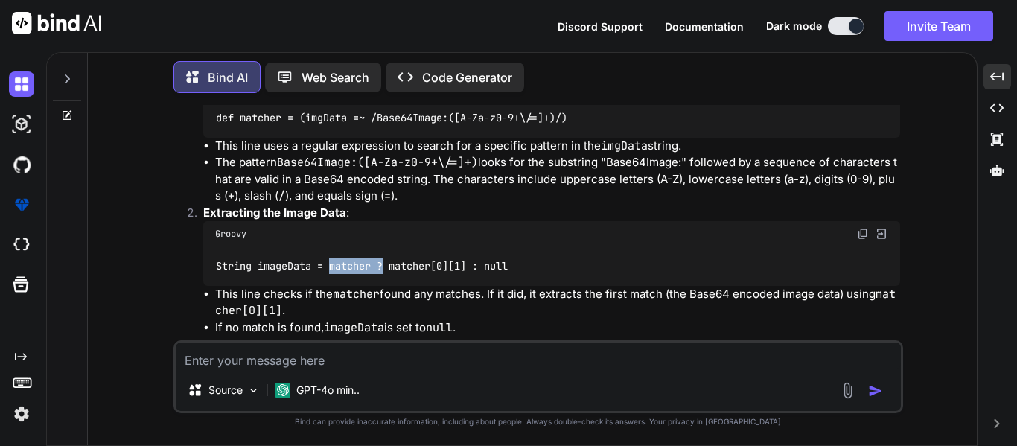
scroll to position [229, 0]
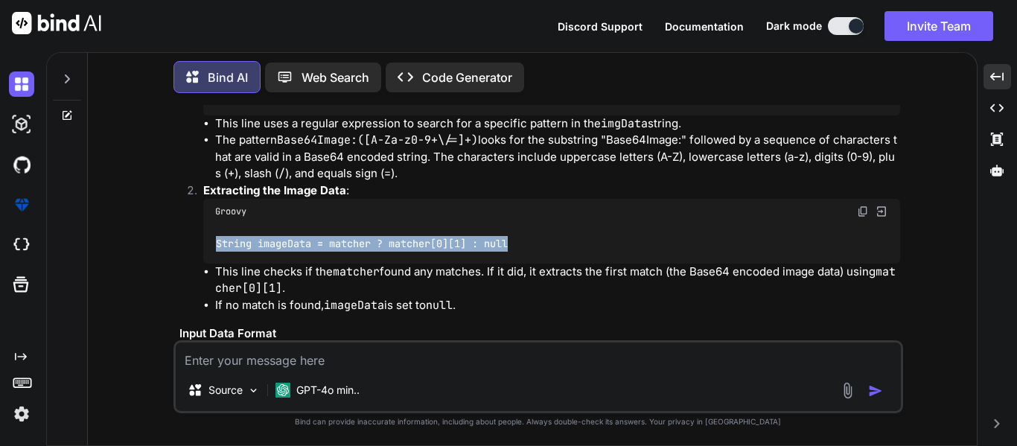
drag, startPoint x: 523, startPoint y: 245, endPoint x: 210, endPoint y: 232, distance: 313.7
click at [210, 232] on div "String imageData = matcher ? matcher[0][1] : null" at bounding box center [551, 243] width 697 height 39
copy code "String imageData = matcher ? matcher[0][1] : null"
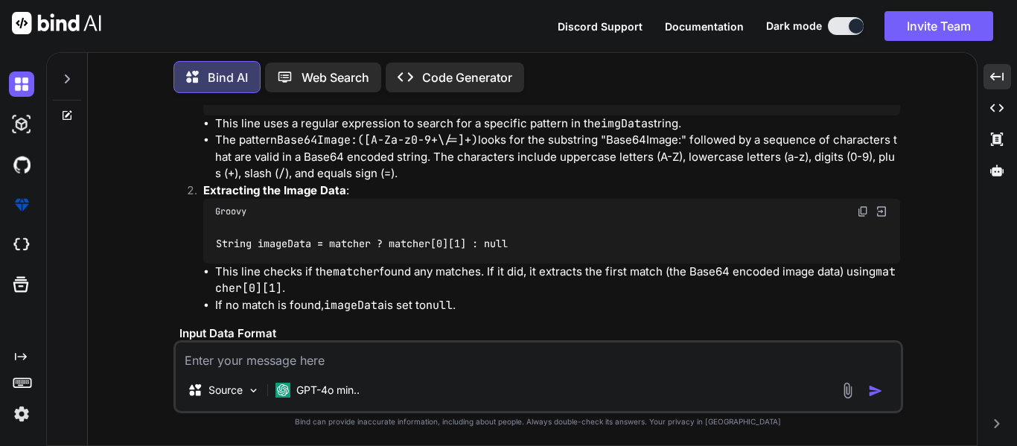
click at [252, 361] on textarea at bounding box center [538, 356] width 725 height 27
paste textarea "String imageData = matcher ? matcher[0][1] : null"
type textarea "String imageData = matcher ? matcher[0][1] : null"
type textarea "x"
type textarea "String imageData = matcher ? matcher[0][1] : null"
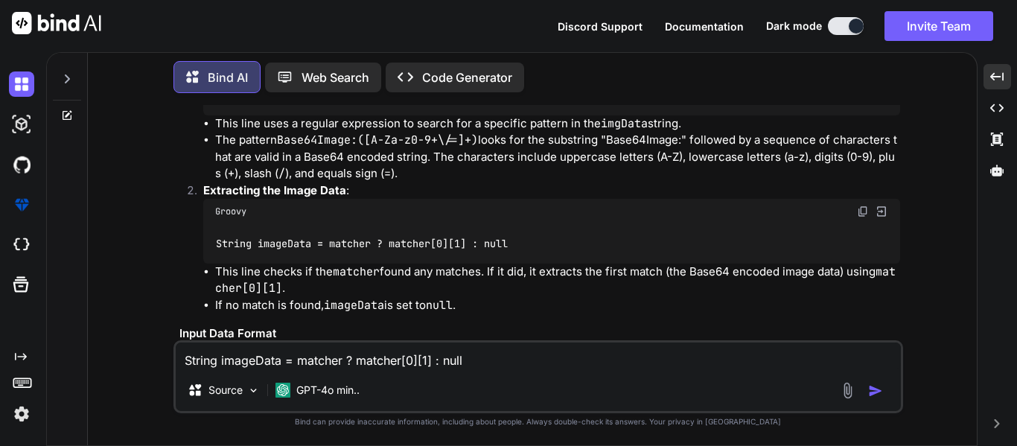
type textarea "x"
type textarea "String imageData = matcher ? matcher[0][1] : null i"
type textarea "x"
type textarea "String imageData = matcher ? matcher[0][1] : null in"
type textarea "x"
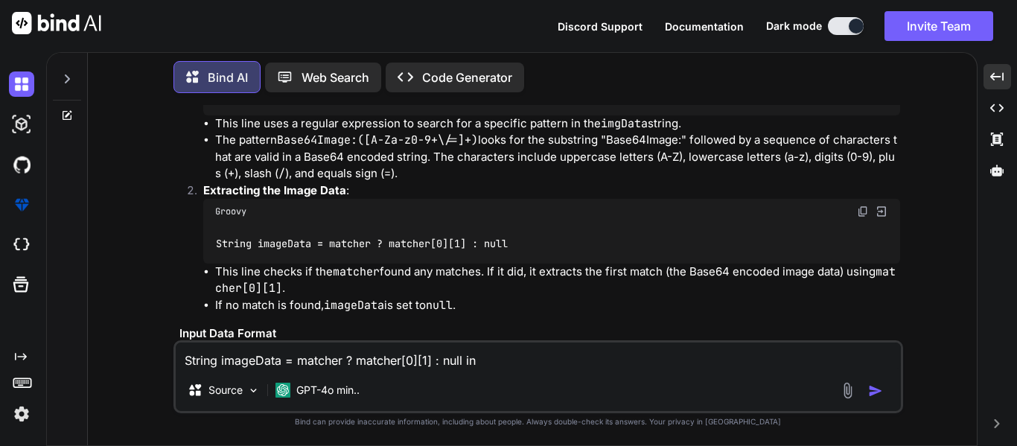
type textarea "String imageData = matcher ? matcher[0][1] : null in"
type textarea "x"
type textarea "String imageData = matcher ? matcher[0][1] : null in t"
type textarea "x"
type textarea "String imageData = matcher ? matcher[0][1] : null in th"
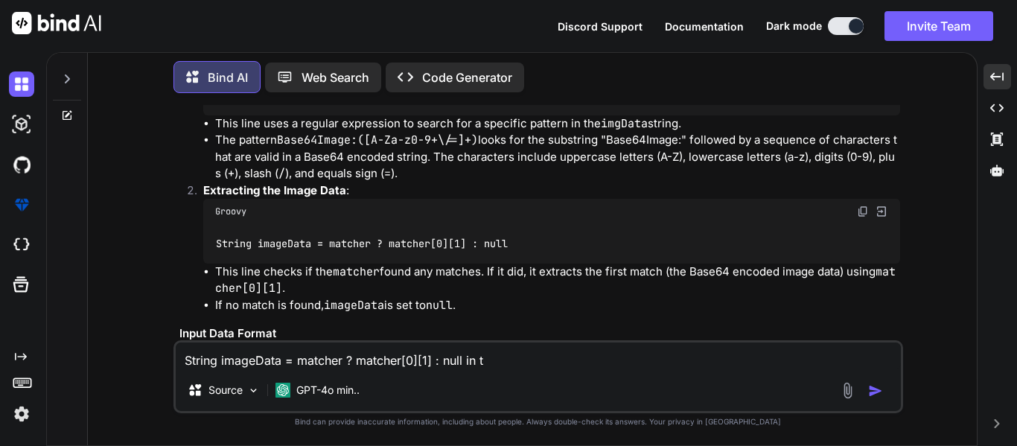
type textarea "x"
type textarea "String imageData = matcher ? matcher[0][1] : null in this"
type textarea "x"
type textarea "String imageData = matcher ? matcher[0][1] : null in this"
type textarea "x"
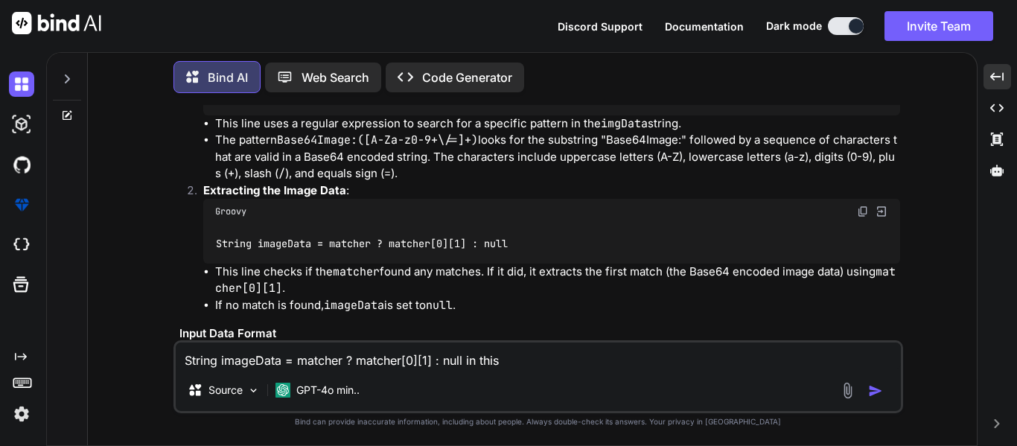
type textarea "String imageData = matcher ? matcher[0][1] : null in this i"
type textarea "x"
type textarea "String imageData = matcher ? matcher[0][1] : null in this it"
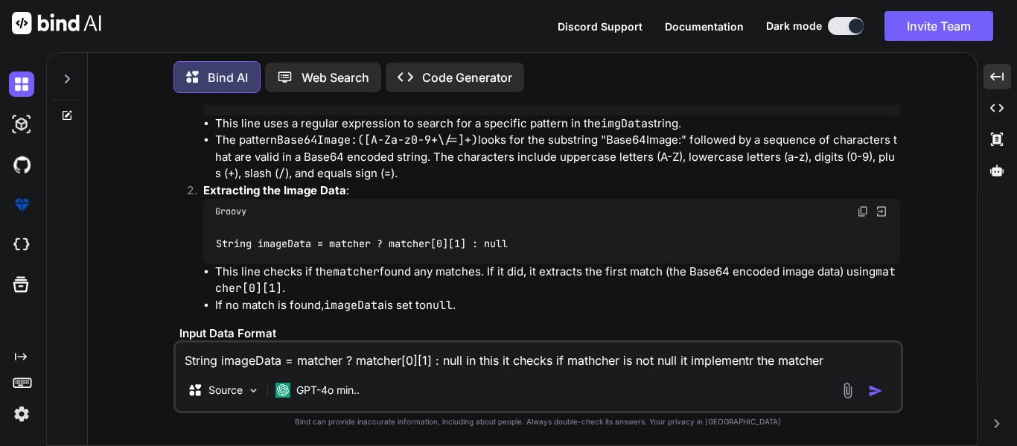
click at [460, 361] on textarea "String imageData = matcher ? matcher[0][1] : null in this it checks if mathcher…" at bounding box center [538, 356] width 725 height 27
click at [849, 369] on div "String imageData = matcher ? matcher[0][1] : null/// in this it checks if mathc…" at bounding box center [538, 376] width 730 height 73
click at [829, 357] on textarea "String imageData = matcher ? matcher[0][1] : null/// in this it checks if mathc…" at bounding box center [538, 356] width 725 height 27
click at [842, 358] on textarea "String imageData = matcher ? matcher[0][1] : null/// in this it checks if mathc…" at bounding box center [538, 356] width 725 height 27
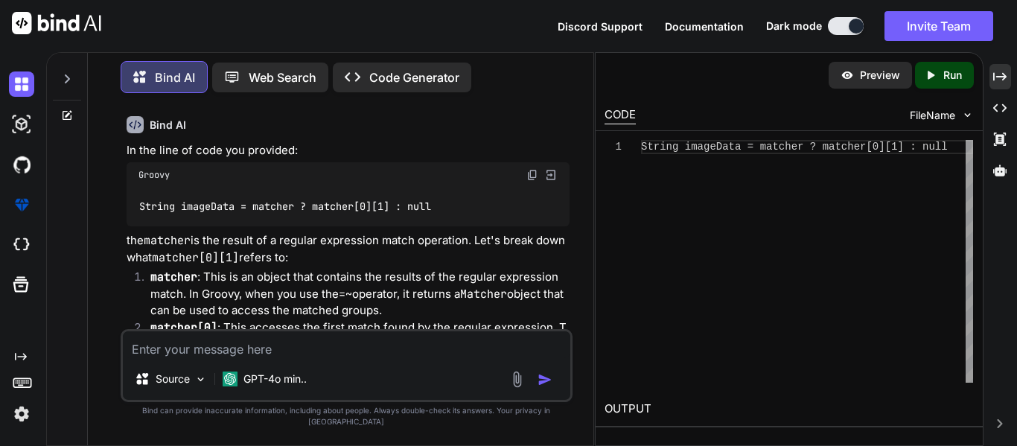
scroll to position [983, 0]
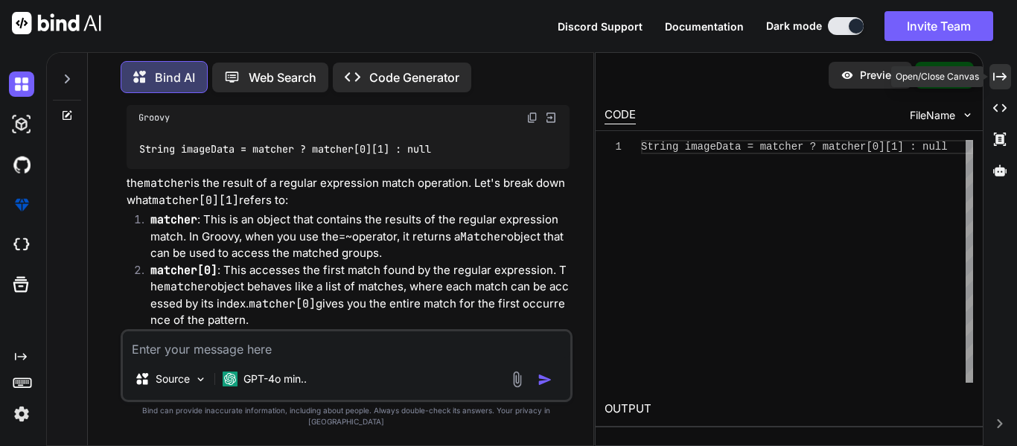
click at [992, 74] on div "Created with Pixso." at bounding box center [1001, 76] width 22 height 25
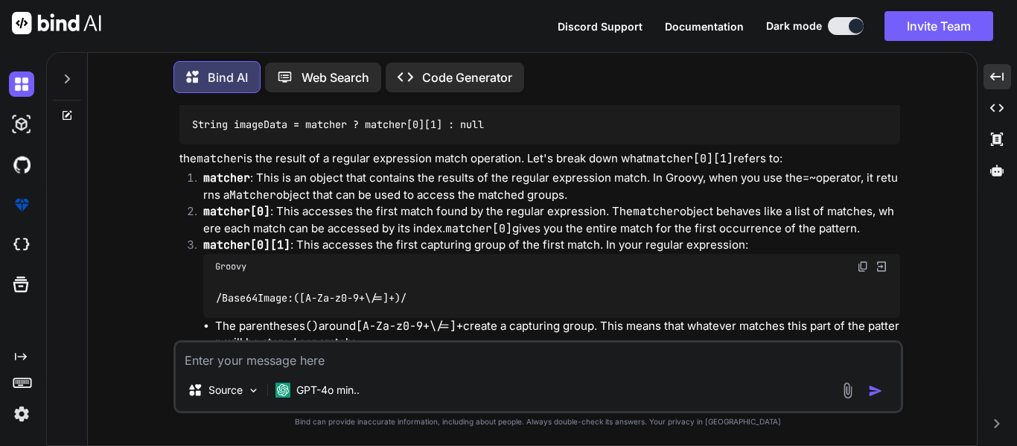
scroll to position [890, 0]
click at [552, 183] on p "matcher : This is an object that contains the results of the regular expression…" at bounding box center [551, 188] width 697 height 34
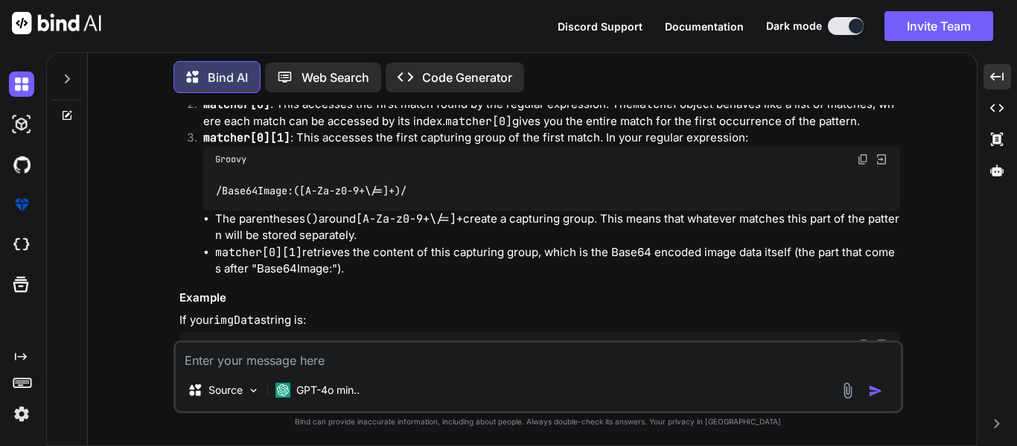
scroll to position [999, 0]
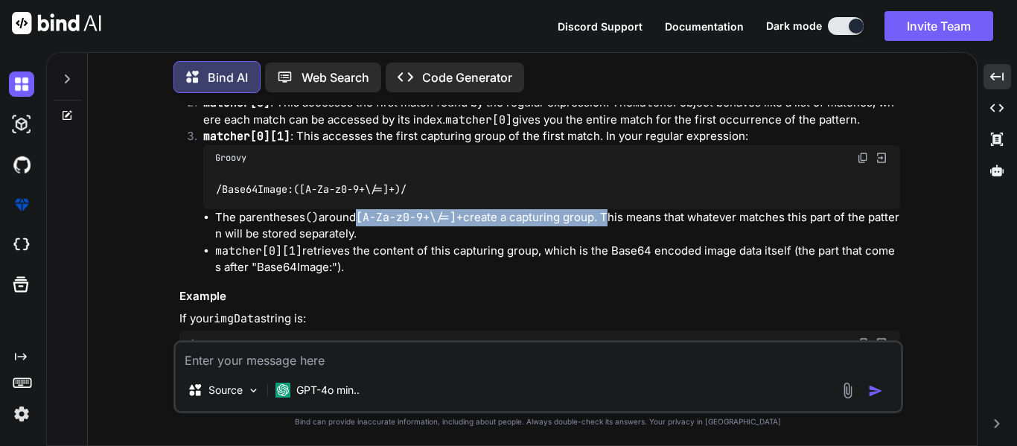
drag, startPoint x: 363, startPoint y: 217, endPoint x: 633, endPoint y: 220, distance: 270.3
click at [633, 220] on li "The parentheses () around [A-Za-z0-9+\/=]+ create a capturing group. This means…" at bounding box center [557, 226] width 685 height 34
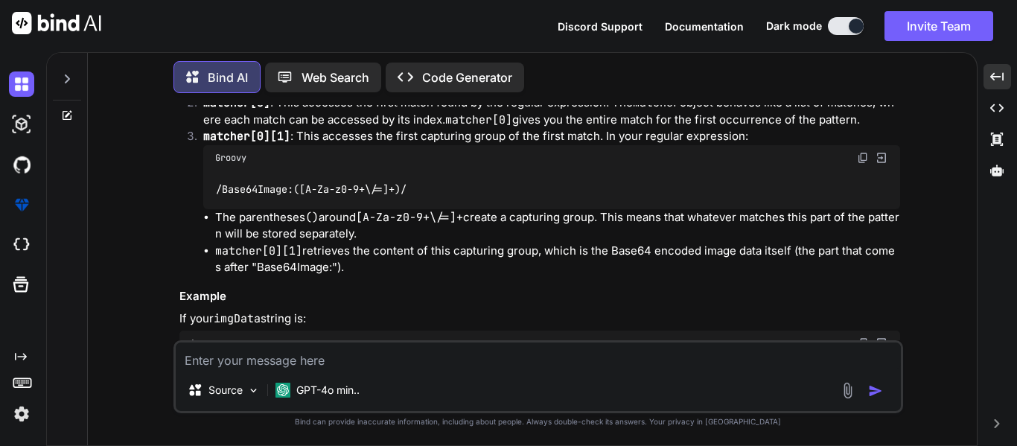
click at [298, 360] on textarea at bounding box center [538, 356] width 725 height 27
paste textarea "matcher ? matcher[0][1] : null"
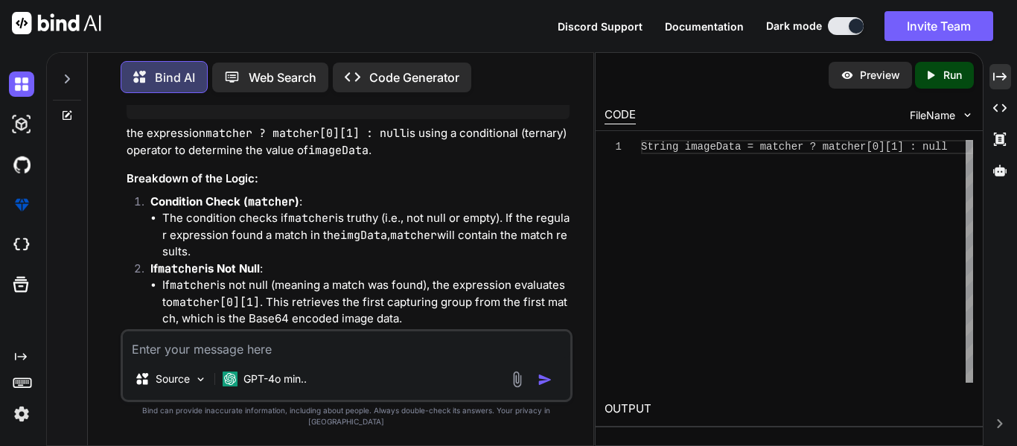
scroll to position [1837, 0]
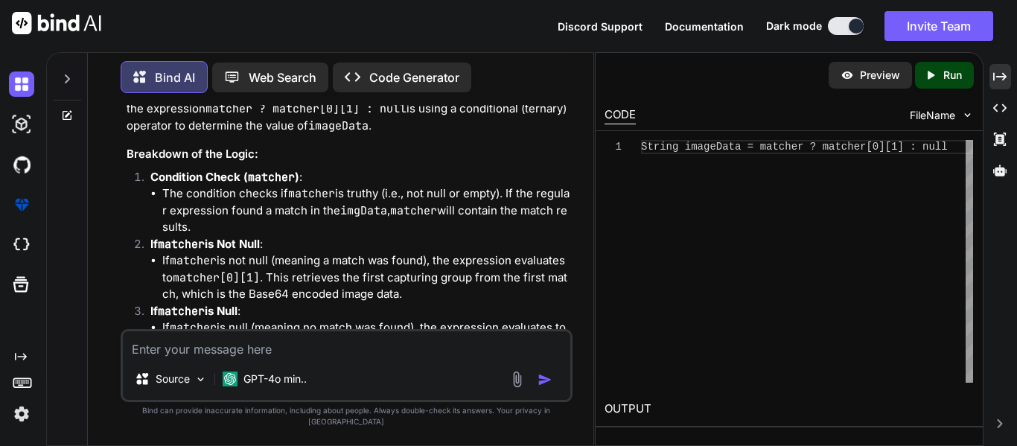
click at [241, 358] on textarea at bounding box center [347, 344] width 448 height 27
paste textarea "matcher[0][1]"
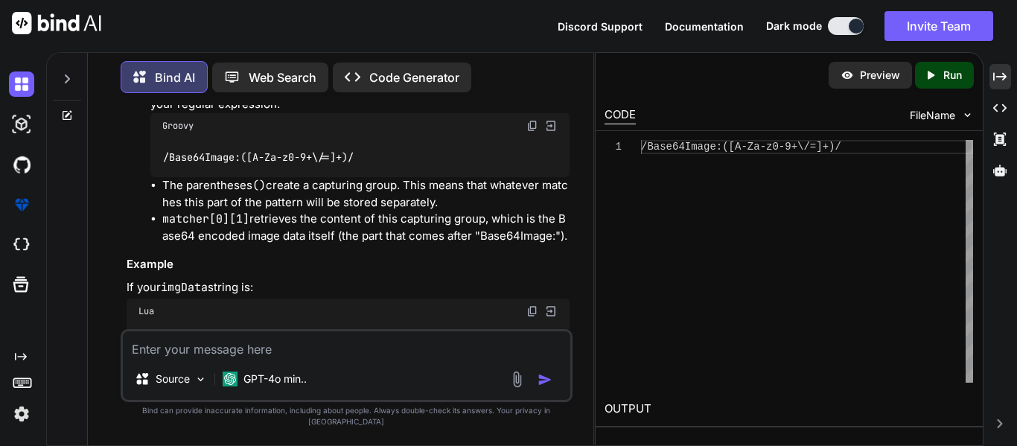
scroll to position [2620, 0]
click at [249, 217] on li "matcher[0][1] retrieves the content of this capturing group, which is the Base6…" at bounding box center [365, 228] width 407 height 34
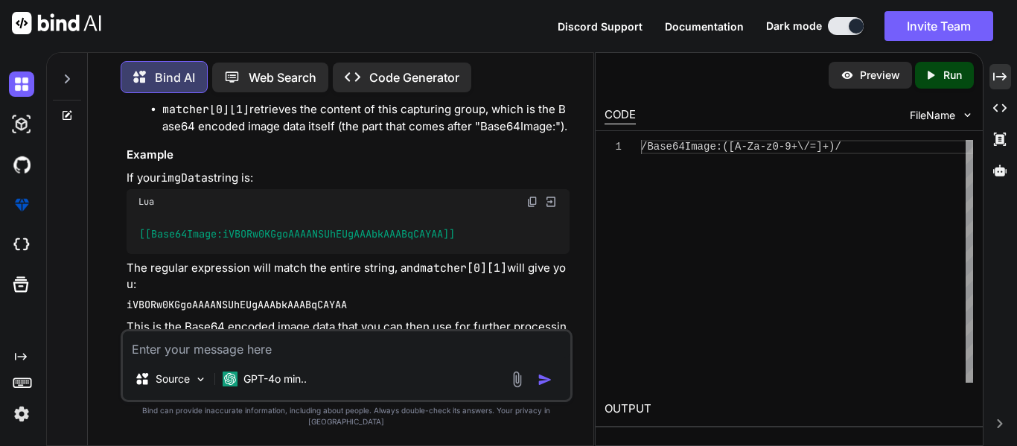
scroll to position [2713, 0]
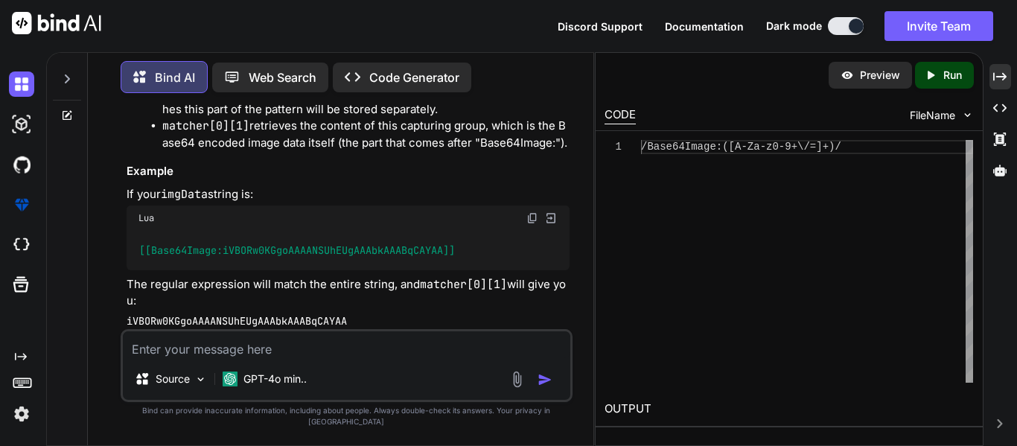
click at [251, 358] on textarea at bounding box center [347, 344] width 448 height 27
paste textarea "matcher[0][1]"
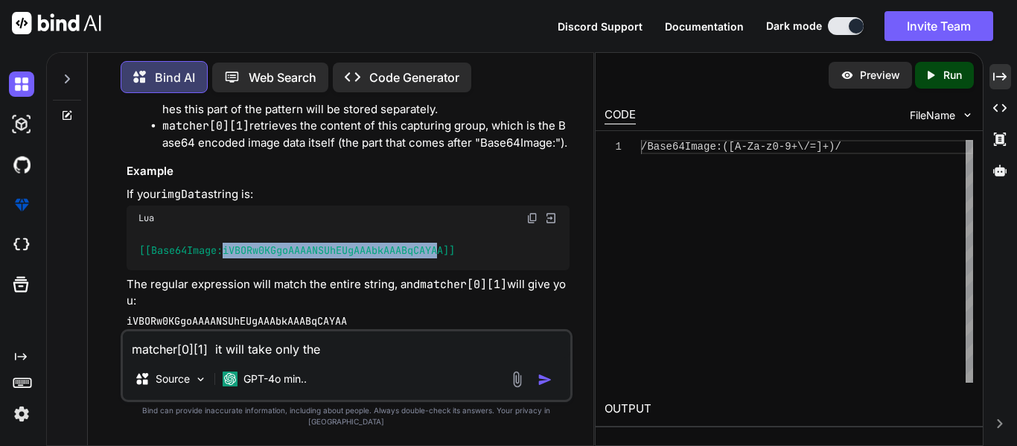
drag, startPoint x: 446, startPoint y: 249, endPoint x: 226, endPoint y: 251, distance: 220.4
click at [226, 251] on span "[[Base64Image:iVBORw0KGgoAAAANSUhEUgAAAbkAAABqCAYAA]]" at bounding box center [297, 249] width 316 height 13
copy span "iVBORw0KGgoAAAANSUhEUgAAAbkAAABqCAYA"
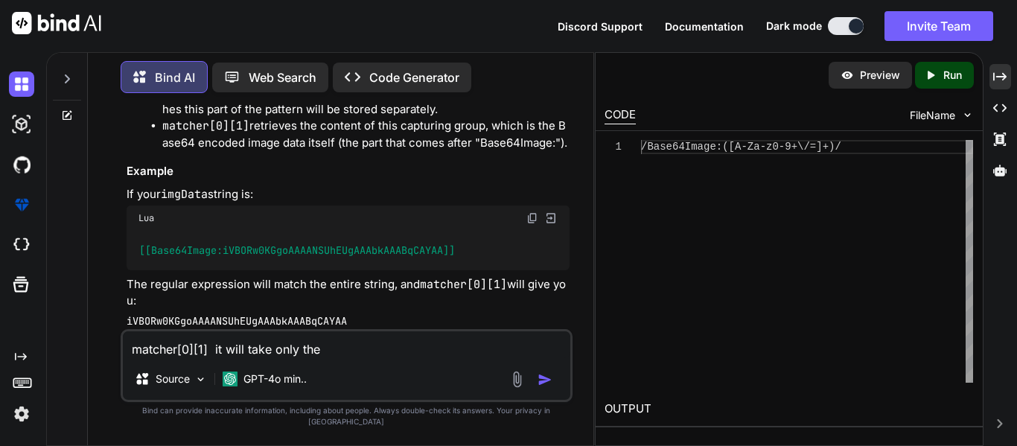
click at [326, 347] on textarea "matcher[0][1] it will take only the" at bounding box center [347, 344] width 448 height 27
paste textarea "iVBORw0KGgoAAAANSUhEUgAAAbkAAABqCAYA"
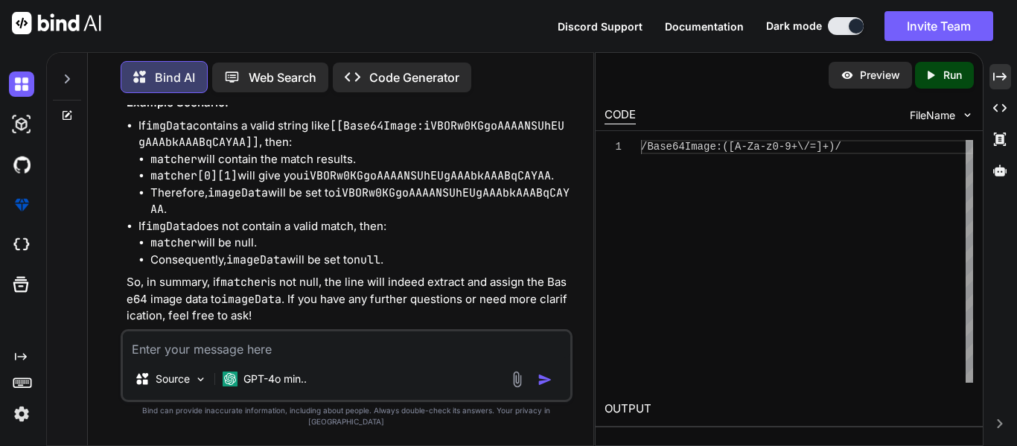
scroll to position [1991, 0]
